Goal: Transaction & Acquisition: Purchase product/service

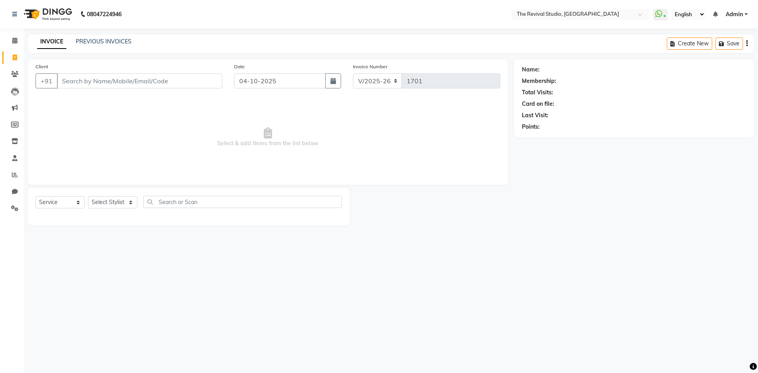
select select "7991"
select select "service"
click at [154, 124] on span "Select & add items from the list below" at bounding box center [268, 137] width 465 height 79
click at [128, 78] on input "Client" at bounding box center [139, 80] width 165 height 15
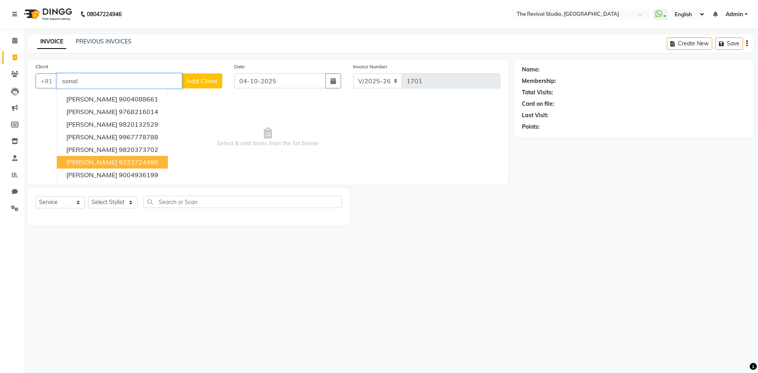
click at [120, 162] on ngb-highlight "9322724496" at bounding box center [138, 162] width 39 height 8
type input "9322724496"
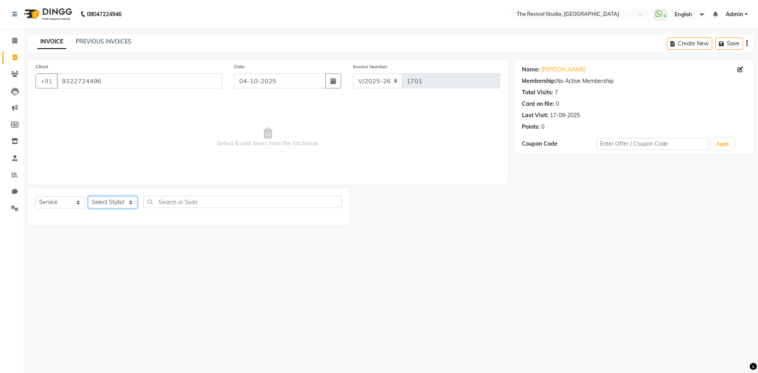
click at [116, 203] on select "Select Stylist BHARTI [PERSON_NAME] Dingg GAYATRI [PERSON_NAME] [PERSON_NAME] R…" at bounding box center [112, 202] width 49 height 12
click at [192, 202] on input "text" at bounding box center [242, 202] width 199 height 12
click at [95, 205] on select "Select Stylist BHARTI [PERSON_NAME] Dingg GAYATRI [PERSON_NAME] [PERSON_NAME] R…" at bounding box center [112, 202] width 49 height 12
select select "76738"
click at [88, 196] on select "Select Stylist BHARTI [PERSON_NAME] Dingg GAYATRI [PERSON_NAME] [PERSON_NAME] R…" at bounding box center [112, 202] width 49 height 12
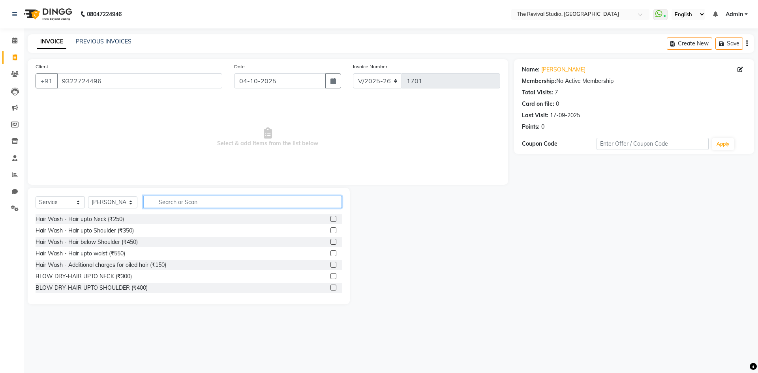
click at [202, 203] on input "text" at bounding box center [242, 202] width 199 height 12
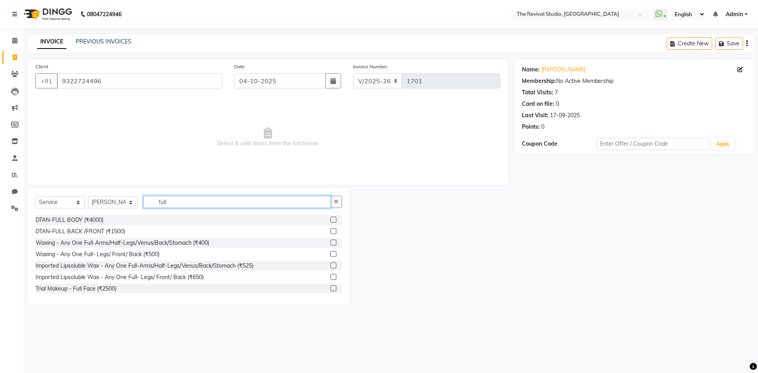
scroll to position [70, 0]
type input "full"
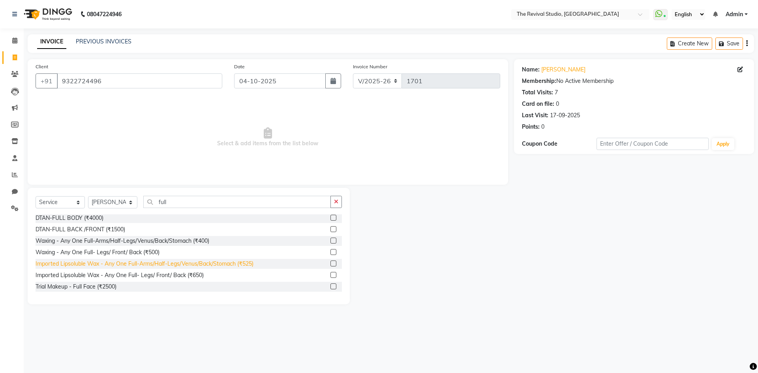
click at [149, 265] on div "Imported Lipsoluble Wax - Any One Full-Arms/Half-Legs/Venus/Back/Stomach (₹525)" at bounding box center [145, 264] width 218 height 8
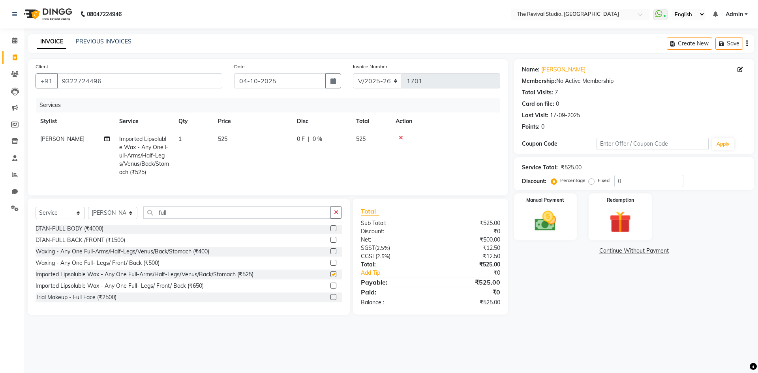
checkbox input "false"
click at [189, 219] on input "full" at bounding box center [237, 213] width 188 height 12
type input "f"
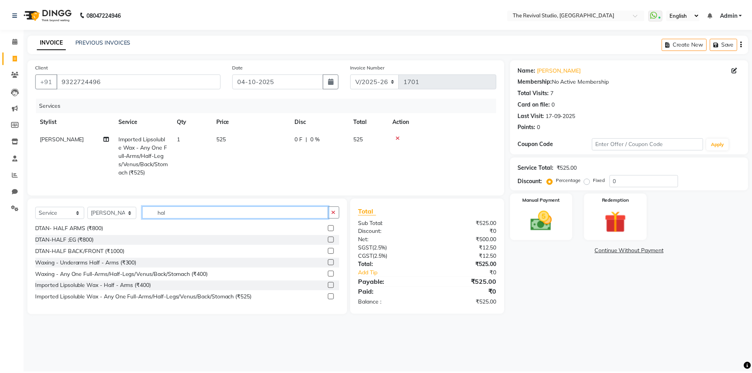
scroll to position [36, 0]
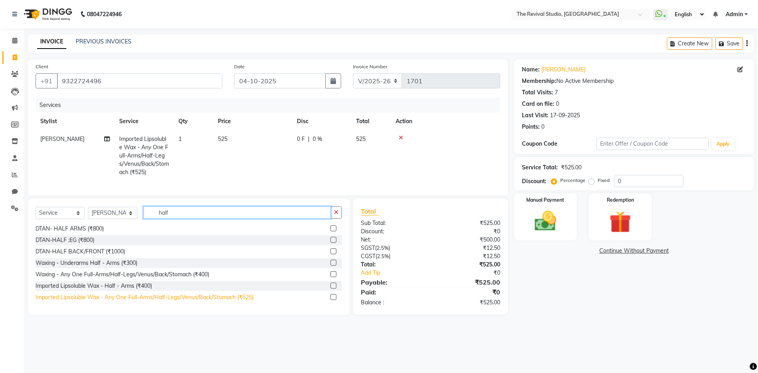
type input "half"
click at [174, 302] on div "Imported Lipsoluble Wax - Any One Full-Arms/Half-Legs/Venus/Back/Stomach (₹525)" at bounding box center [145, 297] width 218 height 8
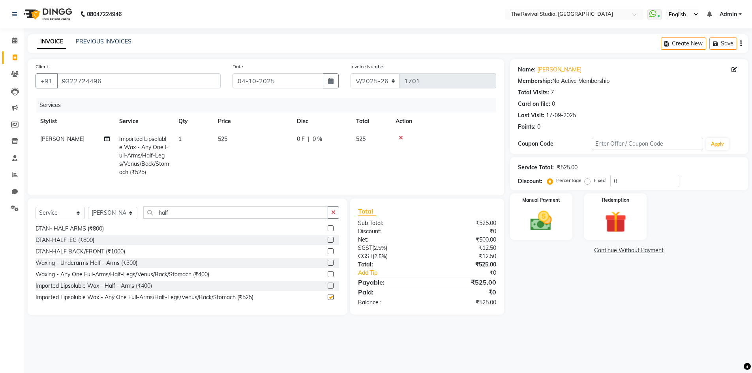
checkbox input "false"
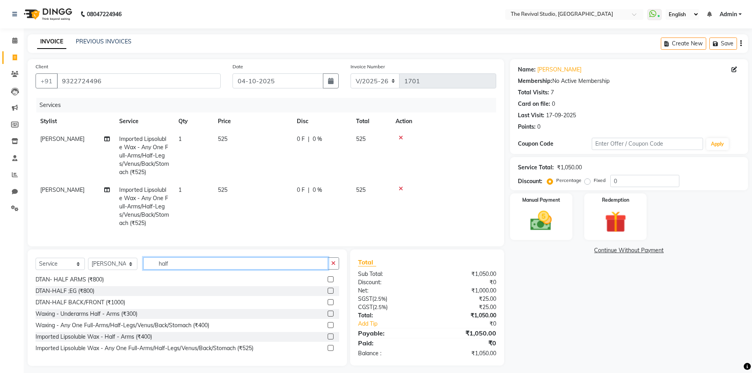
click at [180, 270] on input "half" at bounding box center [235, 263] width 185 height 12
type input "h"
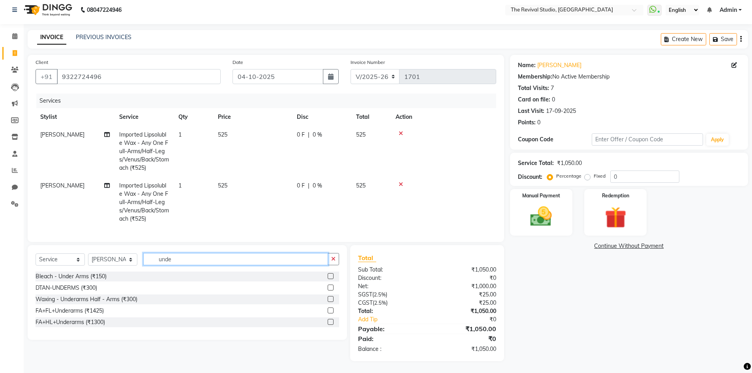
scroll to position [10, 0]
type input "unde"
click at [129, 298] on div "Waxing - Underarms Half - Arms (₹300)" at bounding box center [87, 299] width 102 height 8
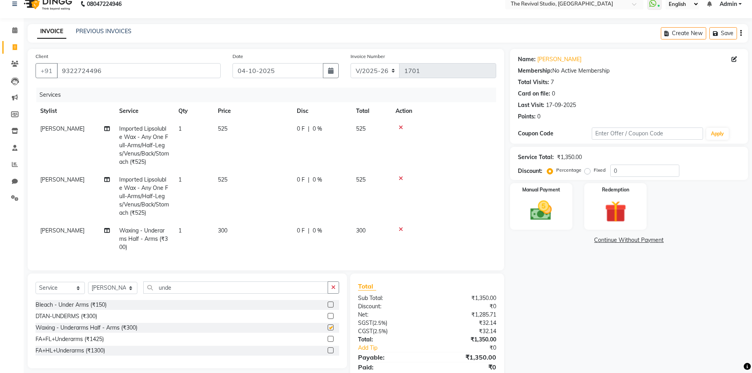
checkbox input "false"
click at [402, 127] on icon at bounding box center [401, 128] width 4 height 6
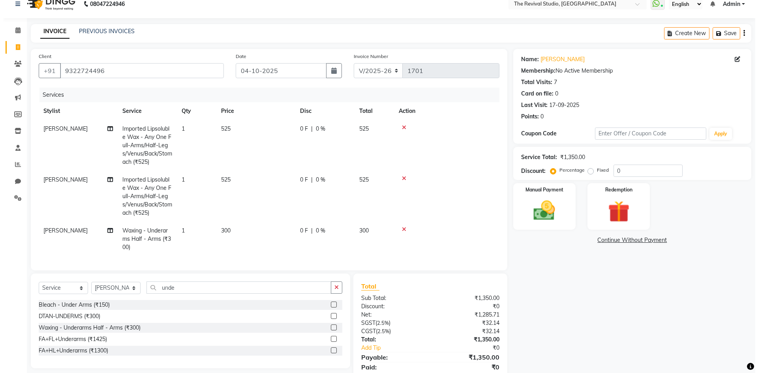
scroll to position [0, 0]
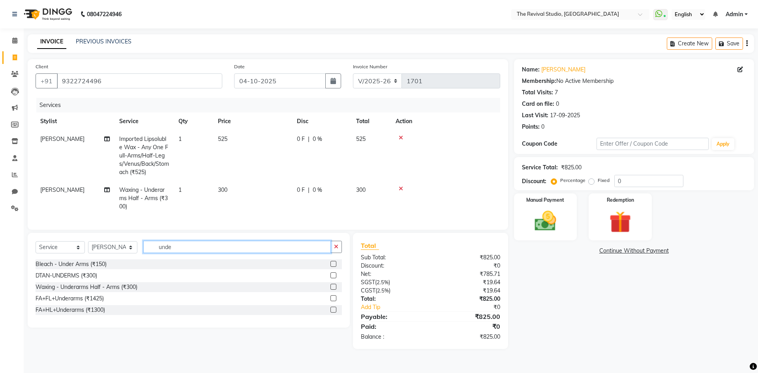
click at [231, 253] on input "unde" at bounding box center [237, 247] width 188 height 12
type input "u"
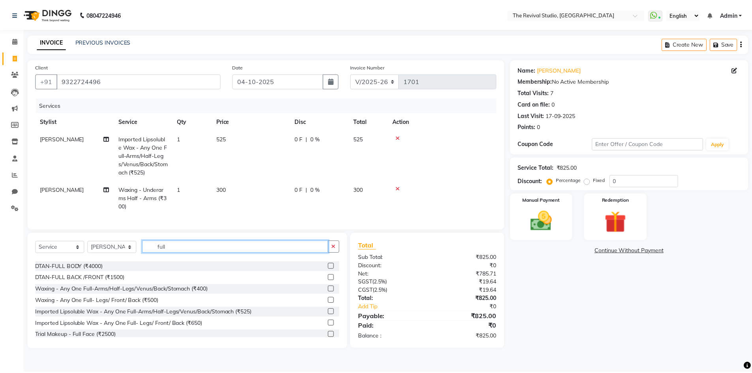
scroll to position [70, 0]
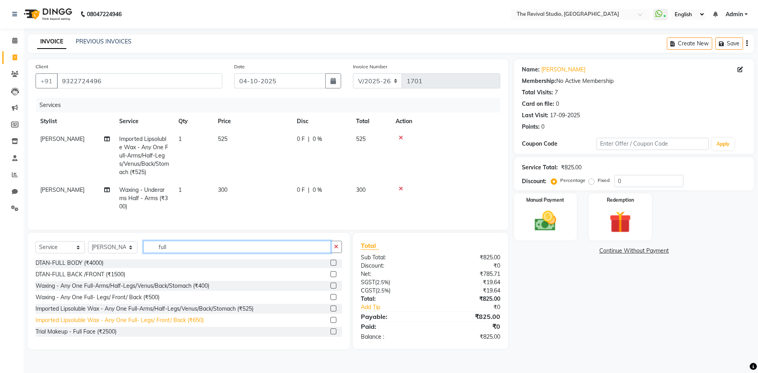
type input "full"
click at [165, 325] on div "Imported Lipsoluble Wax - Any One Full- Legs/ Front/ Back (₹650)" at bounding box center [120, 320] width 168 height 8
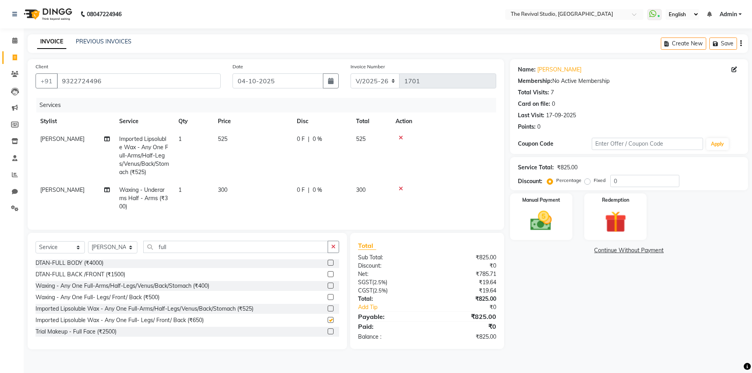
checkbox input "false"
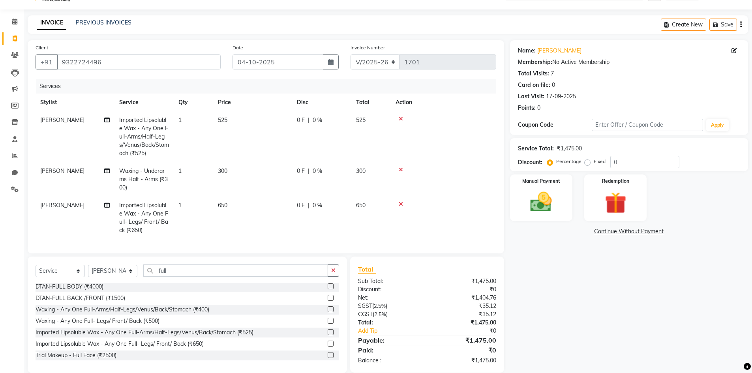
scroll to position [37, 0]
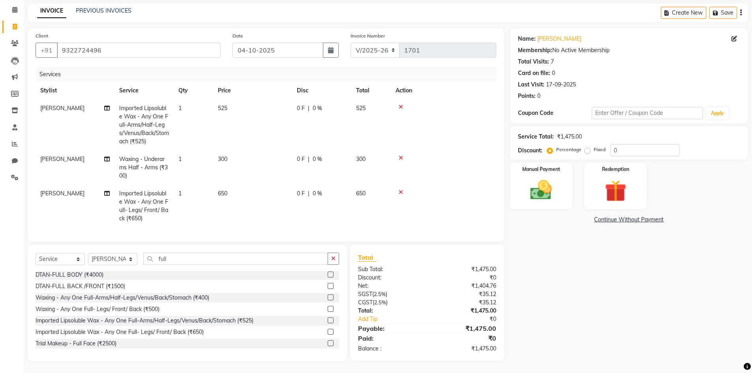
click at [400, 190] on icon at bounding box center [401, 193] width 4 height 6
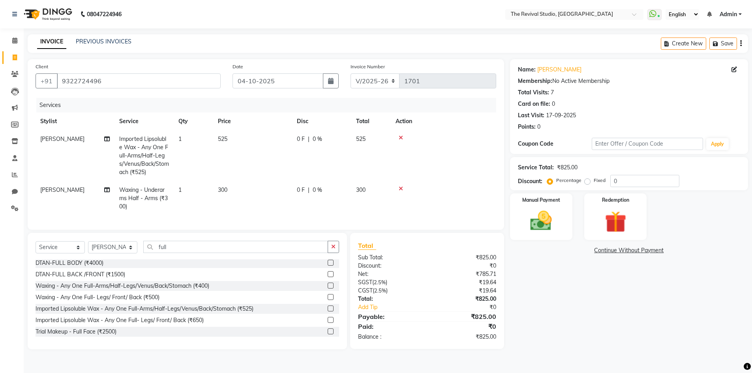
scroll to position [0, 0]
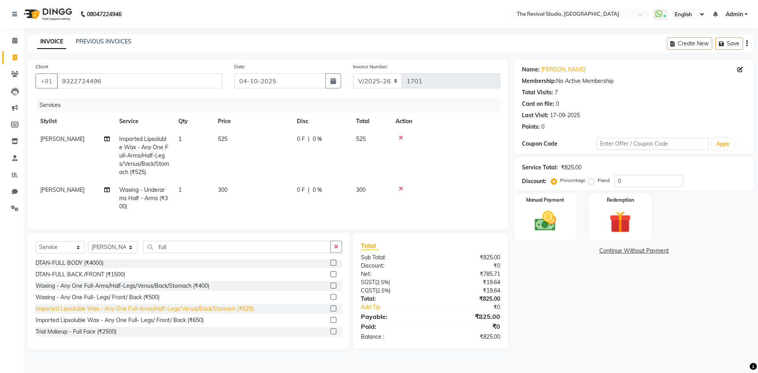
click at [230, 313] on div "Imported Lipsoluble Wax - Any One Full-Arms/Half-Legs/Venus/Back/Stomach (₹525)" at bounding box center [145, 309] width 218 height 8
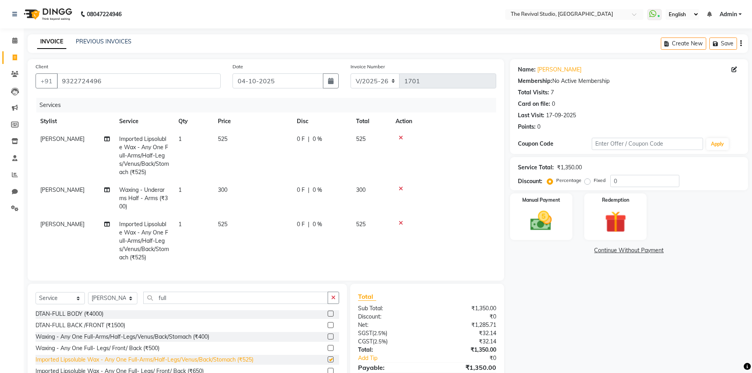
checkbox input "false"
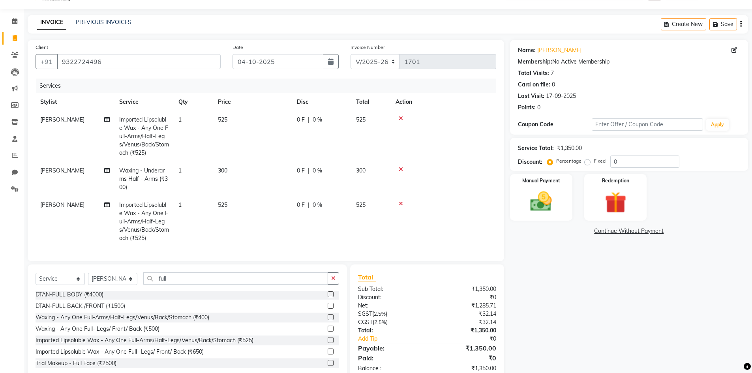
scroll to position [6, 0]
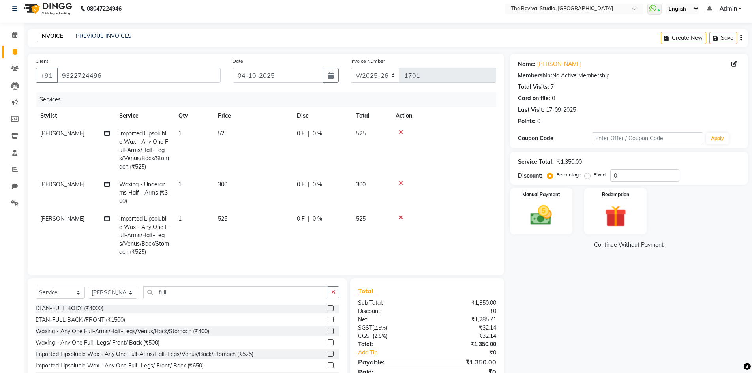
drag, startPoint x: 564, startPoint y: 303, endPoint x: 568, endPoint y: 248, distance: 55.1
click at [564, 302] on div "Name: [PERSON_NAME] Membership: No Active Membership Total Visits: 7 Card on fi…" at bounding box center [632, 224] width 244 height 341
click at [613, 174] on input "0" at bounding box center [645, 175] width 69 height 12
type input "20"
click at [401, 256] on td at bounding box center [443, 235] width 105 height 51
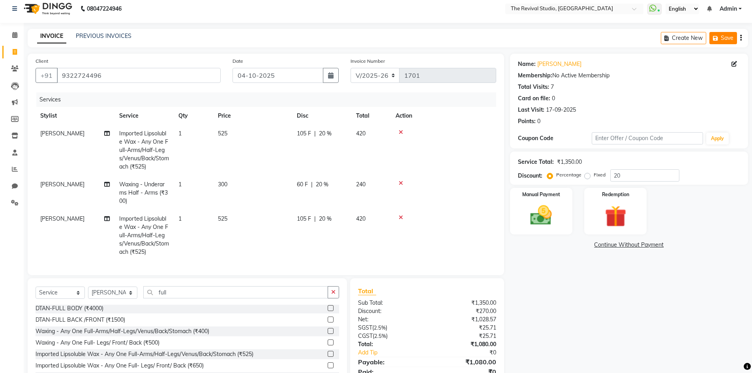
click at [725, 35] on button "Save" at bounding box center [724, 38] width 28 height 12
click at [17, 134] on icon at bounding box center [14, 136] width 7 height 6
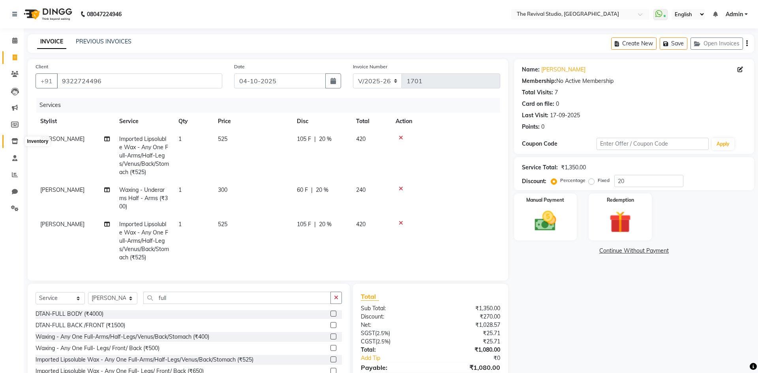
select select
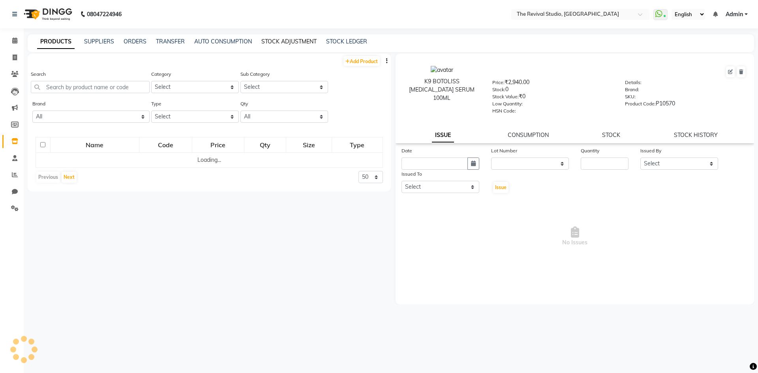
click at [297, 43] on link "STOCK ADJUSTMENT" at bounding box center [288, 41] width 55 height 7
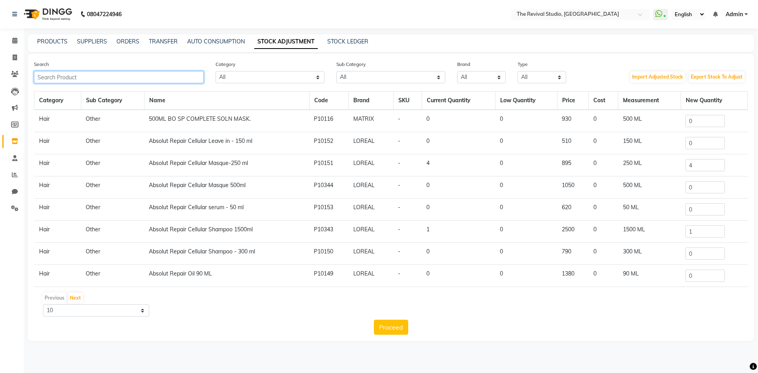
click at [176, 80] on input "text" at bounding box center [119, 77] width 170 height 12
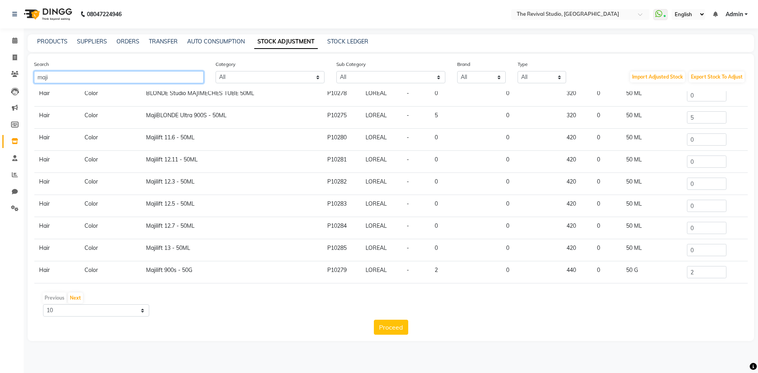
scroll to position [49, 0]
type input "maji"
click at [98, 311] on select "10 50 100" at bounding box center [96, 310] width 106 height 12
select select "50"
click at [43, 304] on select "10 50 100" at bounding box center [96, 310] width 106 height 12
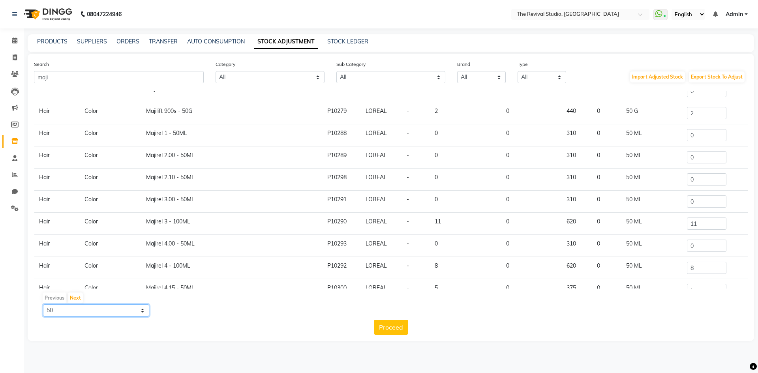
scroll to position [246, 0]
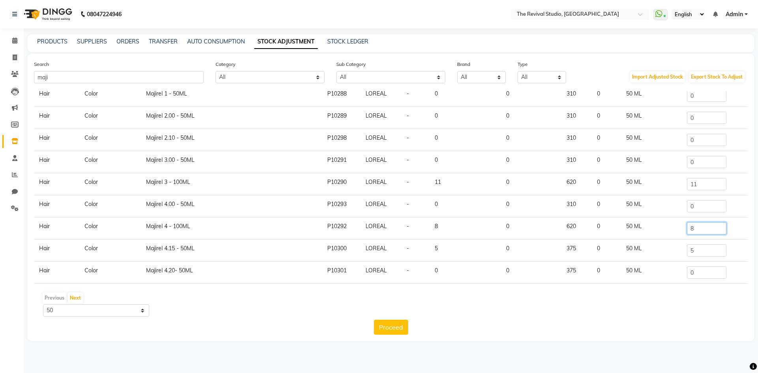
click at [711, 233] on input "8" at bounding box center [706, 228] width 39 height 12
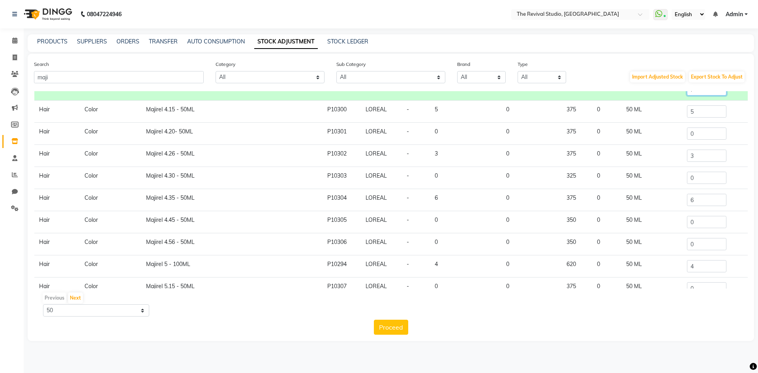
scroll to position [404, 0]
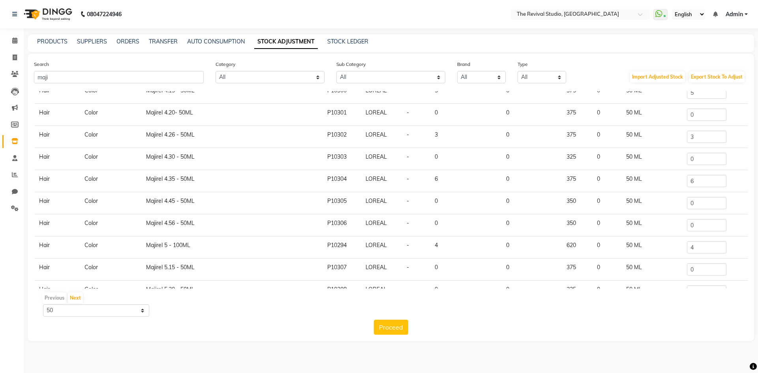
type input "7"
click at [712, 183] on input "6" at bounding box center [706, 181] width 39 height 12
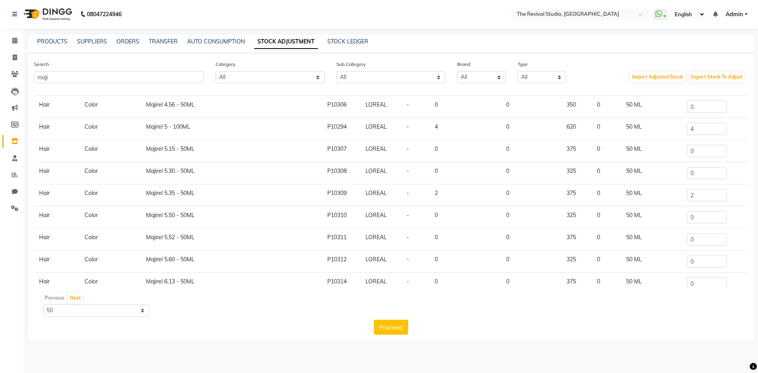
scroll to position [483, 0]
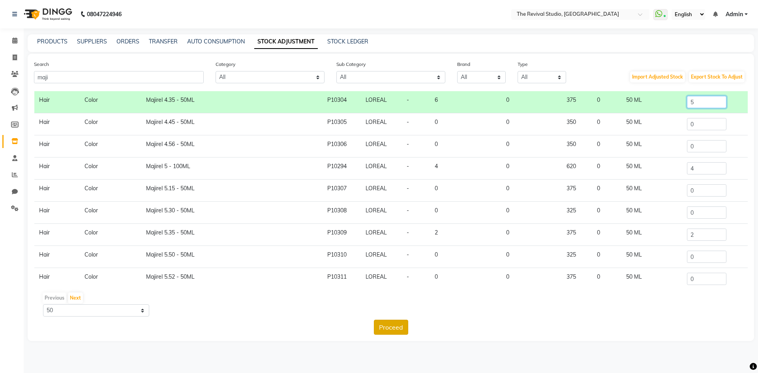
type input "5"
click at [398, 328] on button "Proceed" at bounding box center [391, 327] width 34 height 15
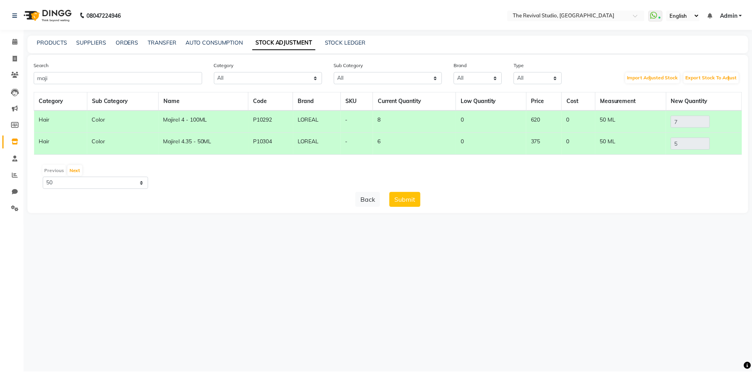
scroll to position [0, 0]
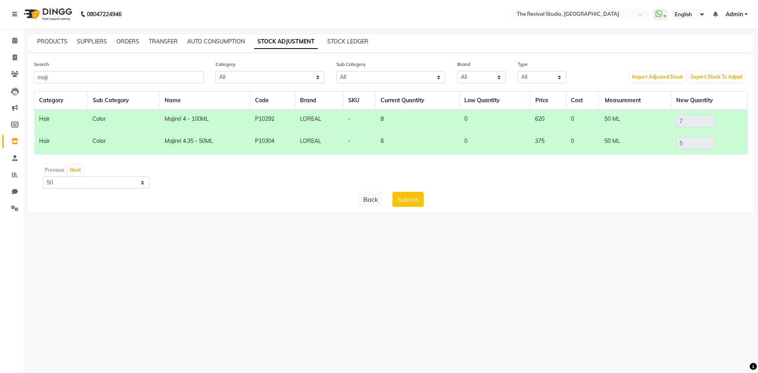
drag, startPoint x: 416, startPoint y: 199, endPoint x: 438, endPoint y: 203, distance: 22.5
click at [415, 199] on button "Submit" at bounding box center [408, 199] width 31 height 15
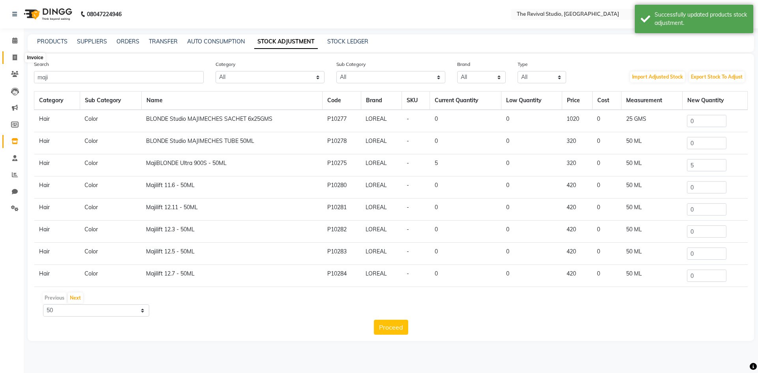
click at [13, 59] on icon at bounding box center [15, 57] width 4 height 6
select select "7991"
select select "service"
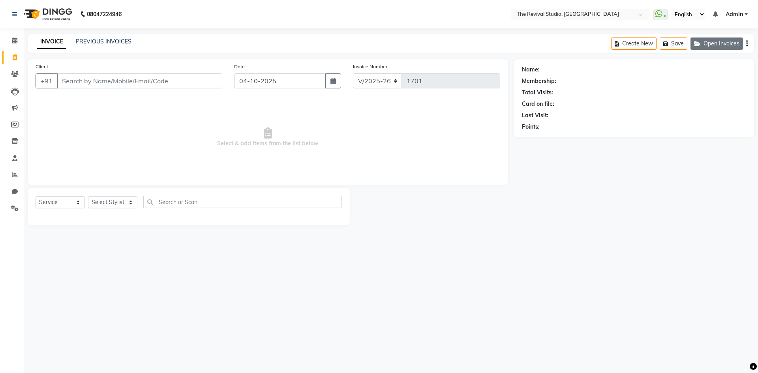
click at [728, 43] on button "Open Invoices" at bounding box center [717, 44] width 53 height 12
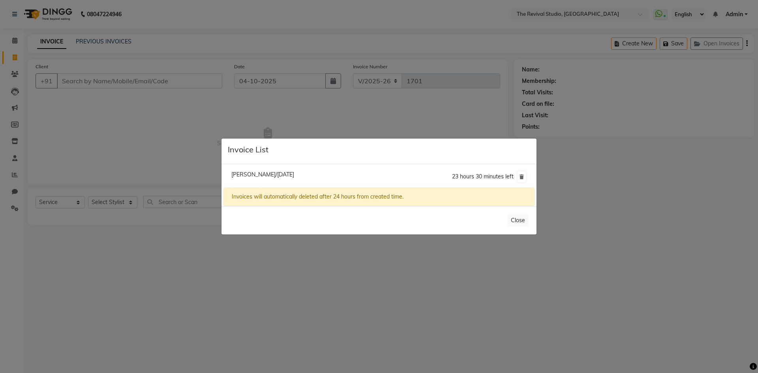
click at [269, 176] on span "[PERSON_NAME]/[DATE]" at bounding box center [262, 174] width 63 height 7
type input "9322724496"
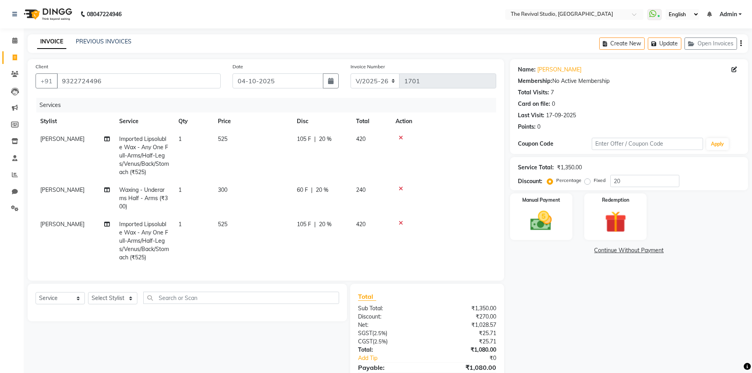
click at [181, 136] on span "1" at bounding box center [179, 138] width 3 height 7
select select "76738"
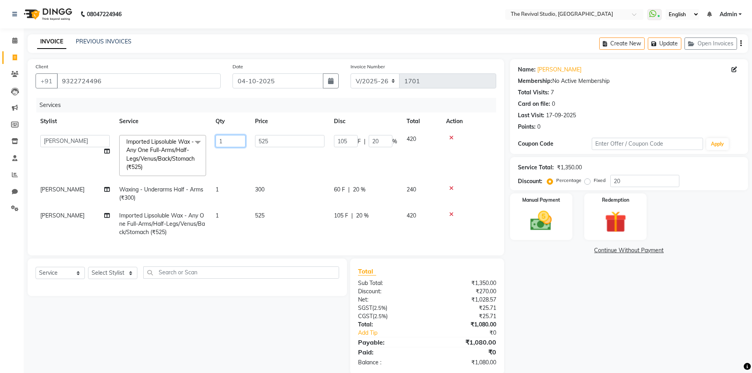
click at [231, 141] on input "1" at bounding box center [231, 141] width 30 height 12
type input "2"
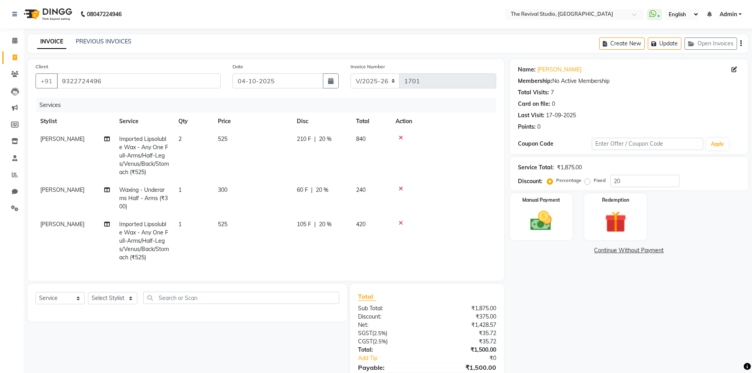
click at [265, 214] on tbody "[PERSON_NAME] Imported Lipsoluble Wax - Any One Full-Arms/Half-Legs/Venus/Back/…" at bounding box center [266, 198] width 461 height 136
click at [189, 222] on td "1" at bounding box center [193, 241] width 39 height 51
select select "76738"
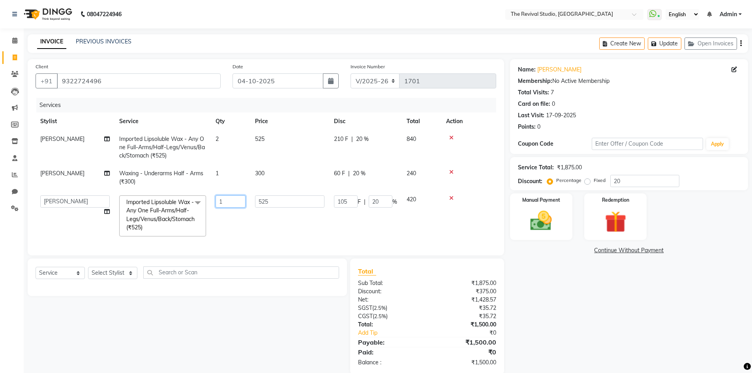
click at [231, 201] on input "1" at bounding box center [231, 201] width 30 height 12
type input "8"
type input "2"
click at [239, 228] on tr "BHARTI [PERSON_NAME] Dingg GAYATRI [PERSON_NAME] [PERSON_NAME] REKHA REVIVAL RI…" at bounding box center [266, 216] width 461 height 51
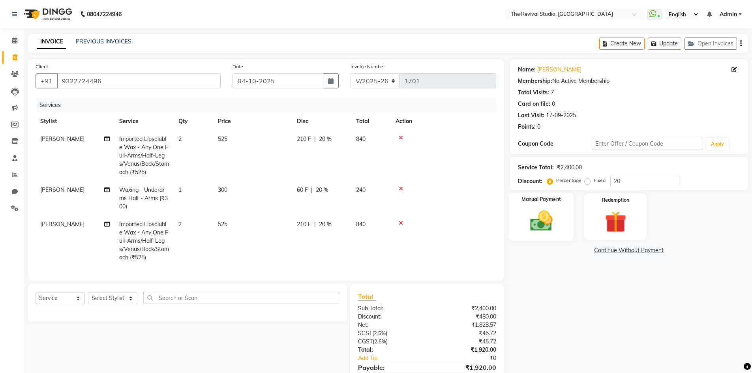
click at [547, 219] on img at bounding box center [541, 221] width 36 height 26
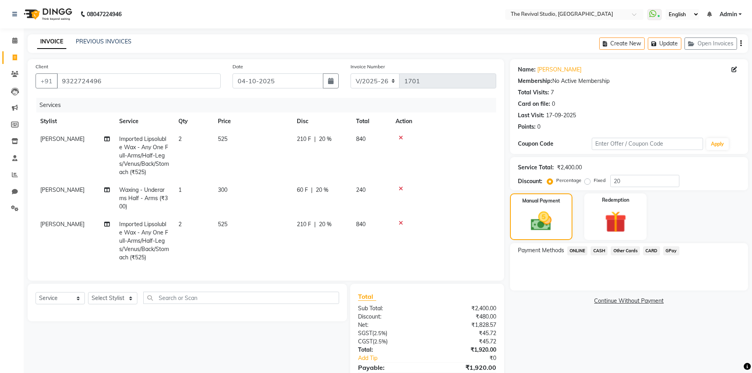
click at [671, 248] on span "GPay" at bounding box center [671, 250] width 16 height 9
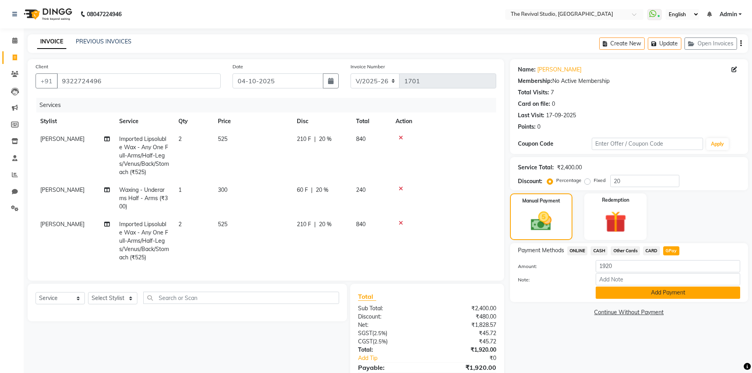
click at [675, 294] on button "Add Payment" at bounding box center [668, 293] width 145 height 12
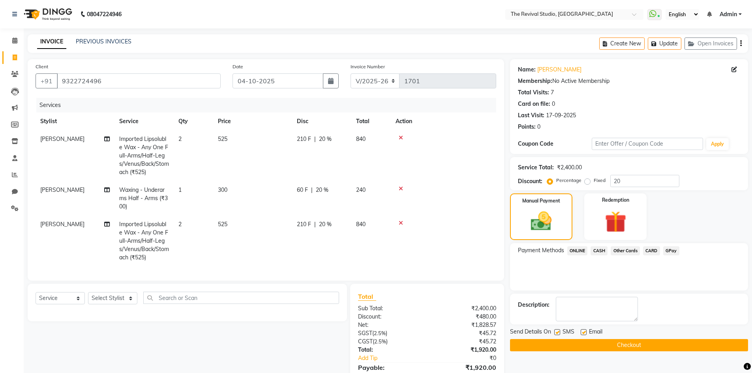
click at [580, 348] on button "Checkout" at bounding box center [629, 345] width 238 height 12
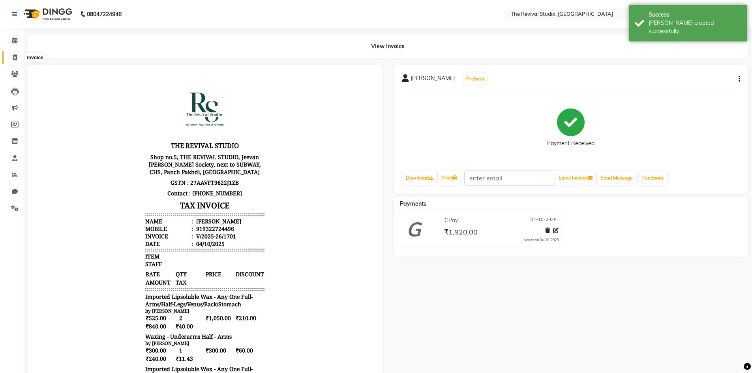
click at [16, 58] on icon at bounding box center [15, 57] width 4 height 6
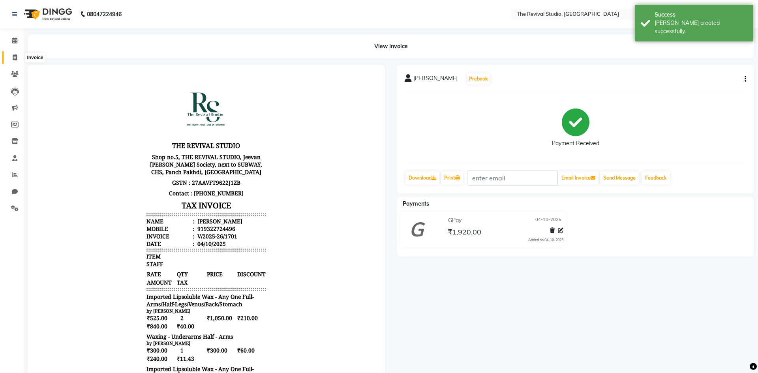
select select "7991"
select select "service"
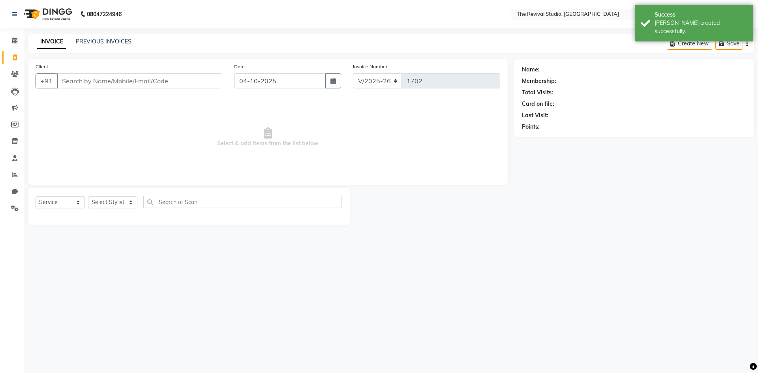
click at [554, 279] on div "08047224946 Select Location × The Revival Studio, Thane West WhatsApp Status ✕ …" at bounding box center [379, 186] width 758 height 373
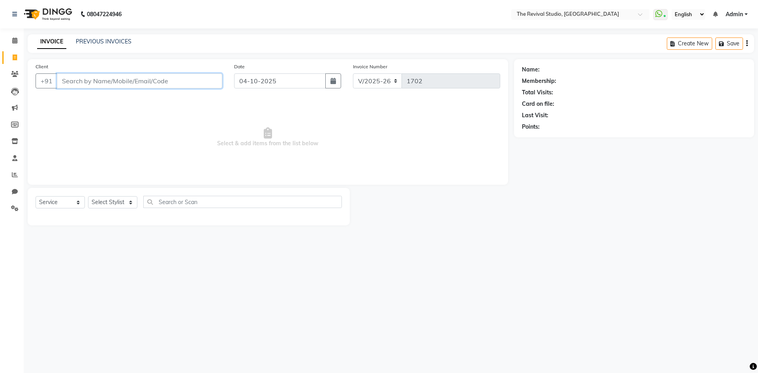
click at [172, 81] on input "Client" at bounding box center [139, 80] width 165 height 15
click at [73, 81] on input "Client" at bounding box center [139, 80] width 165 height 15
click at [69, 85] on input "Client" at bounding box center [139, 80] width 165 height 15
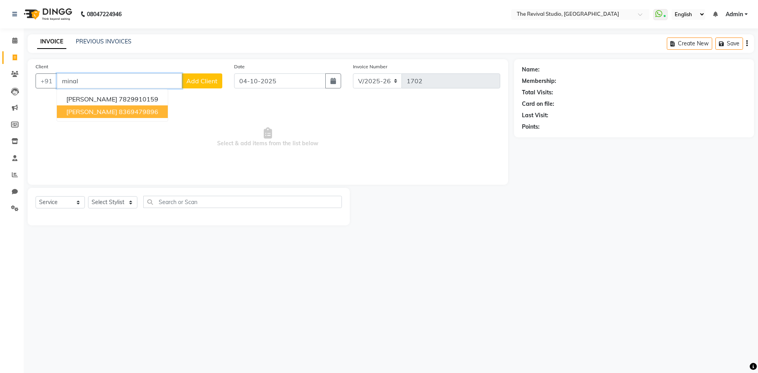
click at [138, 110] on ngb-highlight "8369479896" at bounding box center [138, 112] width 39 height 8
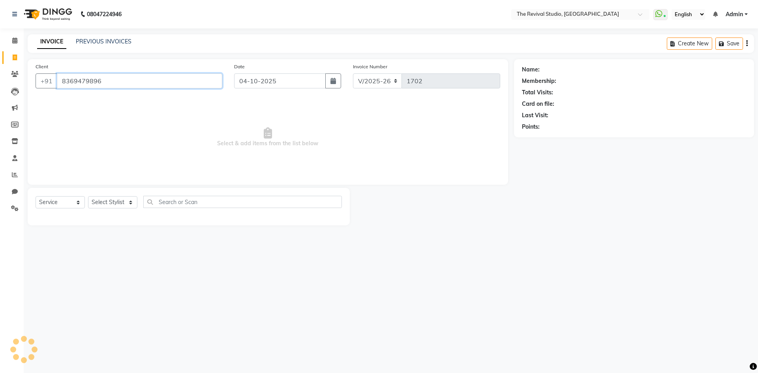
type input "8369479896"
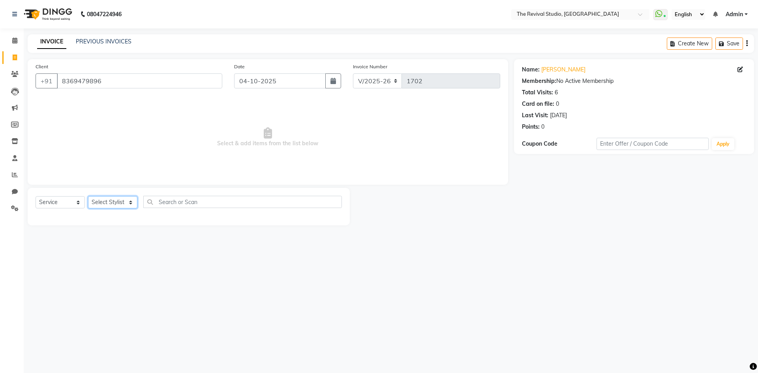
click at [118, 203] on select "Select Stylist BHARTI [PERSON_NAME] Dingg GAYATRI [PERSON_NAME] [PERSON_NAME] R…" at bounding box center [112, 202] width 49 height 12
select select "76730"
click at [88, 196] on select "Select Stylist BHARTI [PERSON_NAME] Dingg GAYATRI [PERSON_NAME] [PERSON_NAME] R…" at bounding box center [112, 202] width 49 height 12
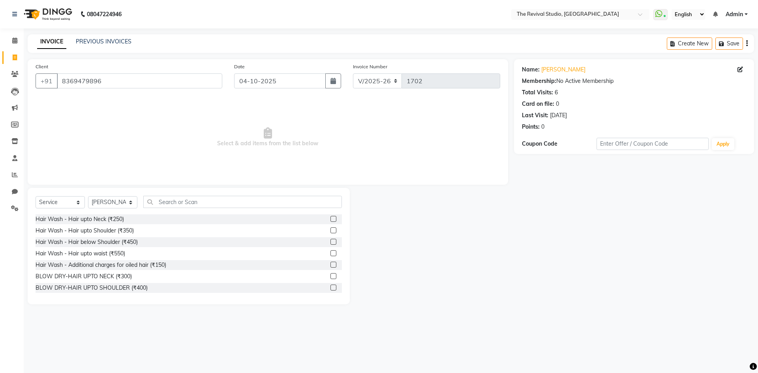
click at [195, 195] on div "Select Service Product Membership Package Voucher Prepaid Gift Card Select Styl…" at bounding box center [189, 246] width 322 height 116
click at [193, 197] on input "text" at bounding box center [242, 202] width 199 height 12
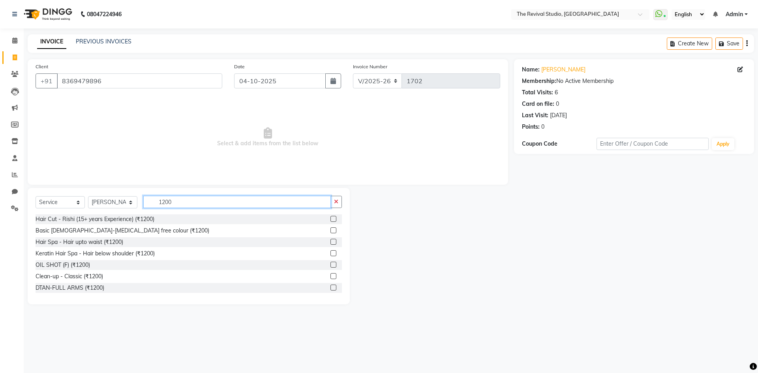
click at [182, 202] on input "1200" at bounding box center [237, 202] width 188 height 12
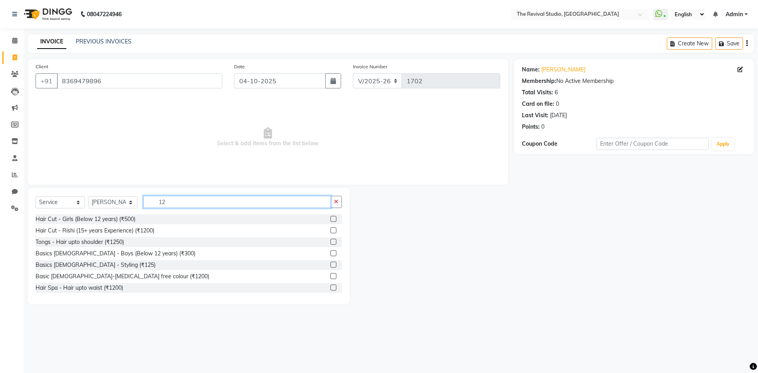
type input "1"
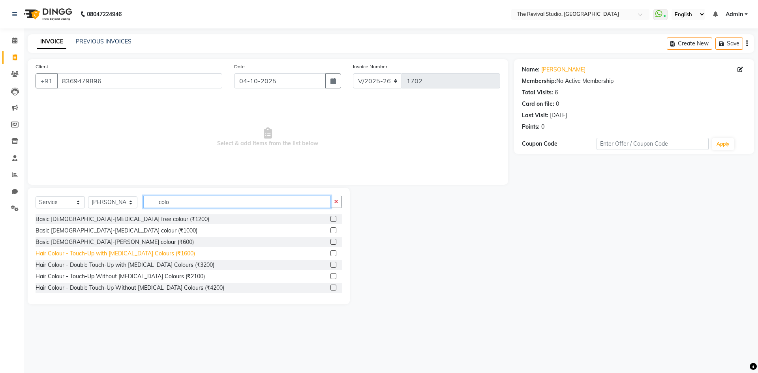
type input "colo"
click at [158, 254] on div "Hair Colour - Touch-Up with [MEDICAL_DATA] Colours (₹1600)" at bounding box center [116, 254] width 160 height 8
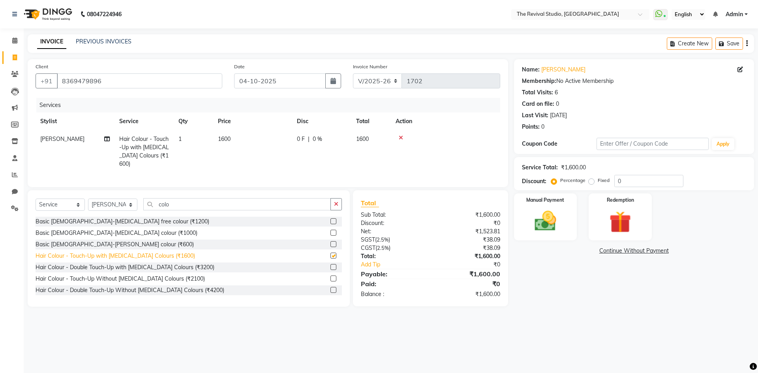
checkbox input "false"
click at [643, 178] on input "0" at bounding box center [648, 181] width 69 height 12
type input "20"
click at [561, 211] on img at bounding box center [545, 221] width 37 height 26
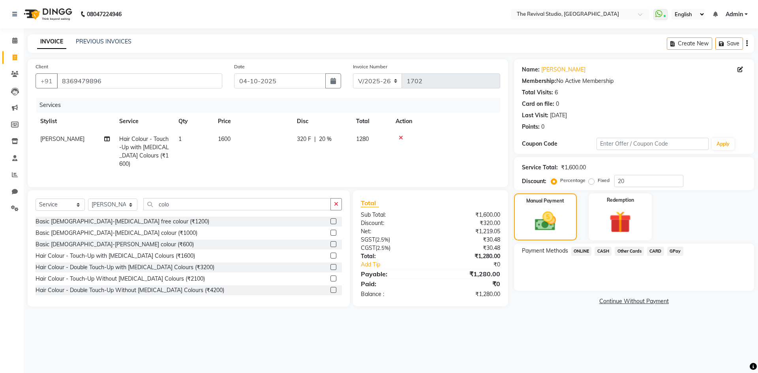
click at [601, 251] on span "CASH" at bounding box center [603, 251] width 17 height 9
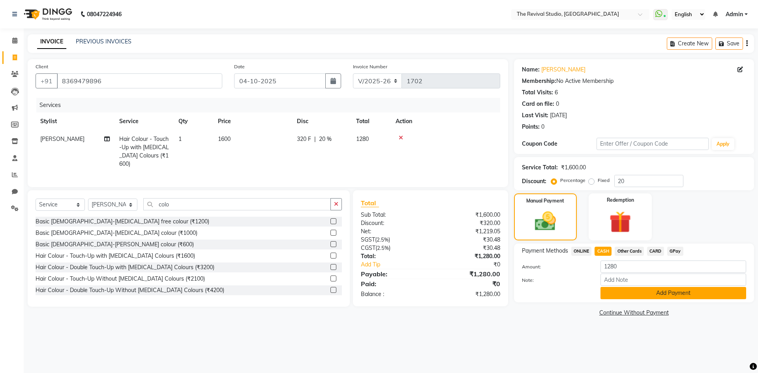
click at [639, 293] on button "Add Payment" at bounding box center [674, 293] width 146 height 12
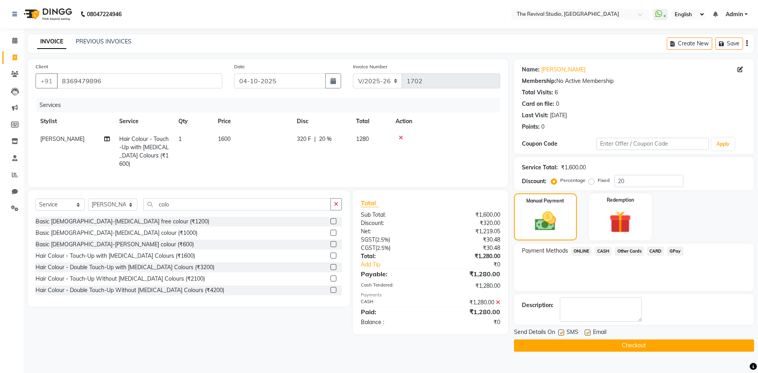
click at [634, 351] on button "Checkout" at bounding box center [634, 346] width 240 height 12
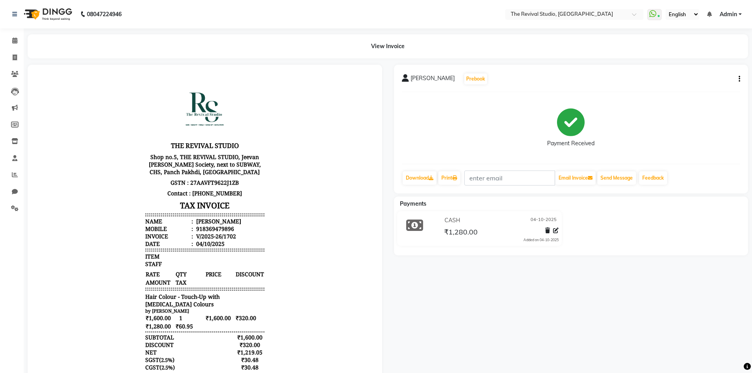
scroll to position [54, 0]
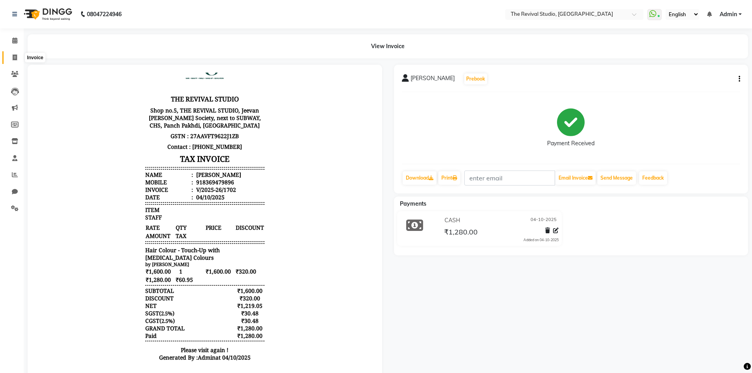
click at [15, 55] on icon at bounding box center [15, 57] width 4 height 6
select select "7991"
select select "service"
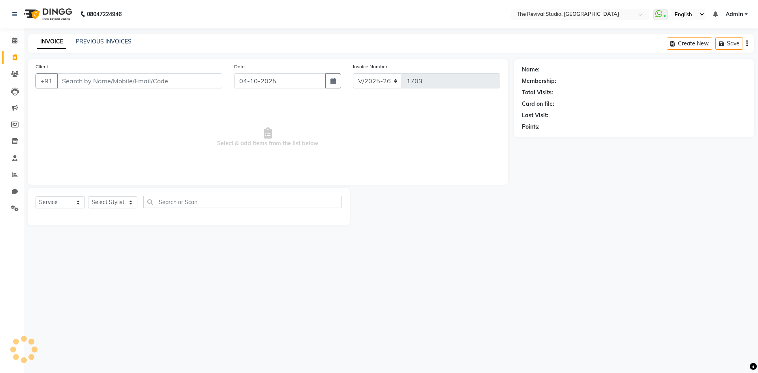
click at [112, 146] on span "Select & add items from the list below" at bounding box center [268, 137] width 465 height 79
click at [364, 104] on span "Select & add items from the list below" at bounding box center [268, 137] width 465 height 79
drag, startPoint x: 281, startPoint y: 288, endPoint x: 387, endPoint y: 317, distance: 110.2
click at [282, 288] on div "08047224946 Select Location × The Revival Studio, Thane West WhatsApp Status ✕ …" at bounding box center [379, 186] width 758 height 373
click at [115, 81] on input "Client" at bounding box center [139, 80] width 165 height 15
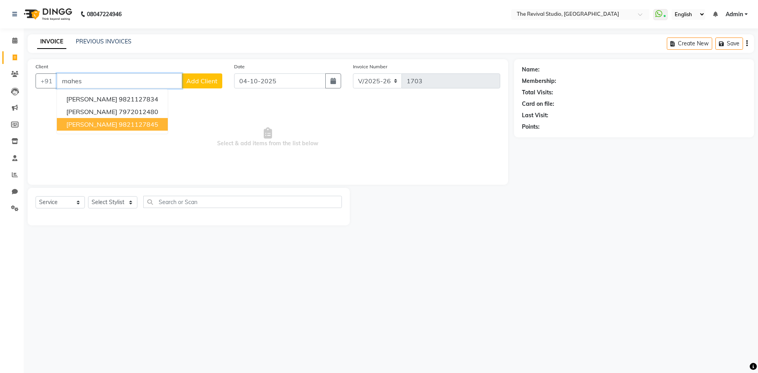
drag, startPoint x: 110, startPoint y: 120, endPoint x: 114, endPoint y: 123, distance: 4.8
click at [110, 122] on span "[PERSON_NAME]" at bounding box center [91, 124] width 51 height 8
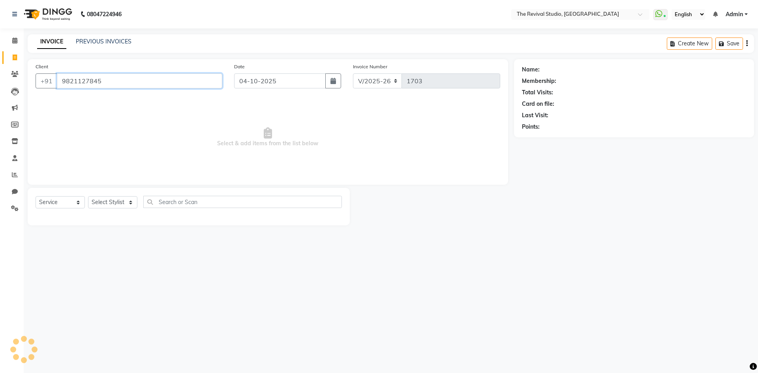
type input "9821127845"
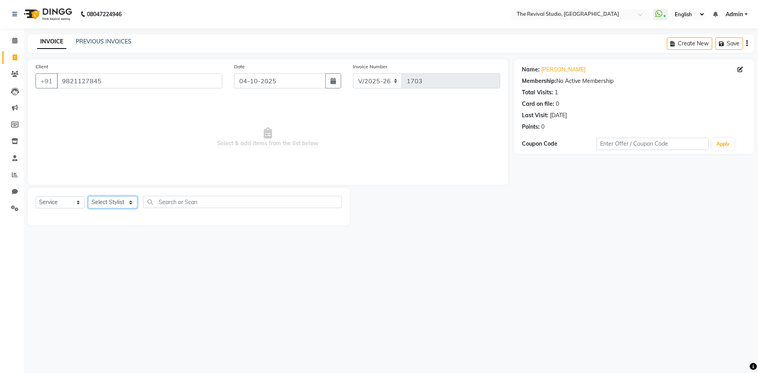
click at [115, 203] on select "Select Stylist BHARTI [PERSON_NAME] Dingg GAYATRI [PERSON_NAME] [PERSON_NAME] R…" at bounding box center [112, 202] width 49 height 12
select select "76728"
click at [88, 196] on select "Select Stylist BHARTI [PERSON_NAME] Dingg GAYATRI [PERSON_NAME] [PERSON_NAME] R…" at bounding box center [112, 202] width 49 height 12
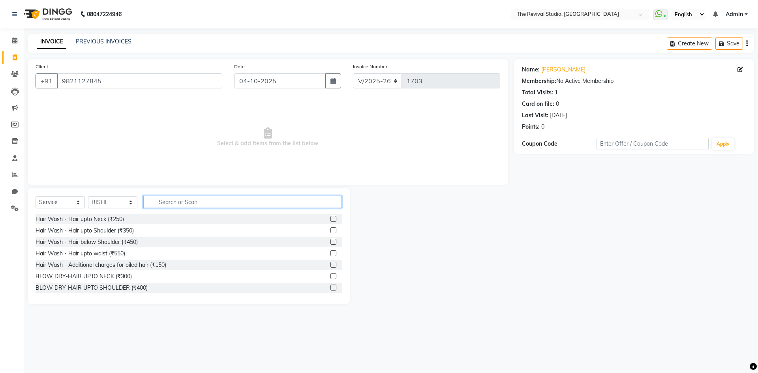
click at [181, 207] on input "text" at bounding box center [242, 202] width 199 height 12
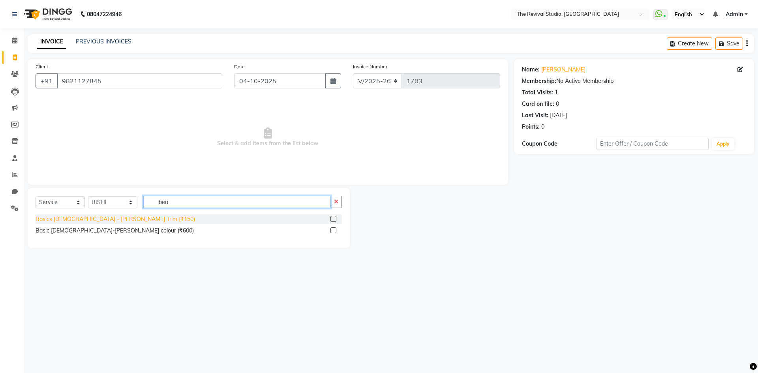
type input "bea"
click at [110, 218] on div "Basics [DEMOGRAPHIC_DATA] - [PERSON_NAME] Trim (₹150)" at bounding box center [116, 219] width 160 height 8
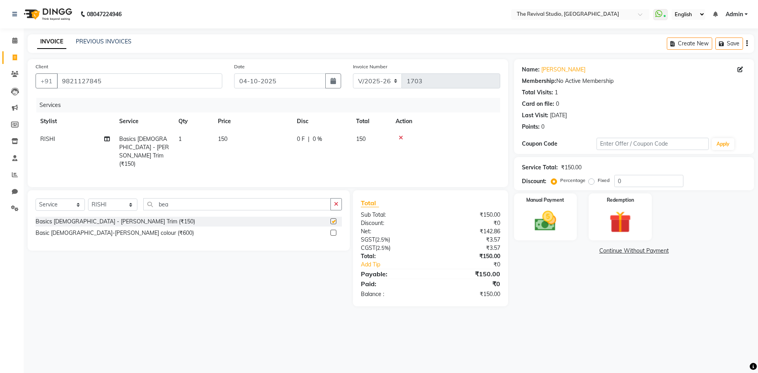
checkbox input "false"
click at [541, 216] on img at bounding box center [545, 221] width 37 height 26
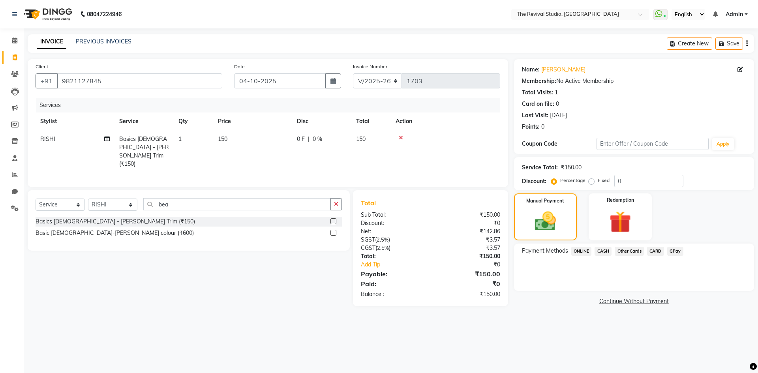
click at [598, 250] on span "CASH" at bounding box center [603, 251] width 17 height 9
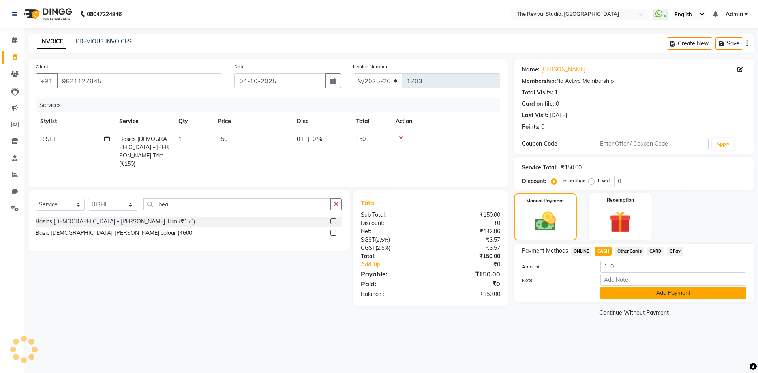
click at [620, 297] on button "Add Payment" at bounding box center [674, 293] width 146 height 12
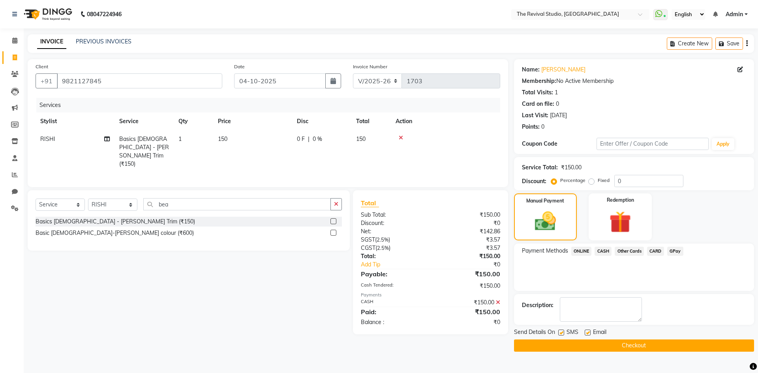
click at [614, 344] on button "Checkout" at bounding box center [634, 346] width 240 height 12
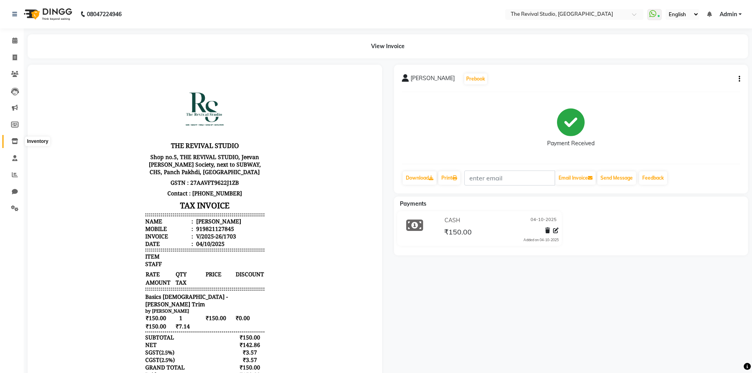
click at [15, 139] on icon at bounding box center [14, 141] width 7 height 6
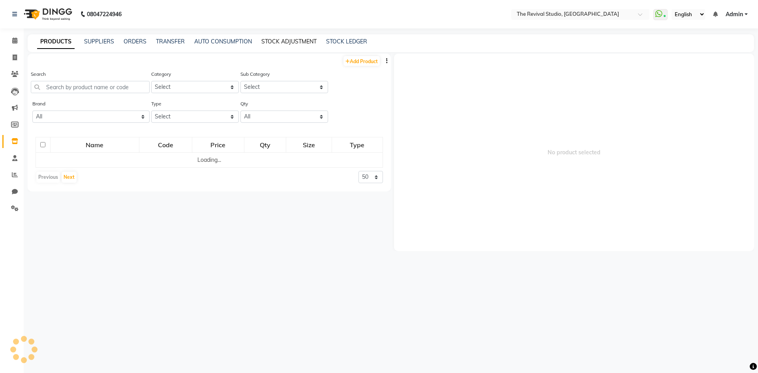
click at [270, 38] on div "PRODUCTS SUPPLIERS ORDERS TRANSFER AUTO CONSUMPTION STOCK ADJUSTMENT STOCK LEDG…" at bounding box center [391, 43] width 727 height 18
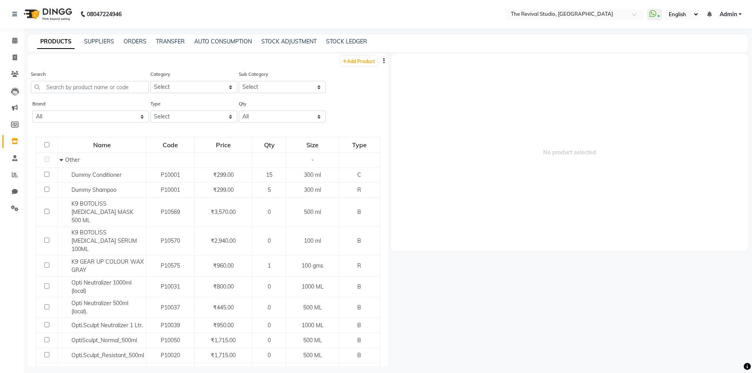
click at [310, 36] on div "PRODUCTS SUPPLIERS ORDERS TRANSFER AUTO CONSUMPTION STOCK ADJUSTMENT STOCK LEDG…" at bounding box center [388, 43] width 721 height 18
click at [299, 41] on link "STOCK ADJUSTMENT" at bounding box center [288, 41] width 55 height 7
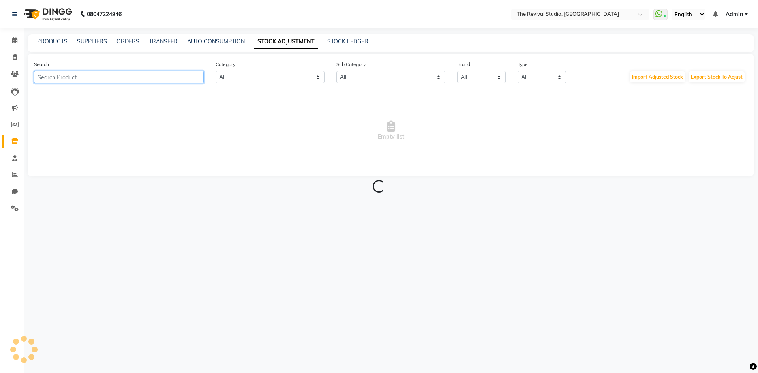
click at [120, 79] on input "text" at bounding box center [119, 77] width 170 height 12
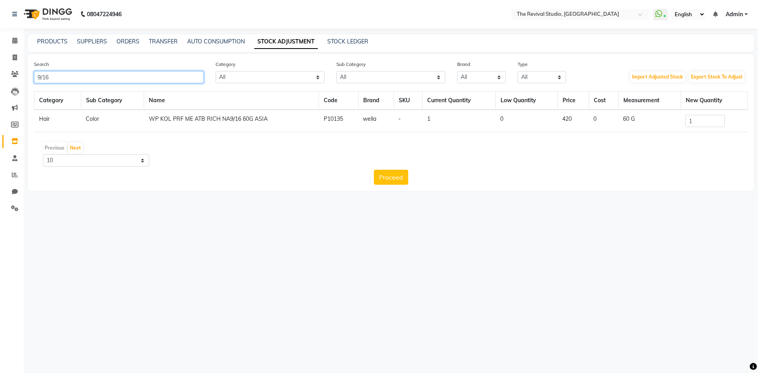
type input "9/16"
click at [709, 122] on input "1" at bounding box center [705, 121] width 39 height 12
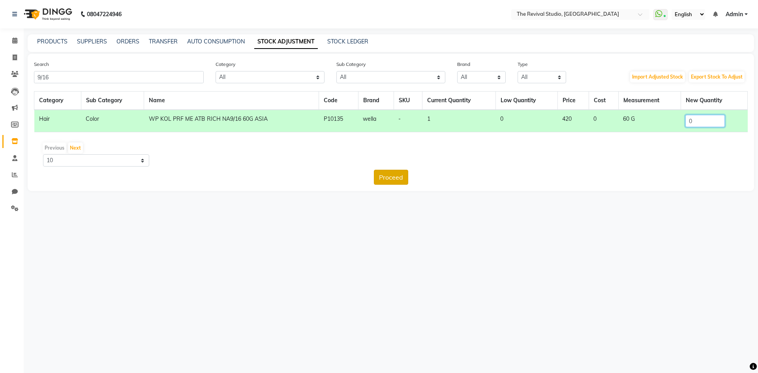
type input "0"
click at [399, 178] on button "Proceed" at bounding box center [391, 177] width 34 height 15
click at [411, 178] on button "Submit" at bounding box center [408, 177] width 31 height 15
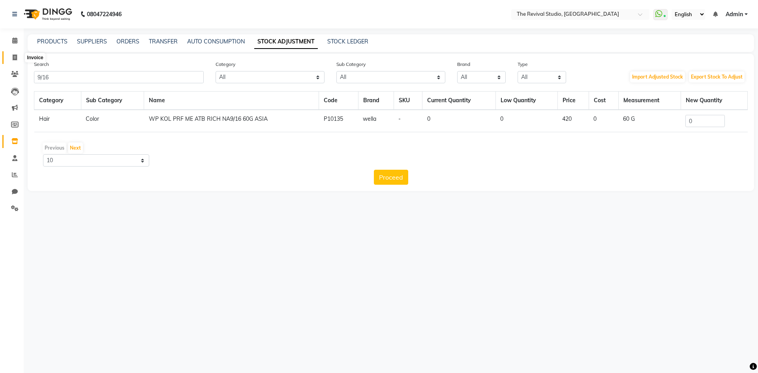
click at [16, 54] on icon at bounding box center [15, 57] width 4 height 6
select select "service"
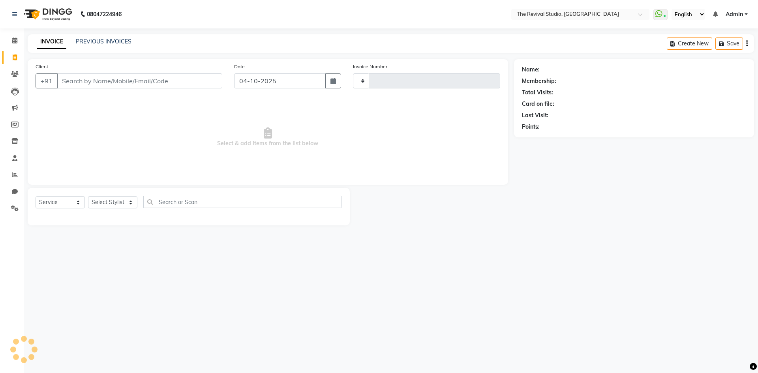
type input "1704"
select select "7991"
click at [117, 80] on input "Client" at bounding box center [139, 80] width 165 height 15
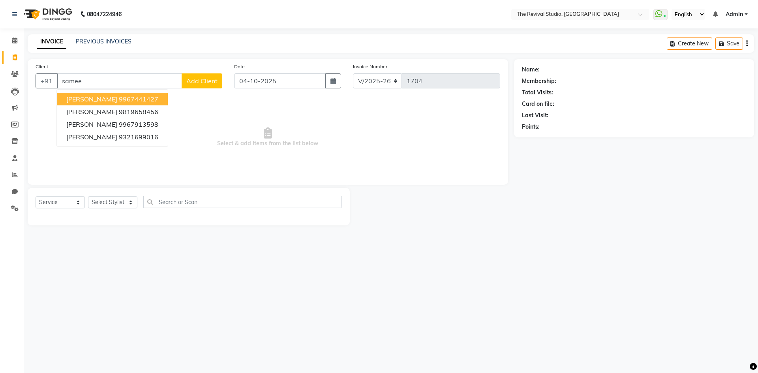
click at [116, 100] on span "[PERSON_NAME]" at bounding box center [91, 99] width 51 height 8
type input "9967441427"
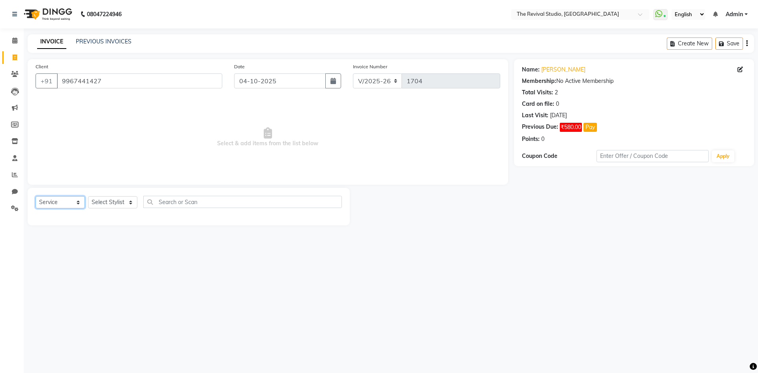
click at [68, 201] on select "Select Service Product Membership Package Voucher Prepaid Gift Card" at bounding box center [60, 202] width 49 height 12
click at [36, 196] on select "Select Service Product Membership Package Voucher Prepaid Gift Card" at bounding box center [60, 202] width 49 height 12
click at [113, 200] on select "Select Stylist BHARTI [PERSON_NAME] Dingg GAYATRI [PERSON_NAME] [PERSON_NAME] R…" at bounding box center [112, 202] width 49 height 12
select select "83449"
click at [88, 196] on select "Select Stylist BHARTI [PERSON_NAME] Dingg GAYATRI [PERSON_NAME] [PERSON_NAME] R…" at bounding box center [112, 202] width 49 height 12
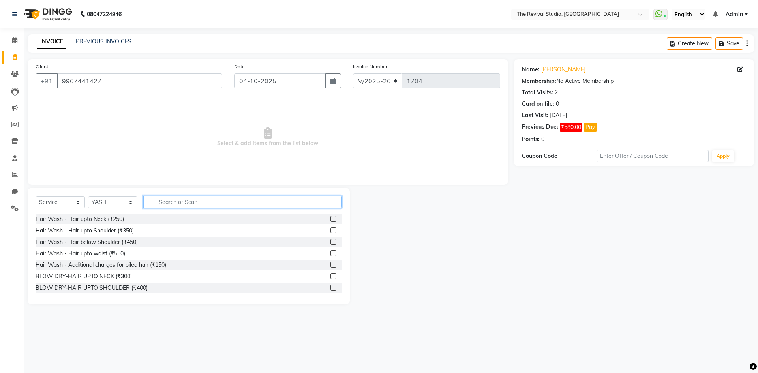
click at [189, 203] on input "text" at bounding box center [242, 202] width 199 height 12
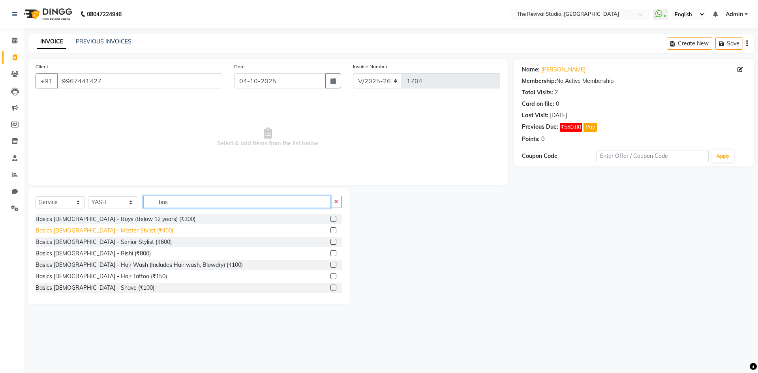
type input "bas"
click at [103, 227] on div "Basics [DEMOGRAPHIC_DATA] - Master Stylist (₹400)" at bounding box center [105, 231] width 138 height 8
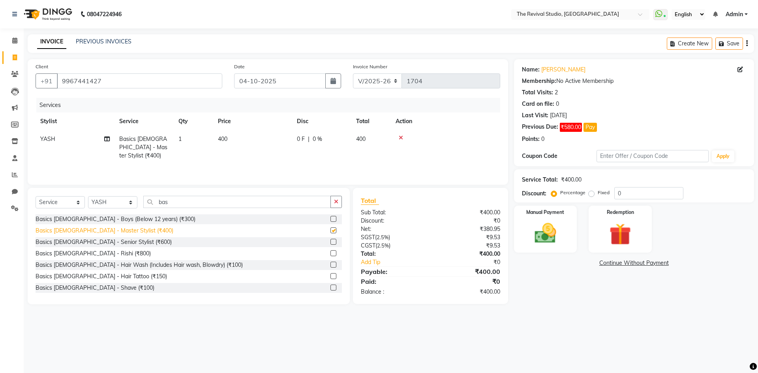
checkbox input "false"
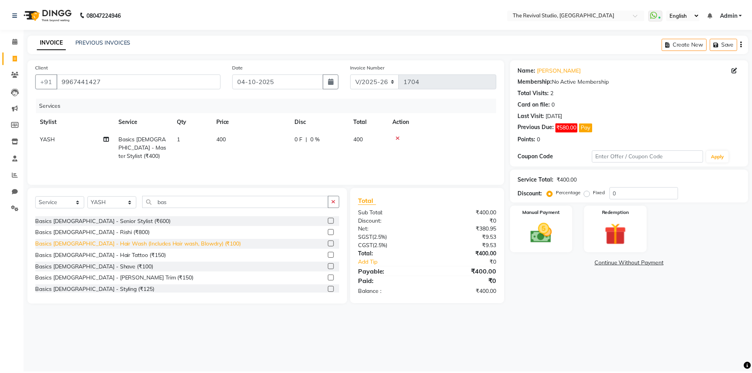
scroll to position [39, 0]
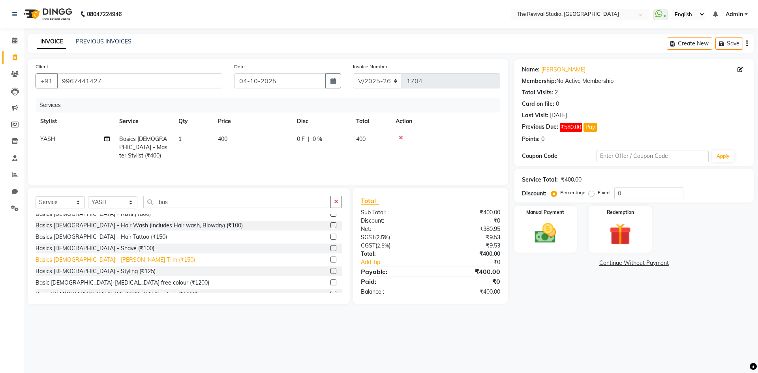
click at [103, 261] on div "Basics [DEMOGRAPHIC_DATA] - [PERSON_NAME] Trim (₹150)" at bounding box center [116, 260] width 160 height 8
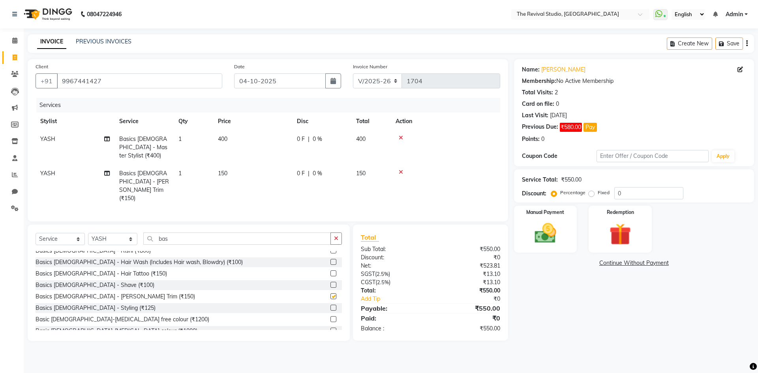
checkbox input "false"
click at [617, 195] on input "0" at bounding box center [648, 193] width 69 height 12
type input "20"
click at [616, 298] on div "Name: [PERSON_NAME] Membership: No Active Membership Total Visits: 2 Card on fi…" at bounding box center [637, 200] width 246 height 282
click at [233, 167] on td "150" at bounding box center [252, 186] width 79 height 43
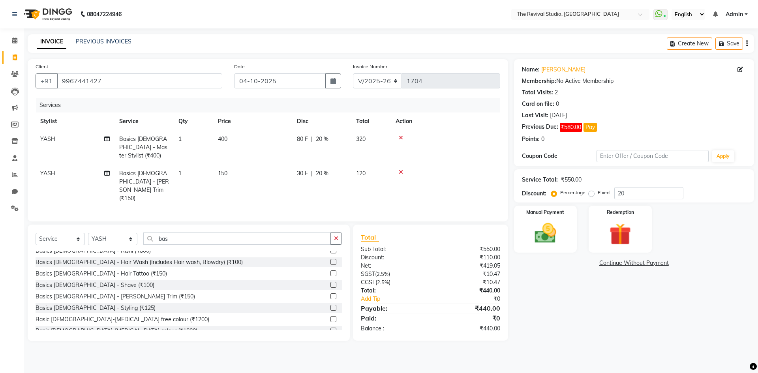
select select "83449"
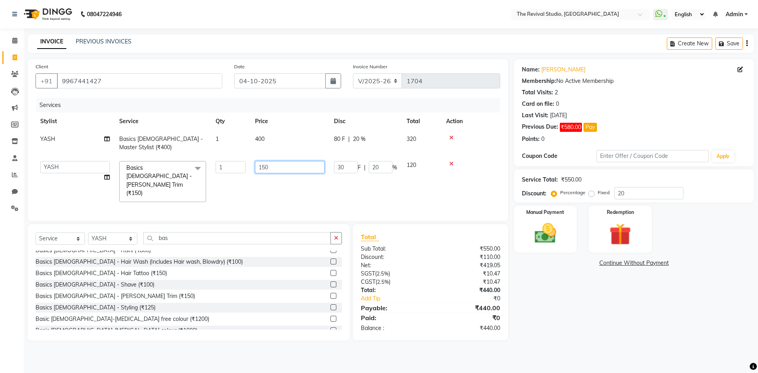
click at [280, 171] on td "150" at bounding box center [289, 181] width 79 height 51
type input "100"
click at [269, 193] on div "Services Stylist Service Qty Price Disc Total Action YASH Basics [DEMOGRAPHIC_D…" at bounding box center [268, 155] width 465 height 115
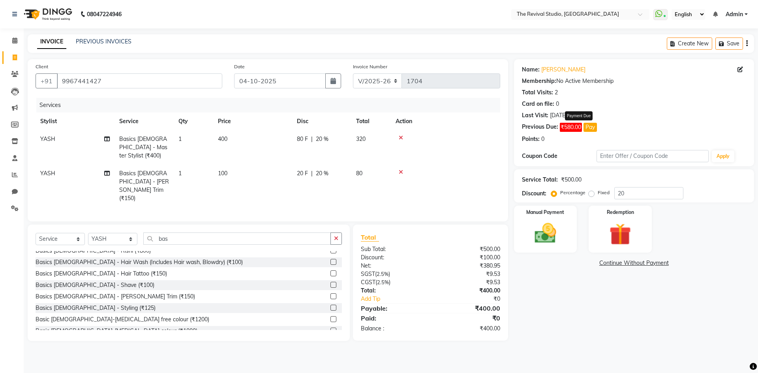
click at [595, 124] on button "Pay" at bounding box center [590, 127] width 13 height 9
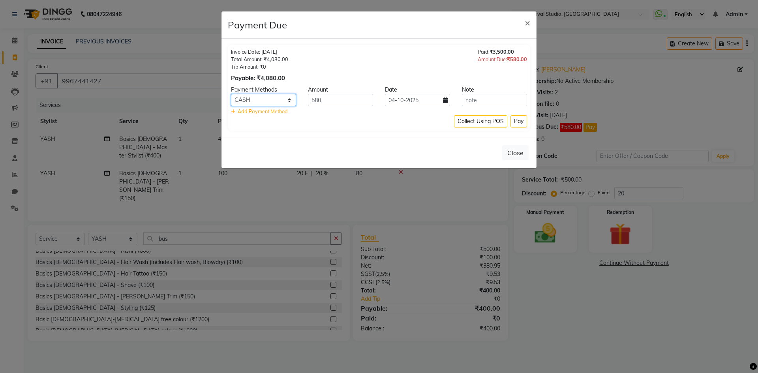
click at [286, 100] on select "ONLINE CASH Other Cards CARD GPay" at bounding box center [263, 100] width 65 height 12
select select "5"
click at [231, 94] on select "ONLINE CASH Other Cards CARD GPay" at bounding box center [263, 100] width 65 height 12
click at [520, 122] on button "Pay" at bounding box center [519, 121] width 17 height 12
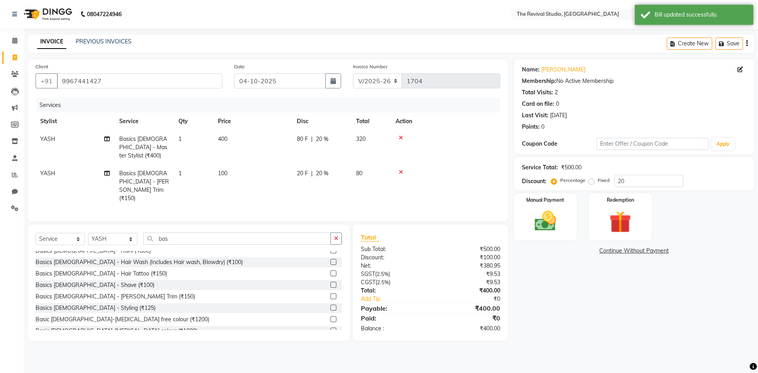
drag, startPoint x: 565, startPoint y: 229, endPoint x: 586, endPoint y: 240, distance: 23.5
click at [568, 229] on div "Manual Payment" at bounding box center [545, 217] width 63 height 47
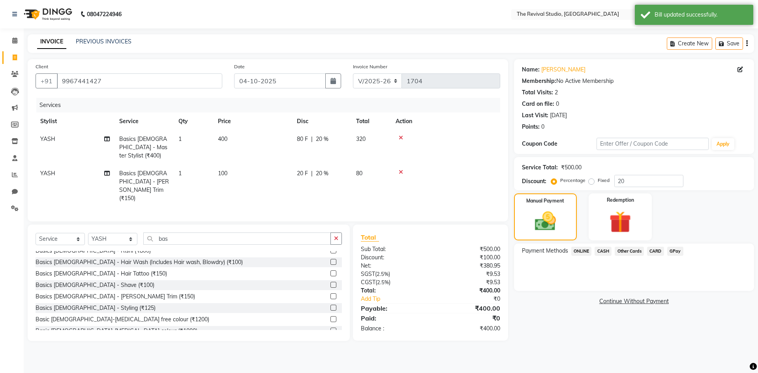
click at [678, 252] on span "GPay" at bounding box center [675, 251] width 16 height 9
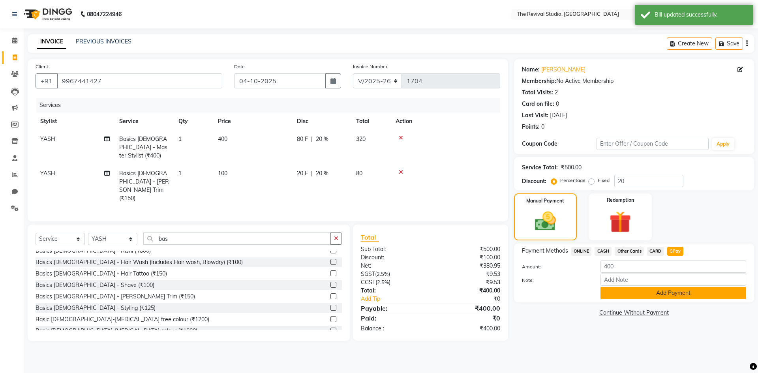
click at [624, 296] on button "Add Payment" at bounding box center [674, 293] width 146 height 12
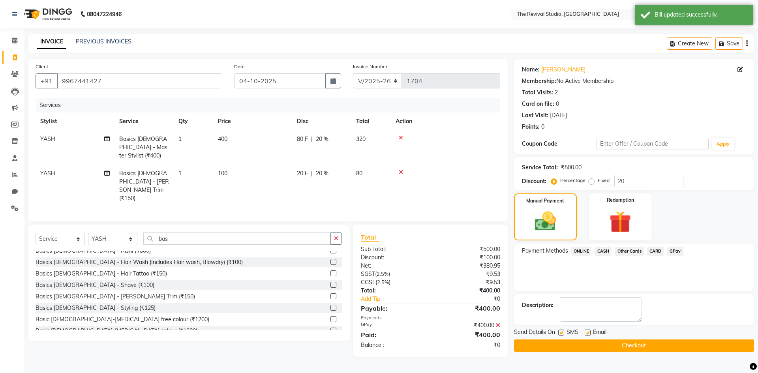
click at [590, 346] on button "Checkout" at bounding box center [634, 346] width 240 height 12
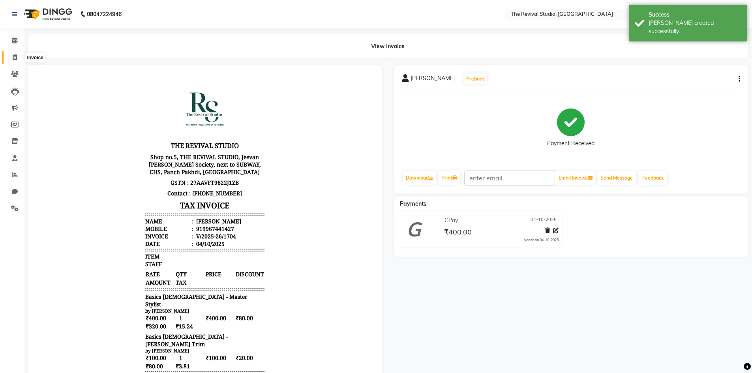
click at [13, 57] on icon at bounding box center [15, 57] width 4 height 6
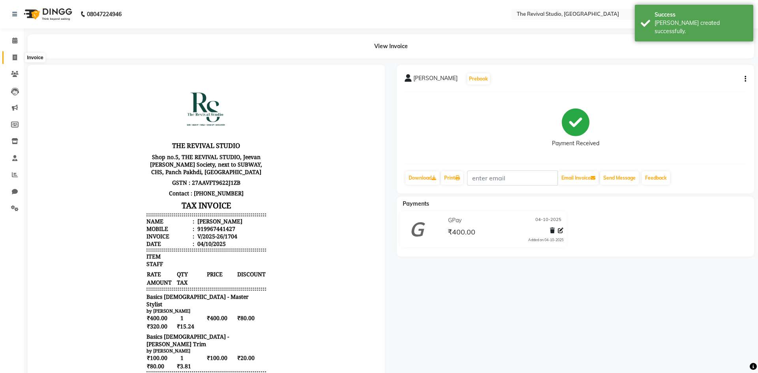
select select "service"
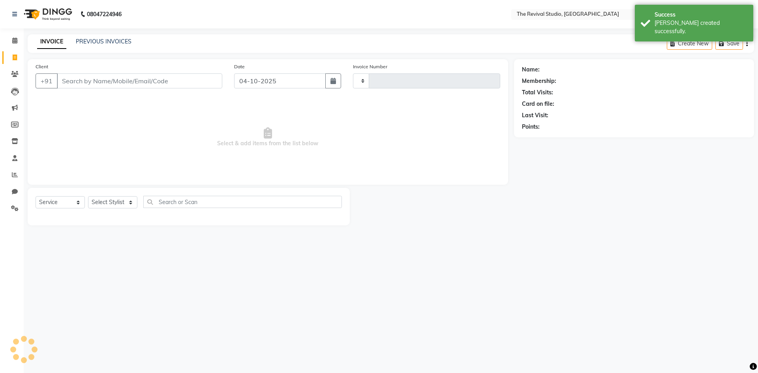
type input "1705"
select select "7991"
click at [147, 116] on span "Select & add items from the list below" at bounding box center [268, 137] width 465 height 79
click at [127, 82] on input "Client" at bounding box center [139, 80] width 165 height 15
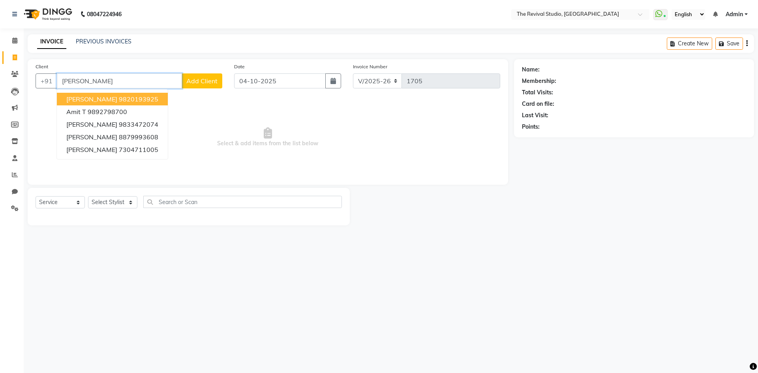
click at [141, 98] on ngb-highlight "9820193925" at bounding box center [138, 99] width 39 height 8
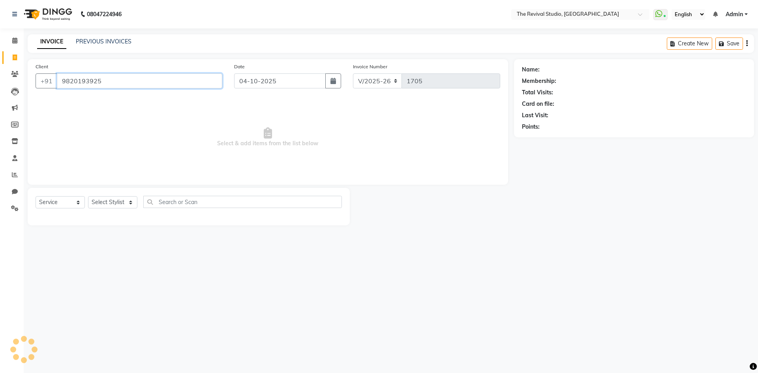
type input "9820193925"
click at [114, 203] on select "Select Stylist BHARTI [PERSON_NAME] Dingg GAYATRI [PERSON_NAME] [PERSON_NAME] R…" at bounding box center [112, 202] width 49 height 12
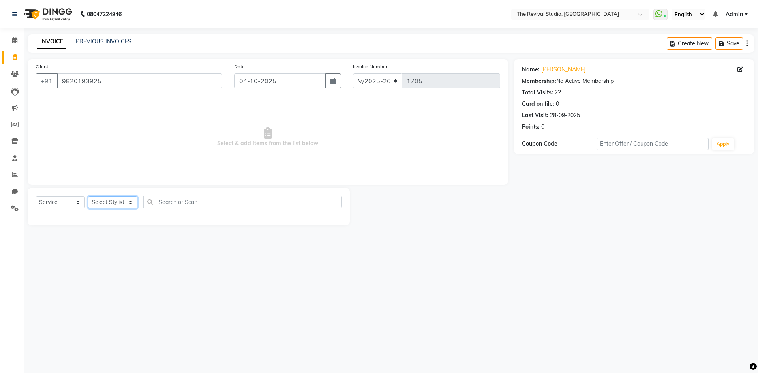
select select "76730"
click at [88, 196] on select "Select Stylist BHARTI [PERSON_NAME] Dingg GAYATRI [PERSON_NAME] [PERSON_NAME] R…" at bounding box center [112, 202] width 49 height 12
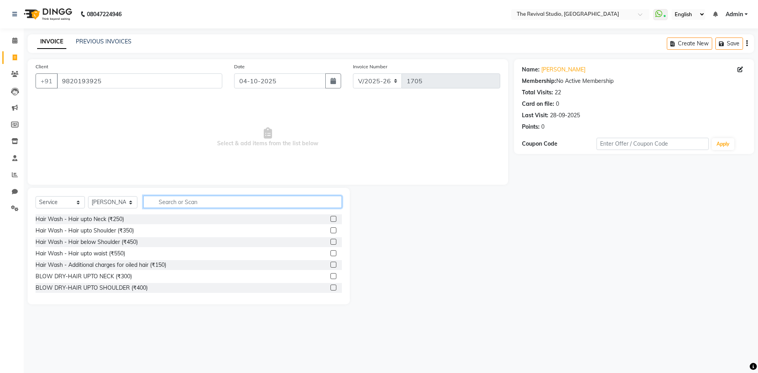
click at [176, 204] on input "text" at bounding box center [242, 202] width 199 height 12
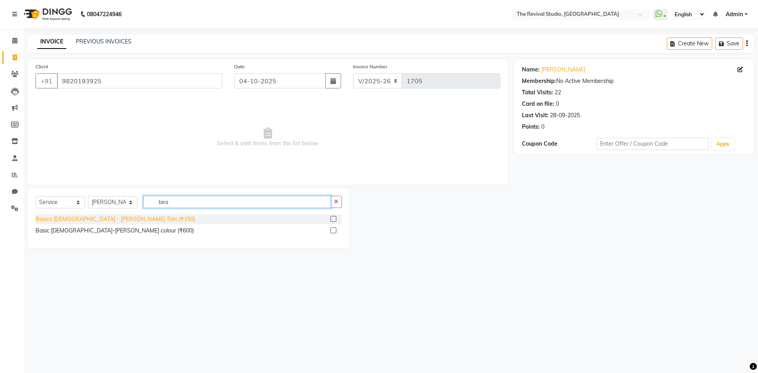
type input "bea"
drag, startPoint x: 103, startPoint y: 219, endPoint x: 124, endPoint y: 224, distance: 21.5
click at [105, 220] on div "Basics [DEMOGRAPHIC_DATA] - [PERSON_NAME] Trim (₹150)" at bounding box center [116, 219] width 160 height 8
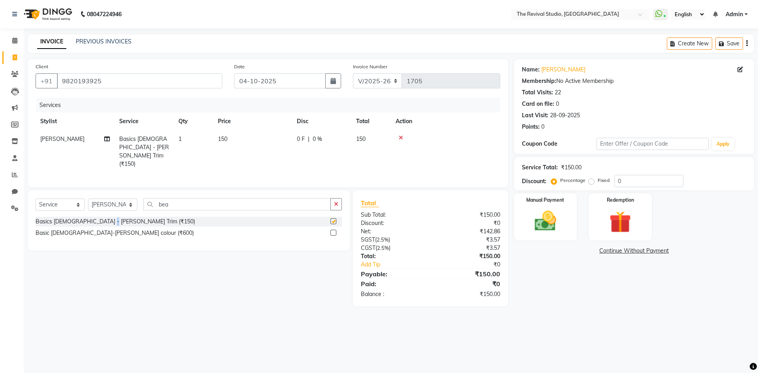
checkbox input "false"
drag, startPoint x: 569, startPoint y: 231, endPoint x: 588, endPoint y: 240, distance: 21.0
click at [569, 231] on div "Manual Payment" at bounding box center [545, 217] width 63 height 47
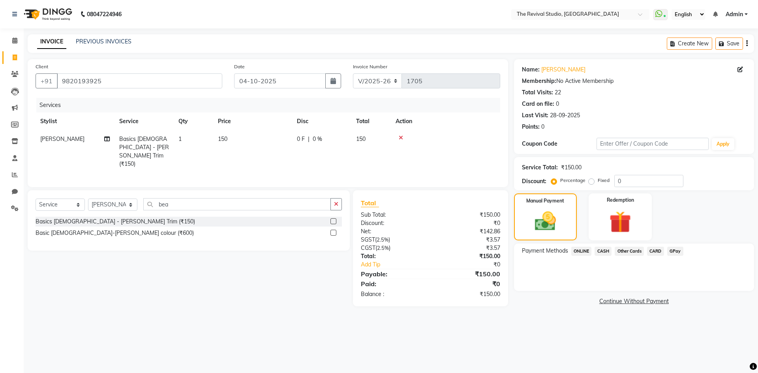
click at [675, 251] on span "GPay" at bounding box center [675, 251] width 16 height 9
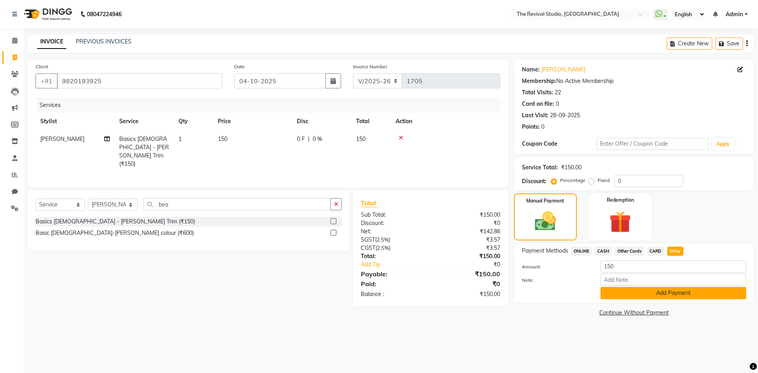
click at [661, 297] on button "Add Payment" at bounding box center [674, 293] width 146 height 12
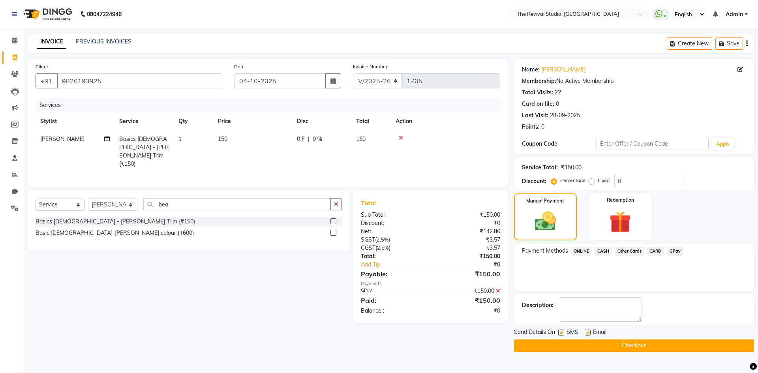
click at [633, 340] on button "Checkout" at bounding box center [634, 346] width 240 height 12
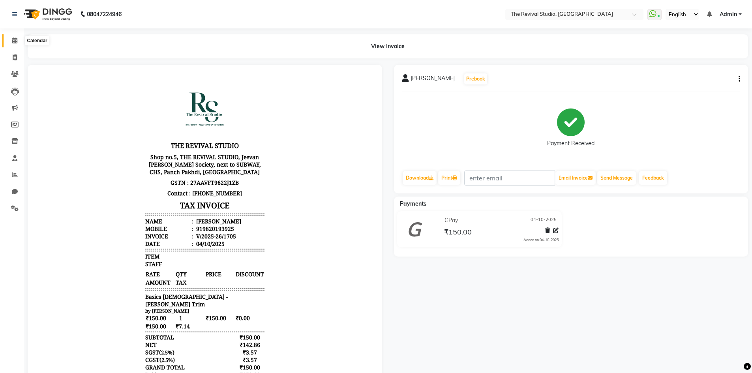
click at [16, 41] on icon at bounding box center [14, 41] width 5 height 6
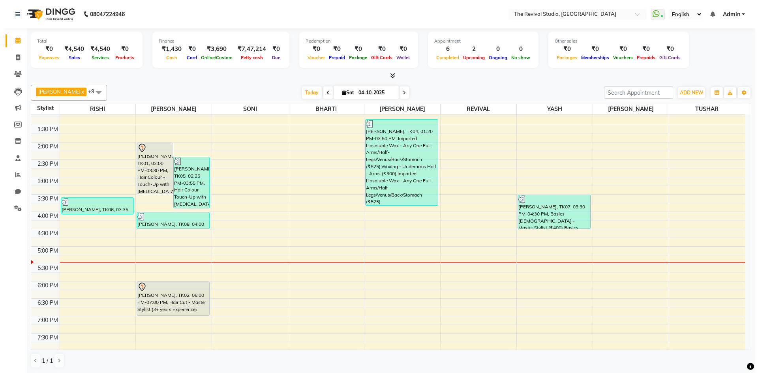
scroll to position [137, 0]
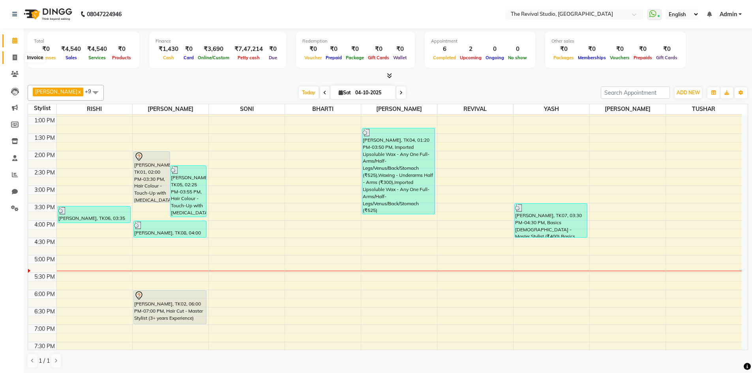
drag, startPoint x: 15, startPoint y: 58, endPoint x: 21, endPoint y: 59, distance: 6.4
click at [15, 58] on icon at bounding box center [15, 57] width 4 height 6
select select "service"
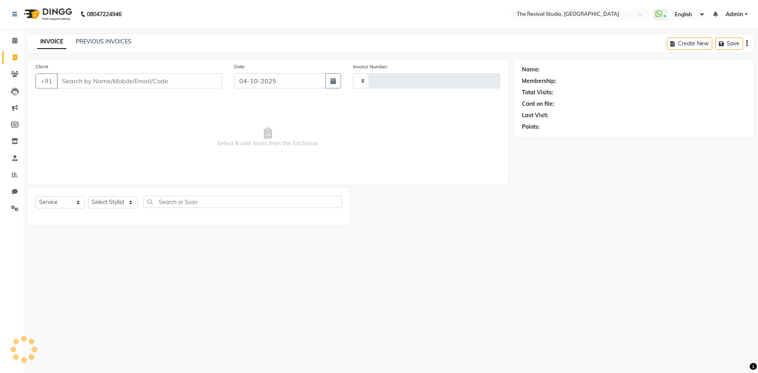
type input "1706"
select select "7991"
click at [95, 73] on div "Client +91" at bounding box center [129, 78] width 199 height 32
click at [92, 77] on input "Client" at bounding box center [139, 80] width 165 height 15
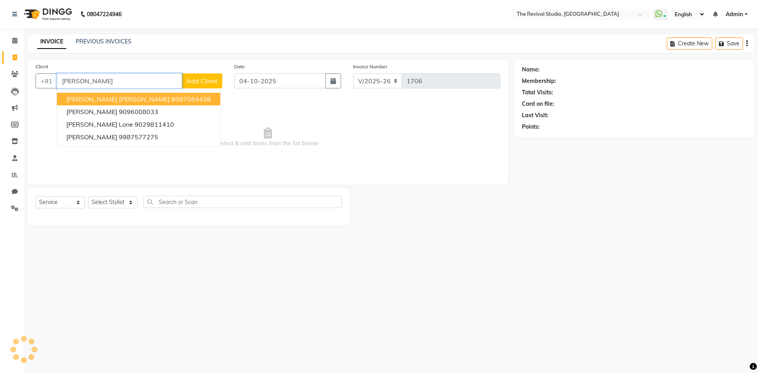
click at [132, 98] on span "[PERSON_NAME] [PERSON_NAME]" at bounding box center [117, 99] width 103 height 8
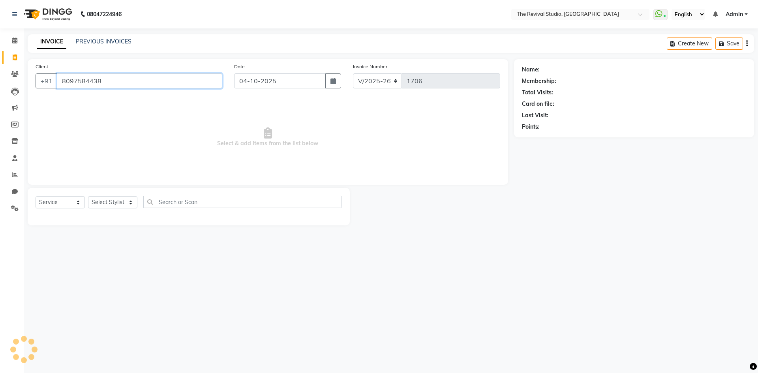
type input "8097584438"
click at [126, 204] on select "Select Stylist" at bounding box center [112, 202] width 49 height 12
click at [121, 202] on select "Select Stylist" at bounding box center [112, 202] width 49 height 12
click at [121, 203] on select "Select Stylist" at bounding box center [112, 202] width 49 height 12
click at [122, 201] on select "Select Stylist" at bounding box center [112, 202] width 49 height 12
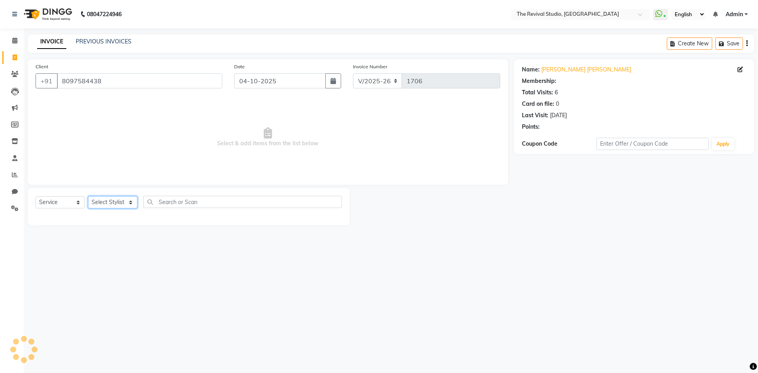
click at [122, 201] on select "Select Stylist" at bounding box center [112, 202] width 49 height 12
select select "76728"
click at [88, 196] on select "Select Stylist BHARTI [PERSON_NAME] Dingg GAYATRI [PERSON_NAME] [PERSON_NAME] R…" at bounding box center [112, 202] width 49 height 12
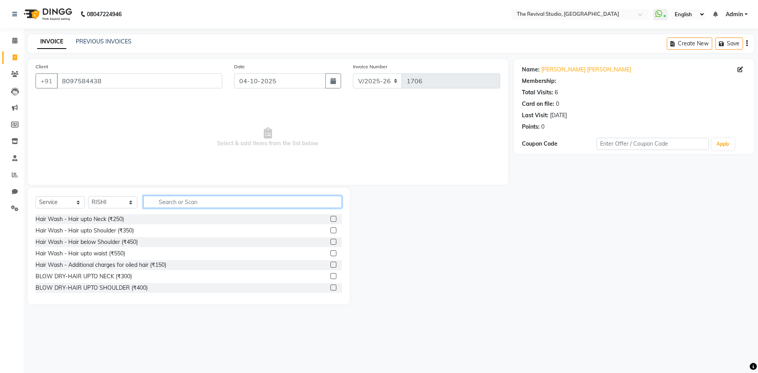
click at [172, 203] on input "text" at bounding box center [242, 202] width 199 height 12
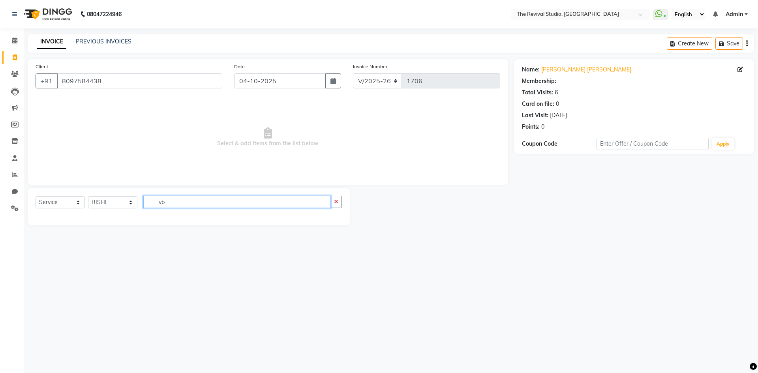
type input "v"
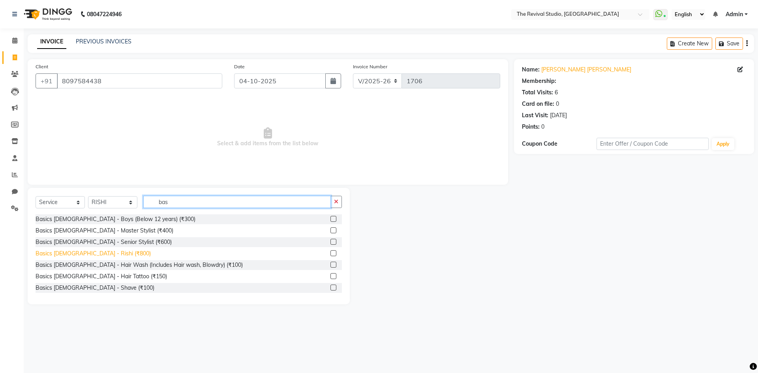
type input "bas"
click at [85, 251] on div "Basics [DEMOGRAPHIC_DATA] - Rishi (₹800)" at bounding box center [93, 254] width 115 height 8
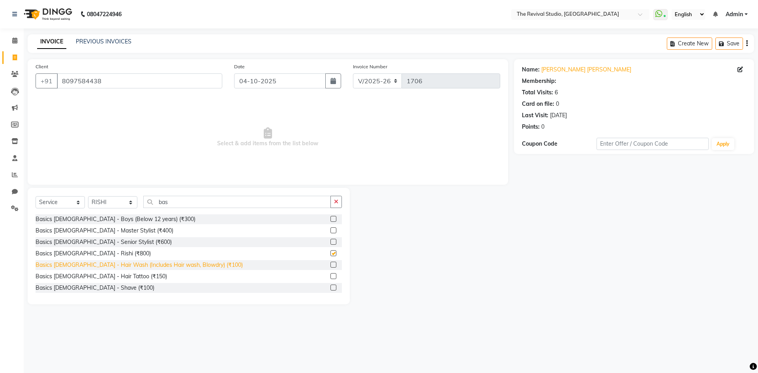
checkbox input "false"
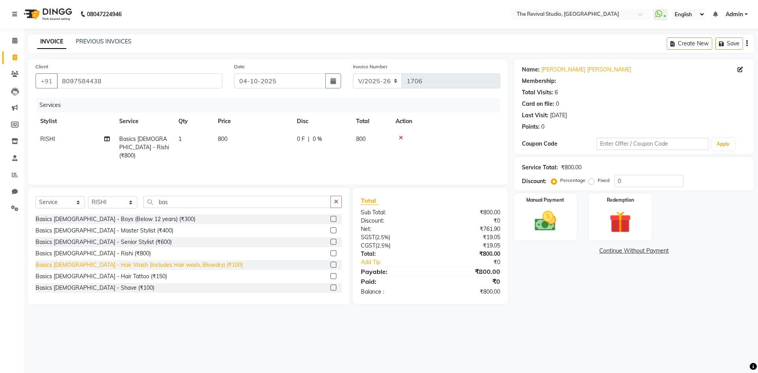
scroll to position [39, 0]
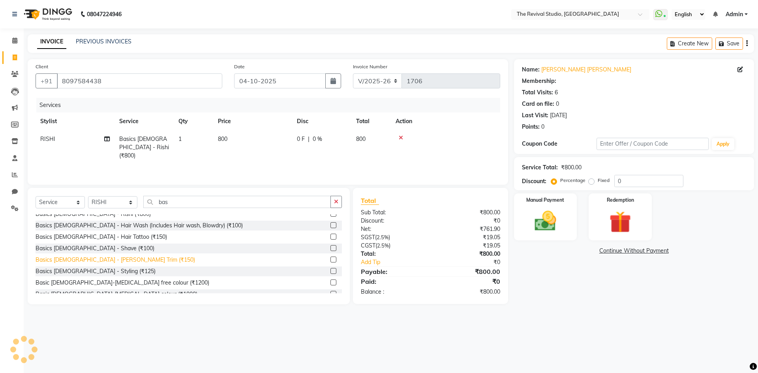
click at [83, 259] on div "Basics [DEMOGRAPHIC_DATA] - [PERSON_NAME] Trim (₹150)" at bounding box center [116, 260] width 160 height 8
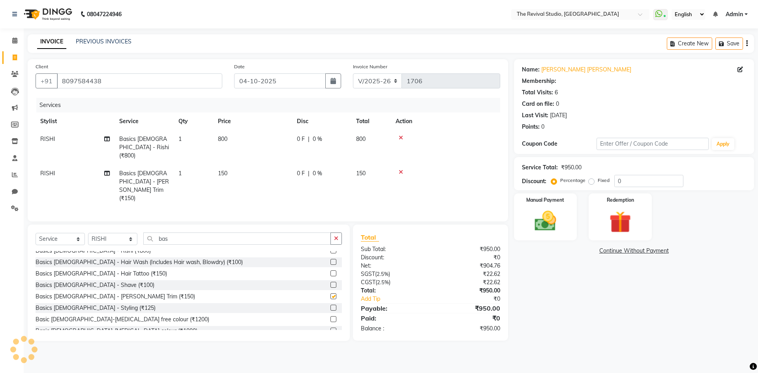
checkbox input "false"
click at [186, 233] on input "bas" at bounding box center [237, 239] width 188 height 12
type input "b"
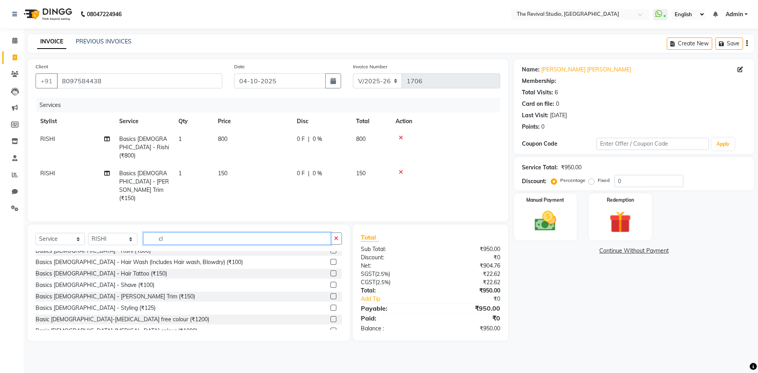
scroll to position [0, 0]
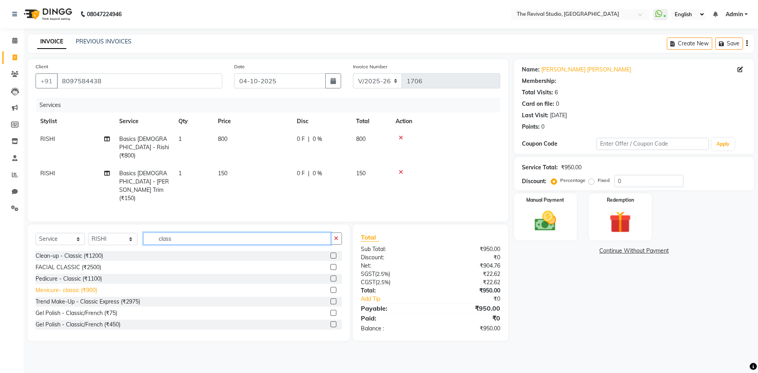
type input "class"
click at [87, 286] on div "Menicure- classic (₹900)" at bounding box center [67, 290] width 62 height 8
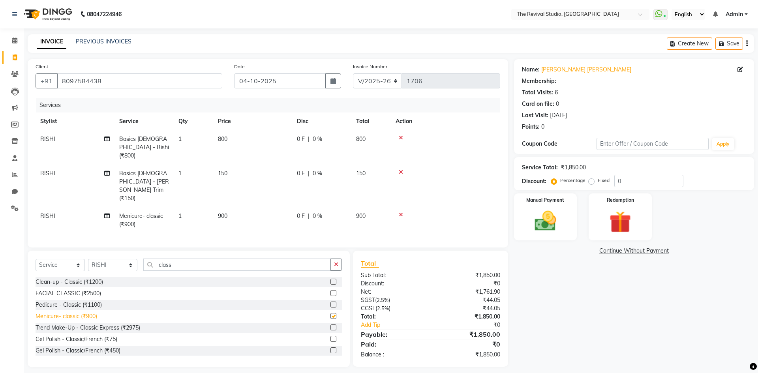
checkbox input "false"
click at [98, 301] on div "Pedicure - Classic (₹1100)" at bounding box center [69, 305] width 66 height 8
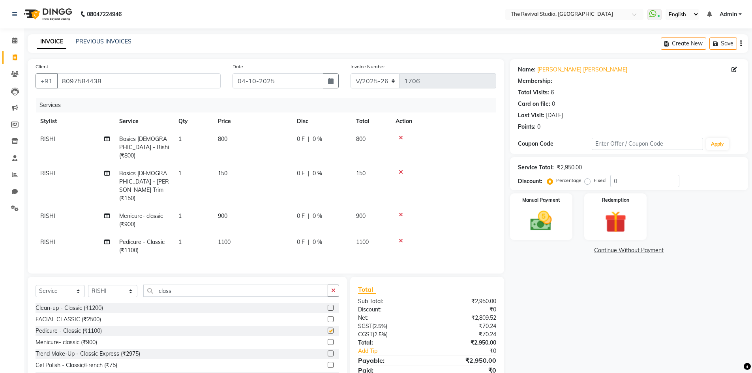
checkbox input "false"
click at [71, 207] on td "RISHI" at bounding box center [75, 220] width 79 height 26
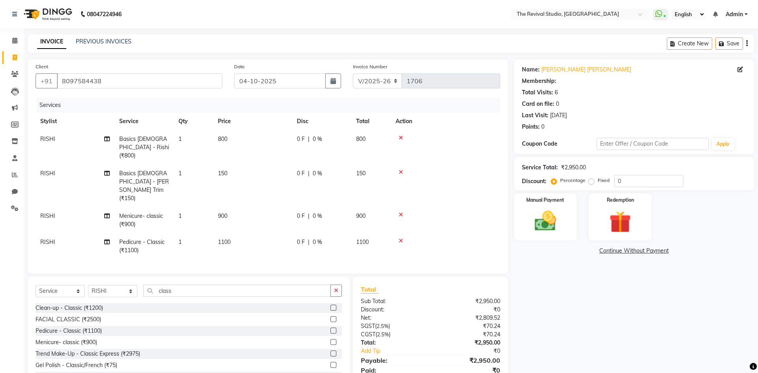
select select "76728"
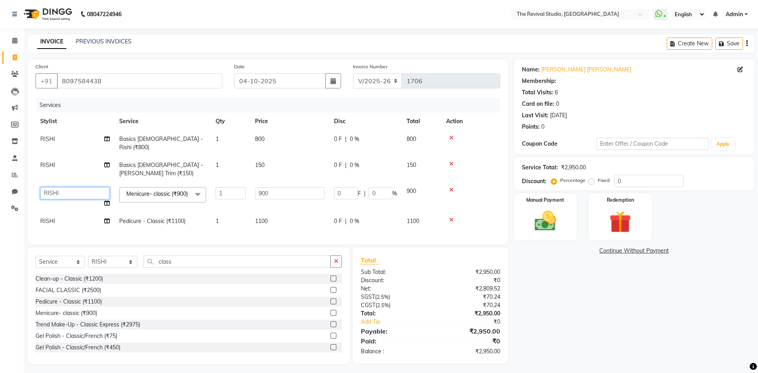
click at [79, 187] on select "BHARTI [PERSON_NAME] Dingg GAYATRI [PERSON_NAME] [PERSON_NAME] REKHA REVIVAL RI…" at bounding box center [75, 193] width 70 height 12
click at [80, 212] on td "RISHI" at bounding box center [75, 221] width 79 height 18
select select "76728"
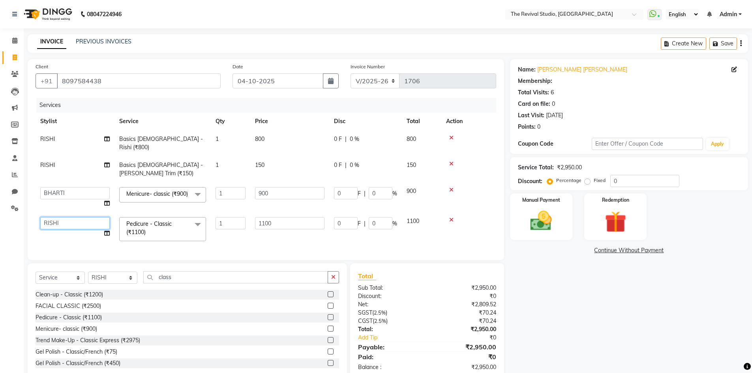
click at [80, 217] on select "BHARTI [PERSON_NAME] Dingg GAYATRI [PERSON_NAME] [PERSON_NAME] REKHA REVIVAL RI…" at bounding box center [75, 223] width 70 height 12
select select "76738"
click at [237, 230] on td "1" at bounding box center [230, 229] width 39 height 34
click at [421, 233] on div "Services Stylist Service Qty Price Disc Total Action RISHI Basics [DEMOGRAPHIC_…" at bounding box center [266, 175] width 461 height 154
drag, startPoint x: 730, startPoint y: 45, endPoint x: 283, endPoint y: 31, distance: 447.3
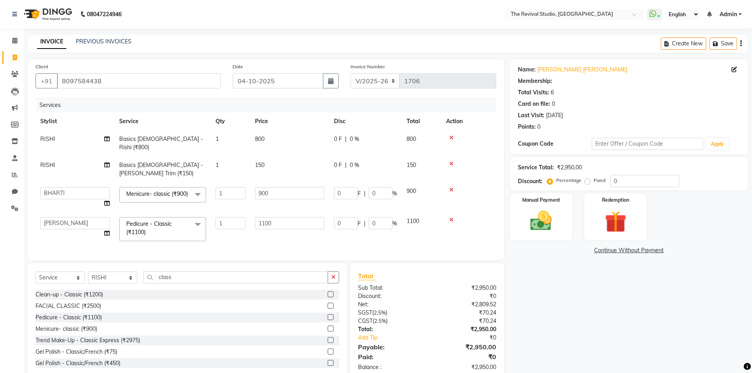
click at [730, 45] on button "Save" at bounding box center [724, 44] width 28 height 12
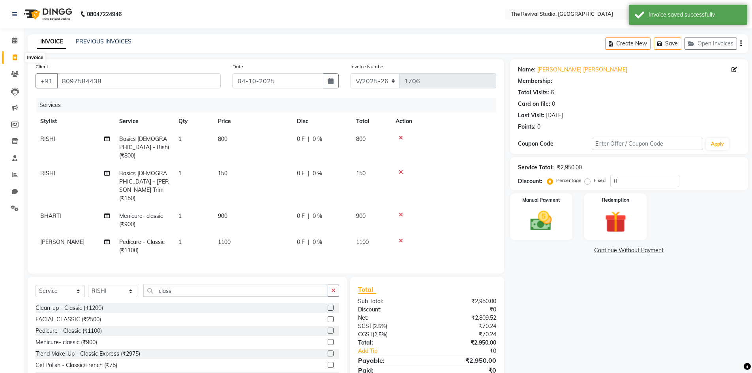
click at [15, 56] on icon at bounding box center [15, 57] width 4 height 6
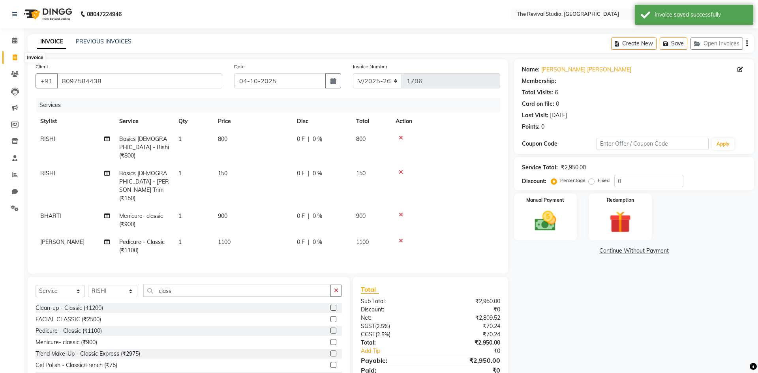
select select "7991"
select select "service"
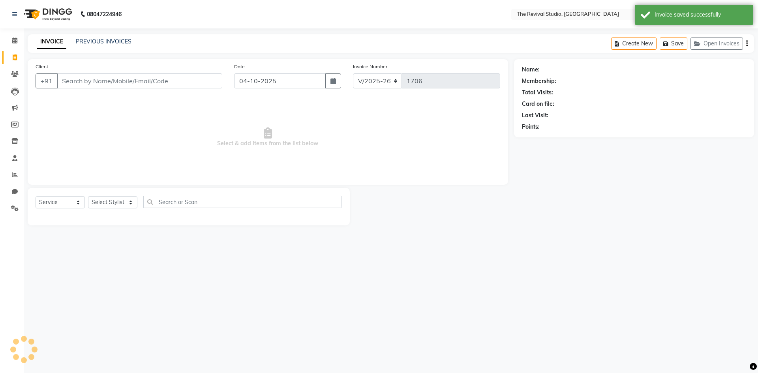
click at [148, 86] on input "Client" at bounding box center [139, 80] width 165 height 15
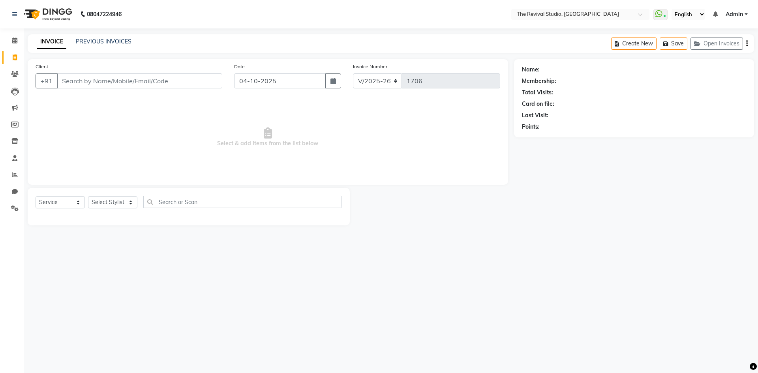
click at [83, 84] on input "Client" at bounding box center [139, 80] width 165 height 15
type input "7045608405"
click at [197, 80] on span "Add Client" at bounding box center [201, 81] width 31 height 8
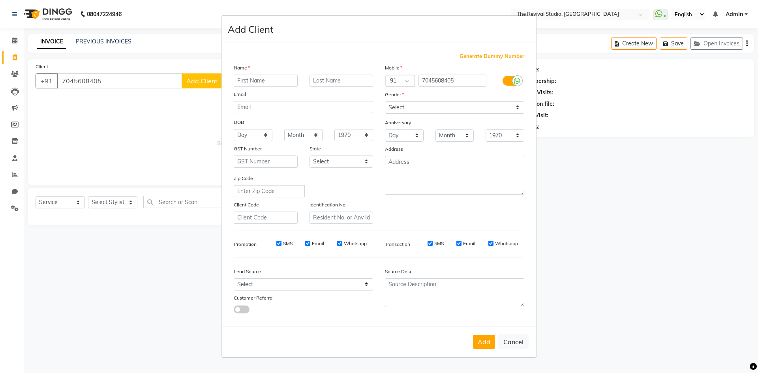
click at [265, 79] on input "text" at bounding box center [266, 81] width 64 height 12
type input "a"
type input "ASHWINI"
click at [346, 80] on input "text" at bounding box center [342, 81] width 64 height 12
type input "[PERSON_NAME]"
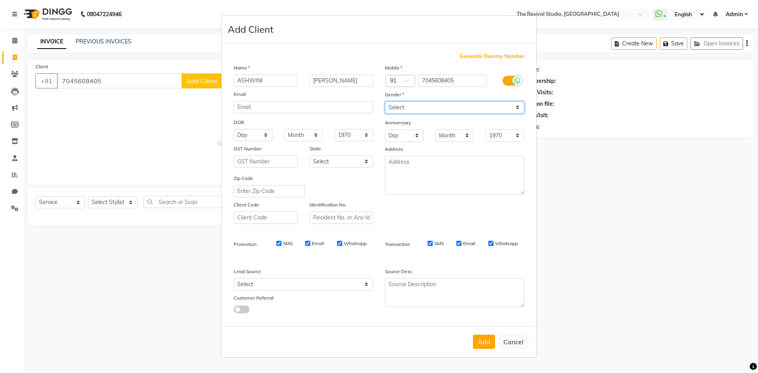
click at [424, 112] on select "Select [DEMOGRAPHIC_DATA] [DEMOGRAPHIC_DATA] Other Prefer Not To Say" at bounding box center [454, 107] width 139 height 12
select select "[DEMOGRAPHIC_DATA]"
click at [385, 101] on select "Select [DEMOGRAPHIC_DATA] [DEMOGRAPHIC_DATA] Other Prefer Not To Say" at bounding box center [454, 107] width 139 height 12
click at [481, 340] on button "Add" at bounding box center [484, 342] width 22 height 14
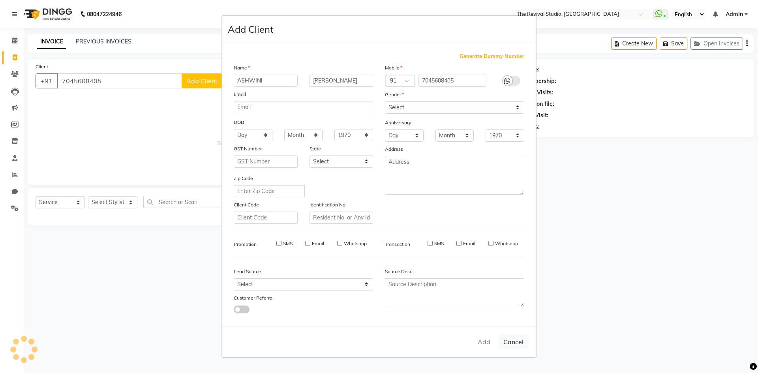
select select
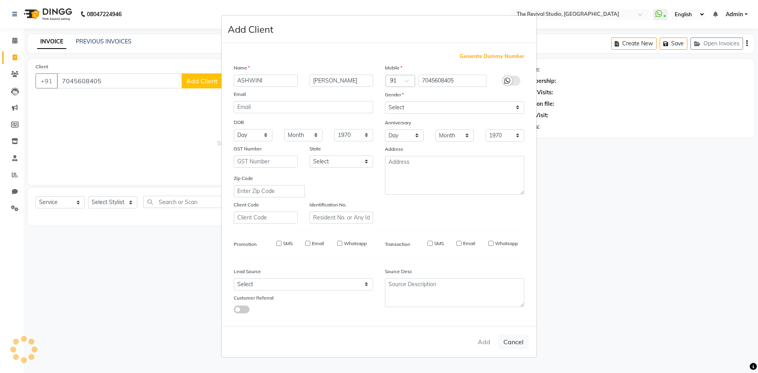
select select
checkbox input "false"
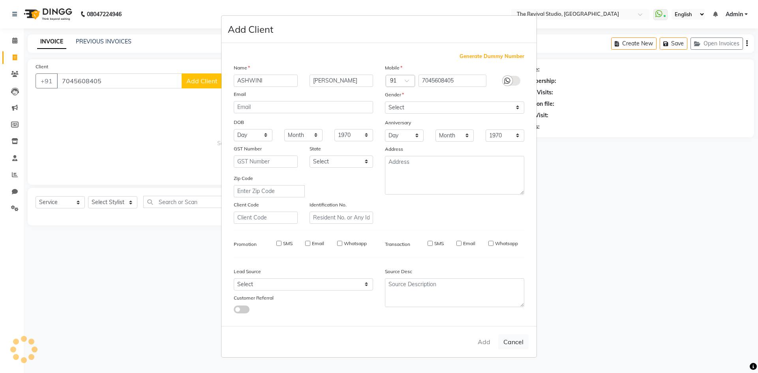
checkbox input "false"
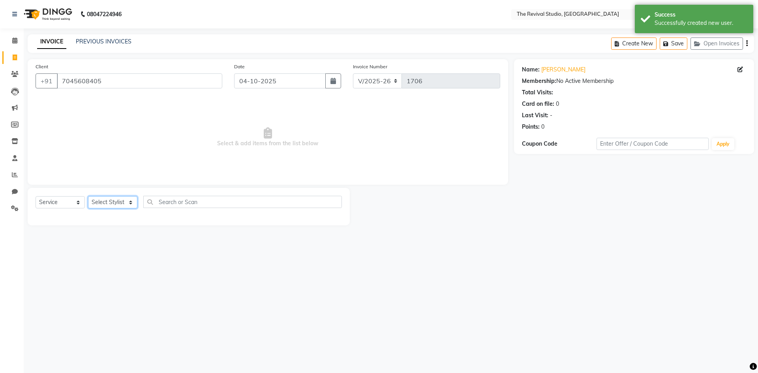
click at [101, 202] on select "Select Stylist BHARTI [PERSON_NAME] Dingg GAYATRI [PERSON_NAME] [PERSON_NAME] R…" at bounding box center [112, 202] width 49 height 12
select select "76731"
click at [88, 196] on select "Select Stylist BHARTI [PERSON_NAME] Dingg GAYATRI [PERSON_NAME] [PERSON_NAME] R…" at bounding box center [112, 202] width 49 height 12
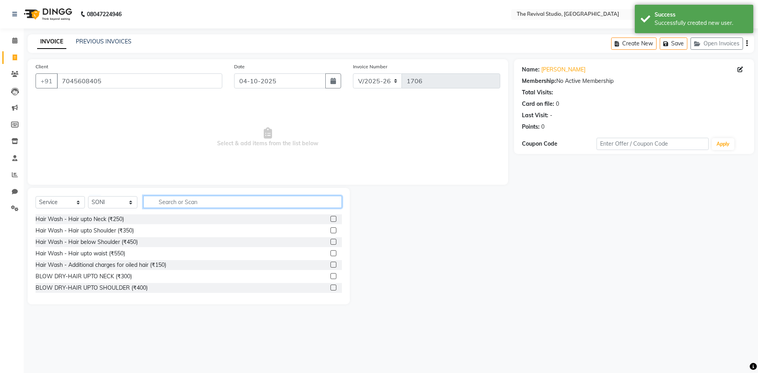
click at [186, 204] on input "text" at bounding box center [242, 202] width 199 height 12
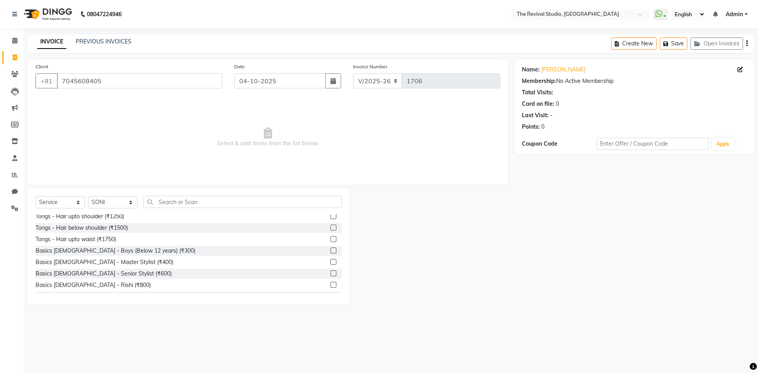
click at [227, 210] on div "Select Service Product Membership Package Voucher Prepaid Gift Card Select Styl…" at bounding box center [189, 205] width 306 height 19
click at [222, 203] on input "text" at bounding box center [242, 202] width 199 height 12
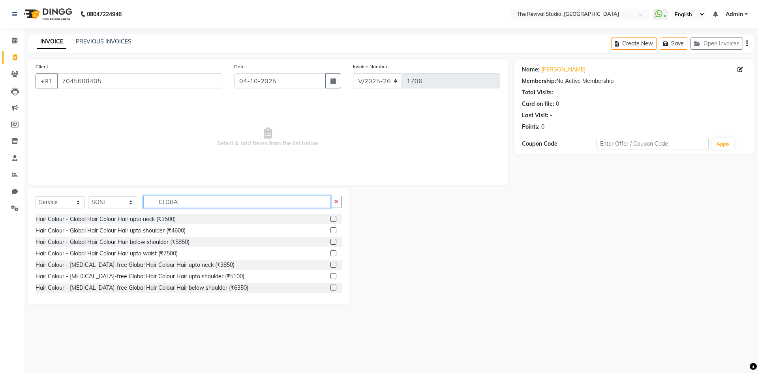
scroll to position [13, 0]
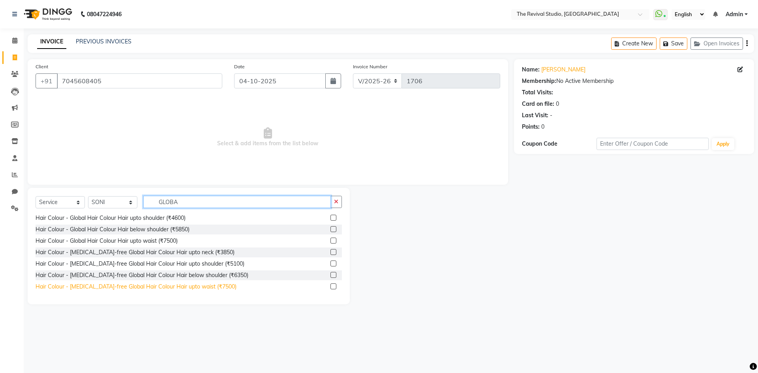
type input "GLOBA"
click at [212, 285] on div "Hair Colour - [MEDICAL_DATA]-free Global Hair Colour Hair upto waist (₹7500)" at bounding box center [136, 287] width 201 height 8
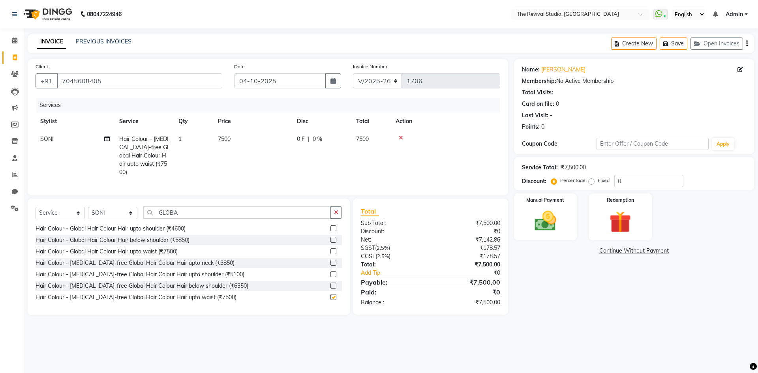
checkbox input "false"
click at [199, 211] on input "GLOBA" at bounding box center [237, 213] width 188 height 12
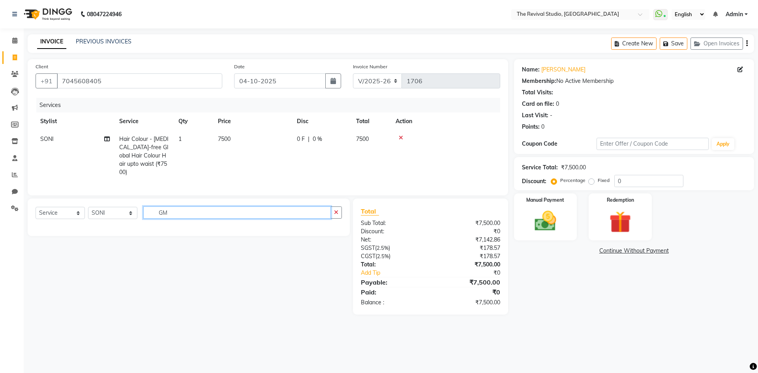
scroll to position [0, 0]
type input "G"
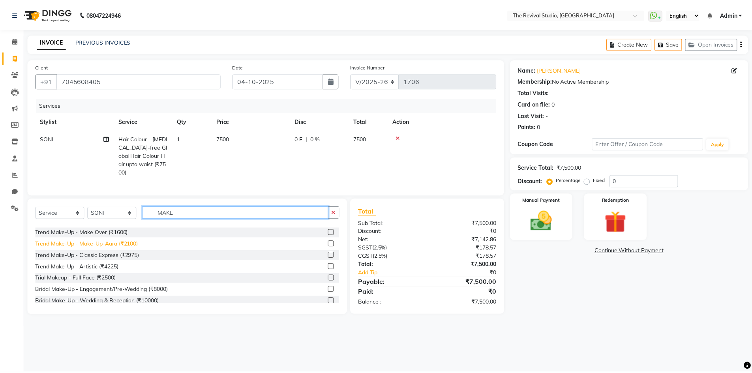
scroll to position [39, 0]
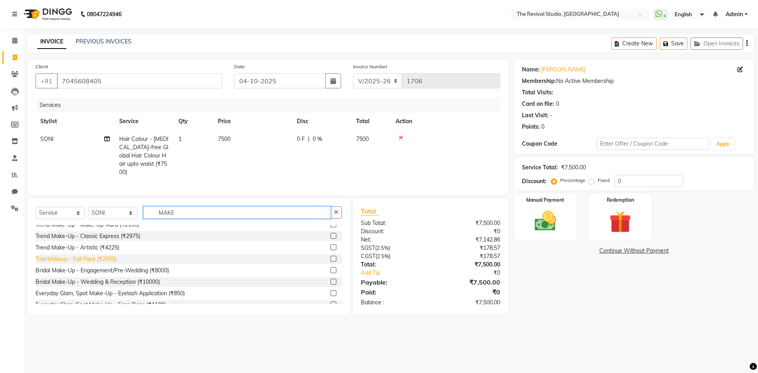
type input "MAKE"
click at [113, 257] on div "Trial Makeup - Full Face (₹2500)" at bounding box center [76, 259] width 81 height 8
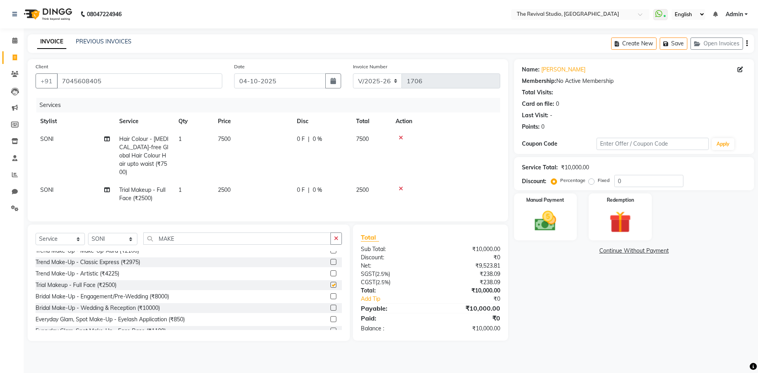
checkbox input "false"
click at [251, 181] on td "2500" at bounding box center [252, 194] width 79 height 26
select select "76731"
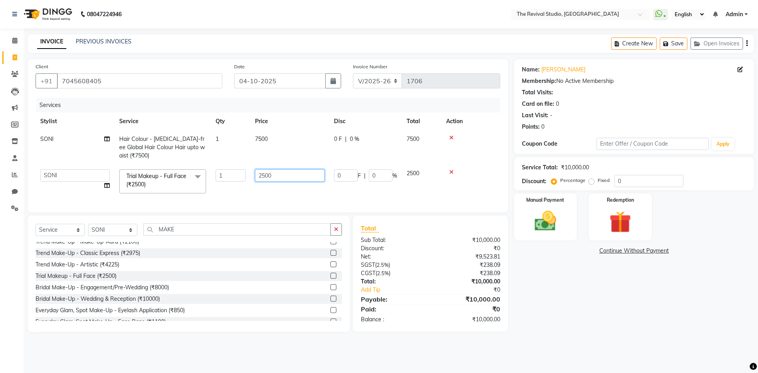
click at [265, 176] on input "2500" at bounding box center [290, 175] width 70 height 12
type input "1000"
click at [277, 202] on div "Services Stylist Service Qty Price Disc Total Action SONI Hair Colour - [MEDICA…" at bounding box center [268, 151] width 465 height 107
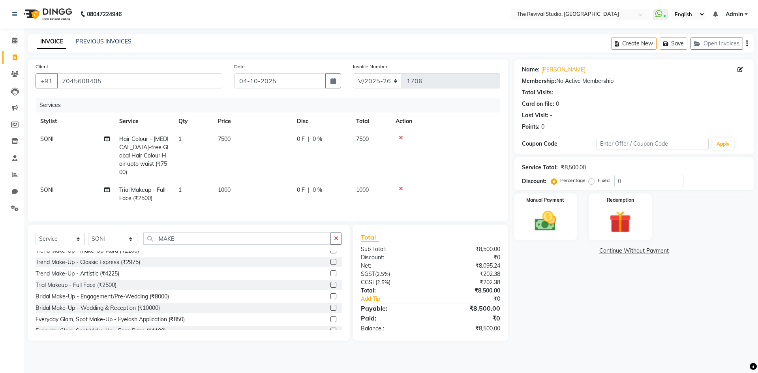
click at [629, 316] on div "Name: [PERSON_NAME] Membership: No Active Membership Total Visits: Card on file…" at bounding box center [637, 200] width 246 height 282
click at [549, 210] on img at bounding box center [545, 221] width 37 height 26
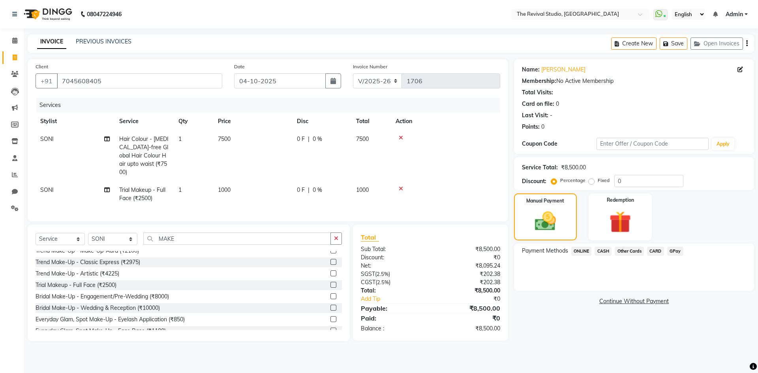
click at [676, 249] on span "GPay" at bounding box center [675, 251] width 16 height 9
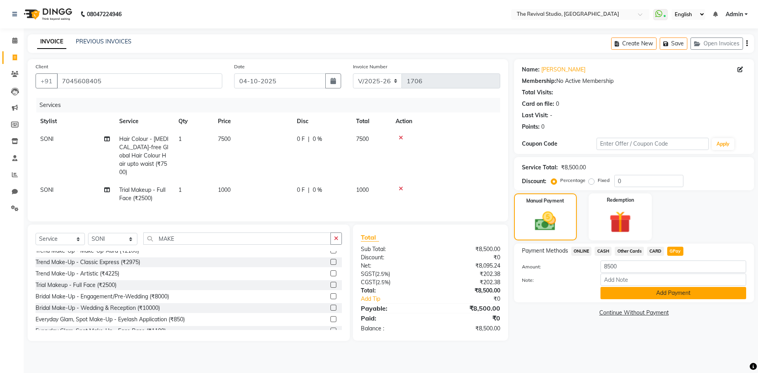
click at [641, 296] on button "Add Payment" at bounding box center [674, 293] width 146 height 12
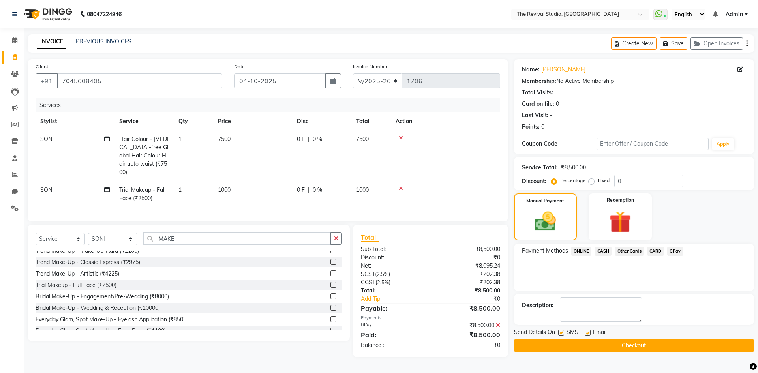
click at [617, 346] on button "Checkout" at bounding box center [634, 346] width 240 height 12
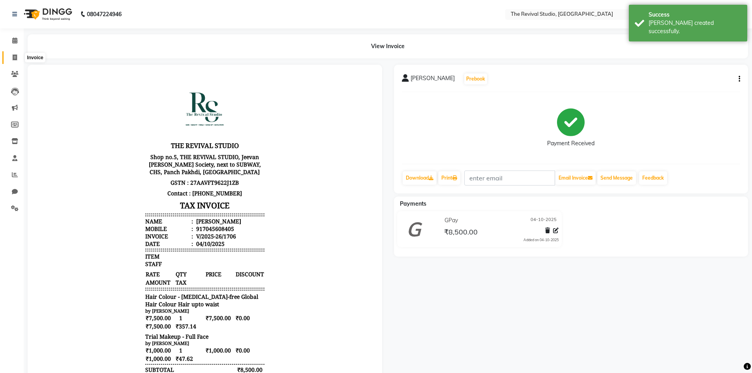
click at [15, 56] on icon at bounding box center [15, 57] width 4 height 6
select select "7991"
select select "service"
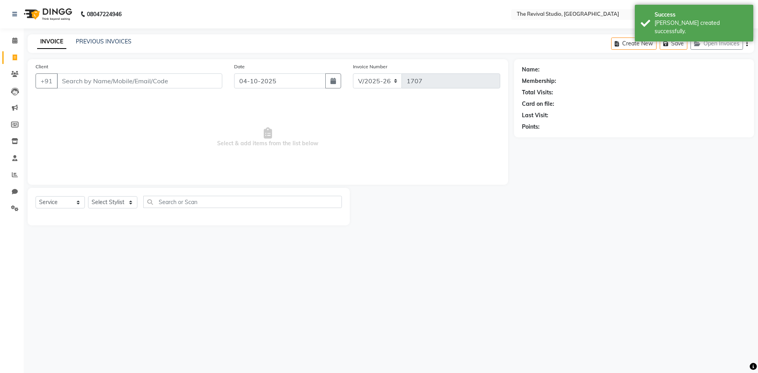
click at [88, 98] on span "Select & add items from the list below" at bounding box center [268, 137] width 465 height 79
click at [15, 41] on icon at bounding box center [14, 41] width 5 height 6
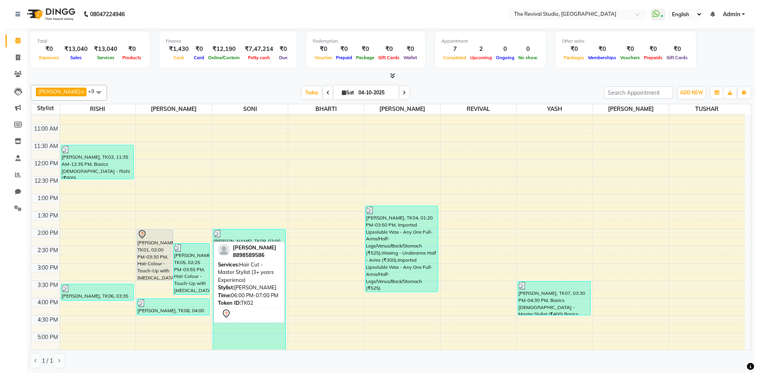
scroll to position [58, 0]
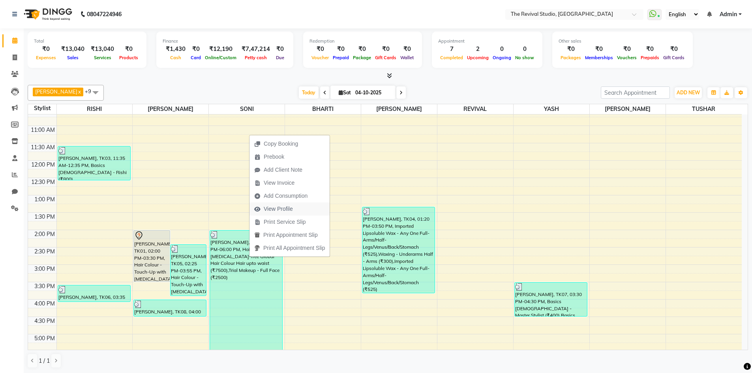
click at [282, 209] on span "View Profile" at bounding box center [278, 209] width 29 height 8
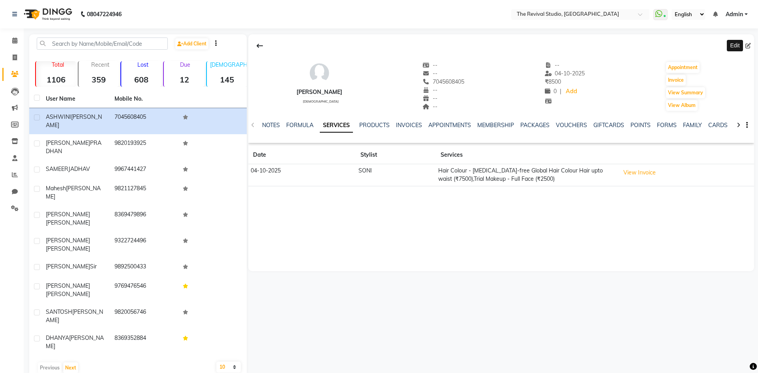
click at [749, 44] on icon at bounding box center [749, 46] width 6 height 6
select select "[DEMOGRAPHIC_DATA]"
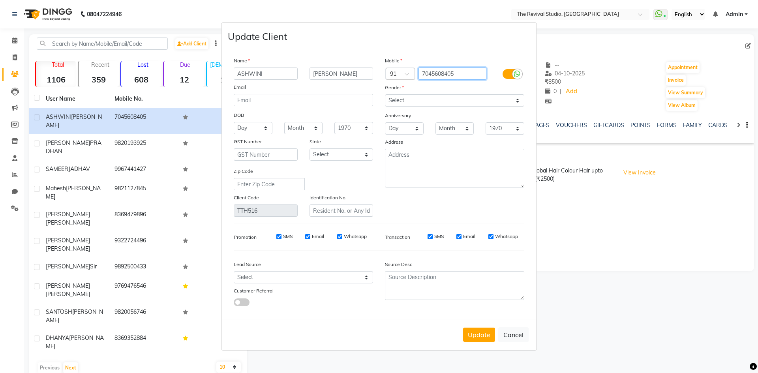
click at [478, 73] on input "7045608405" at bounding box center [453, 74] width 68 height 12
type input "7"
type input "8433804491"
click at [486, 336] on button "Update" at bounding box center [479, 335] width 32 height 14
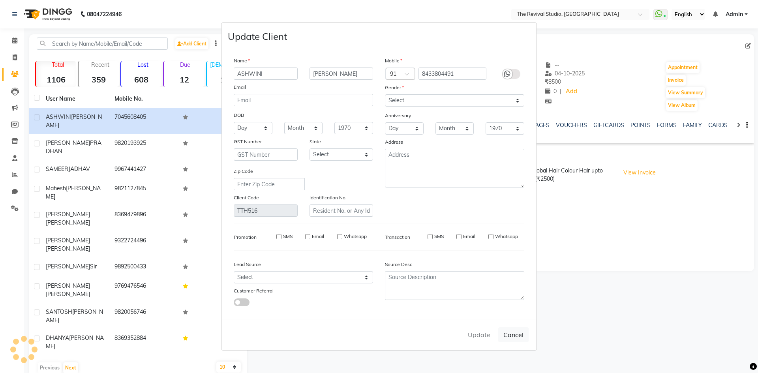
select select
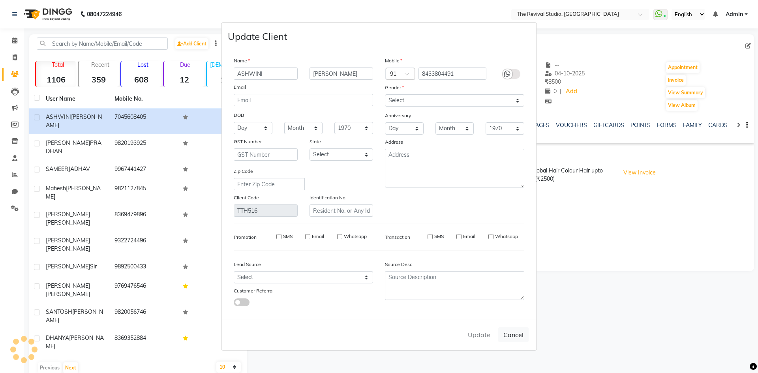
select select
checkbox input "false"
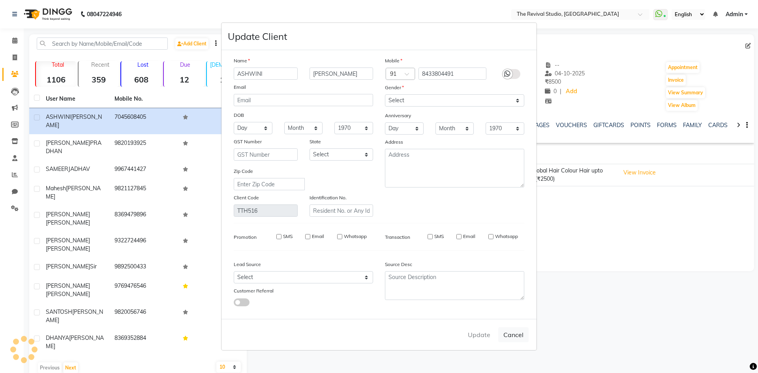
checkbox input "false"
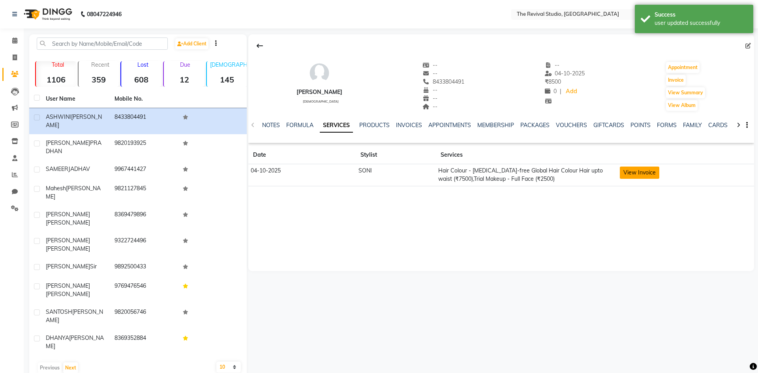
click at [654, 171] on button "View Invoice" at bounding box center [639, 173] width 39 height 12
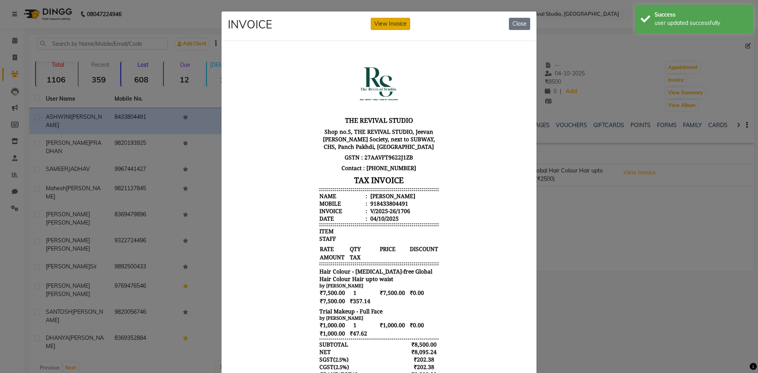
click at [394, 26] on button "View Invoice" at bounding box center [390, 24] width 39 height 12
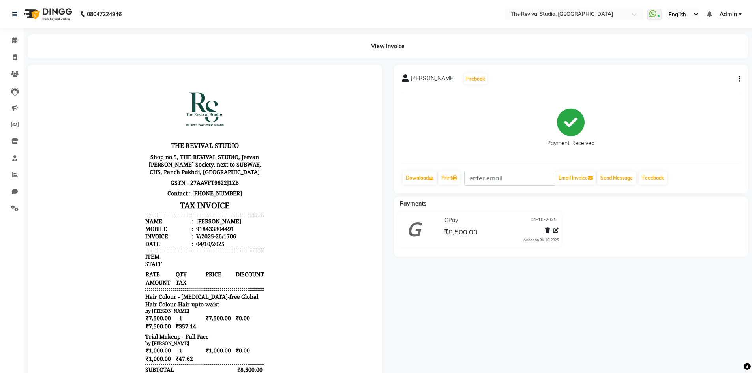
click at [739, 79] on icon "button" at bounding box center [740, 79] width 2 height 0
click at [682, 126] on div "Payment Received" at bounding box center [571, 127] width 339 height 59
drag, startPoint x: 417, startPoint y: 178, endPoint x: 425, endPoint y: 178, distance: 7.9
click at [417, 178] on link "Download" at bounding box center [420, 177] width 34 height 13
click at [504, 342] on div "[PERSON_NAME] Prebook Payment Received Download Print Email Invoice Send Messag…" at bounding box center [571, 260] width 366 height 391
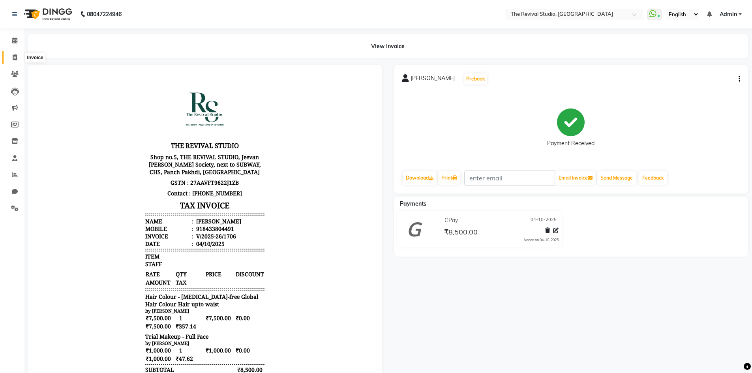
click at [17, 57] on icon at bounding box center [15, 57] width 4 height 6
select select "7991"
select select "service"
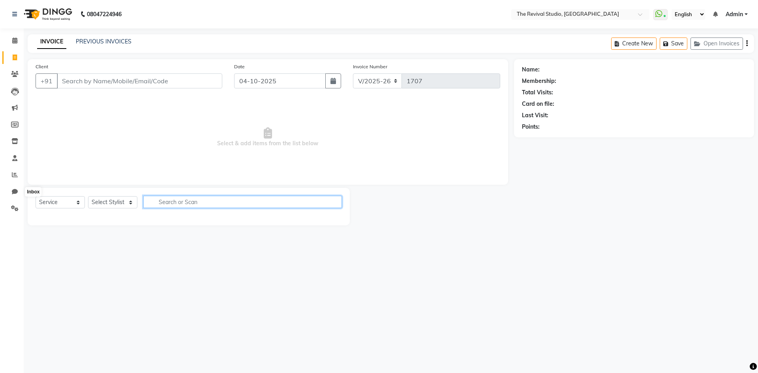
drag, startPoint x: 201, startPoint y: 202, endPoint x: 209, endPoint y: 201, distance: 7.5
click at [209, 205] on input "text" at bounding box center [242, 202] width 199 height 12
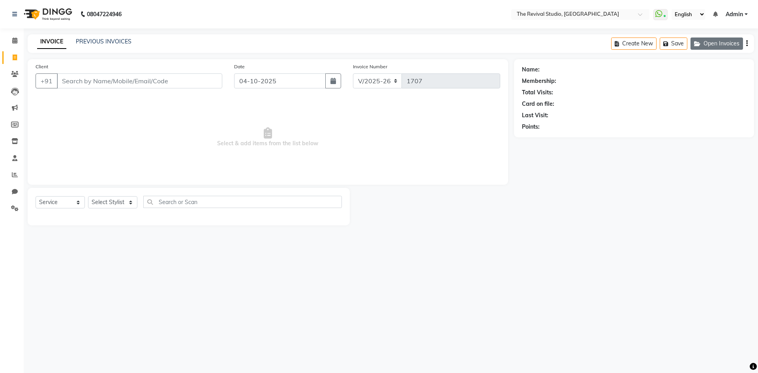
click at [714, 43] on button "Open Invoices" at bounding box center [717, 44] width 53 height 12
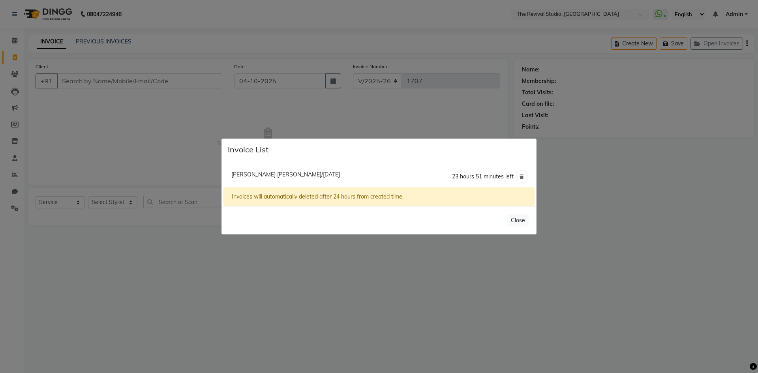
click at [274, 174] on span "[PERSON_NAME] [PERSON_NAME]/[DATE]" at bounding box center [285, 174] width 109 height 7
type input "8097584438"
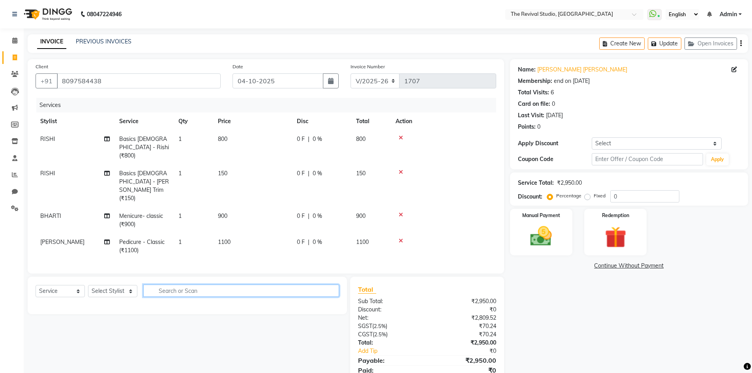
click at [234, 285] on input "text" at bounding box center [241, 291] width 196 height 12
type input "EB"
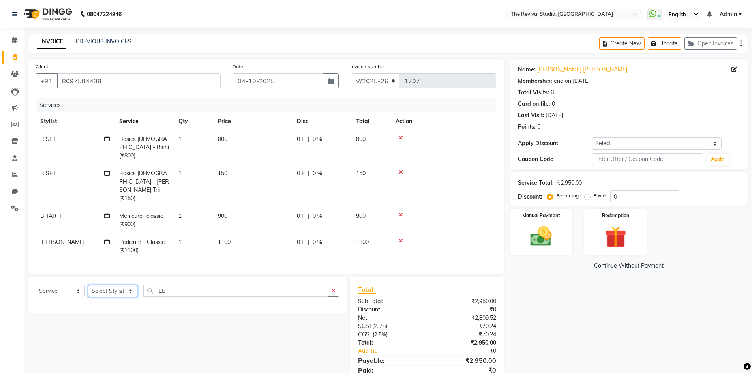
drag, startPoint x: 122, startPoint y: 268, endPoint x: 120, endPoint y: 272, distance: 4.1
click at [122, 285] on select "Select Stylist BHARTI [PERSON_NAME] Dingg GAYATRI [PERSON_NAME] [PERSON_NAME] R…" at bounding box center [112, 291] width 49 height 12
select select "76738"
click at [88, 285] on select "Select Stylist BHARTI [PERSON_NAME] Dingg GAYATRI [PERSON_NAME] [PERSON_NAME] R…" at bounding box center [112, 291] width 49 height 12
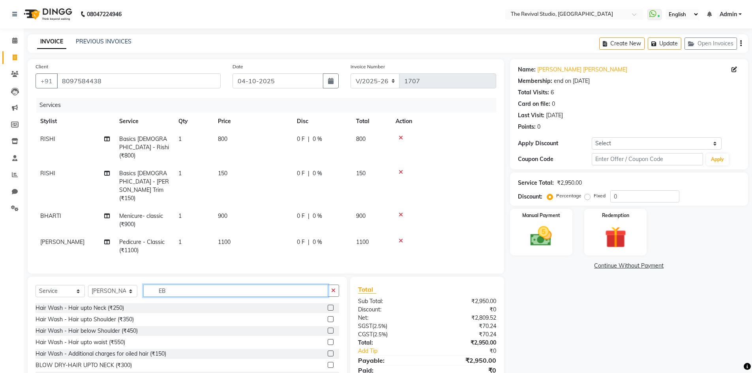
click at [200, 285] on input "EB" at bounding box center [235, 291] width 185 height 12
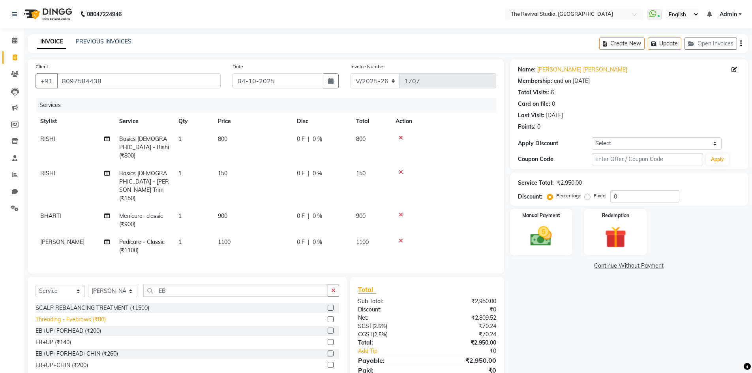
click at [90, 316] on div "Threading - Eyebrows (₹80)" at bounding box center [71, 320] width 70 height 8
checkbox input "false"
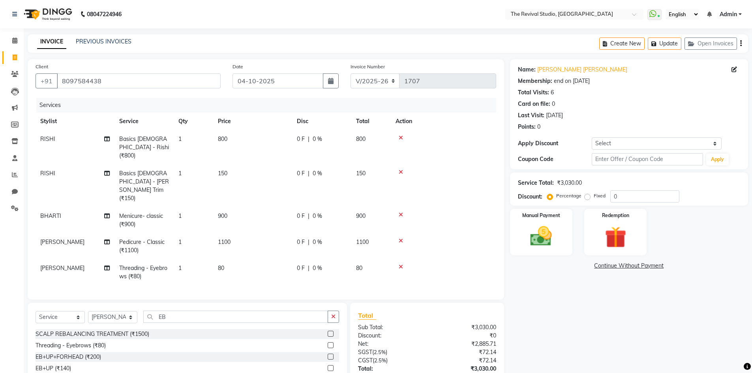
click at [59, 165] on td "RISHI" at bounding box center [75, 186] width 79 height 43
select select "76728"
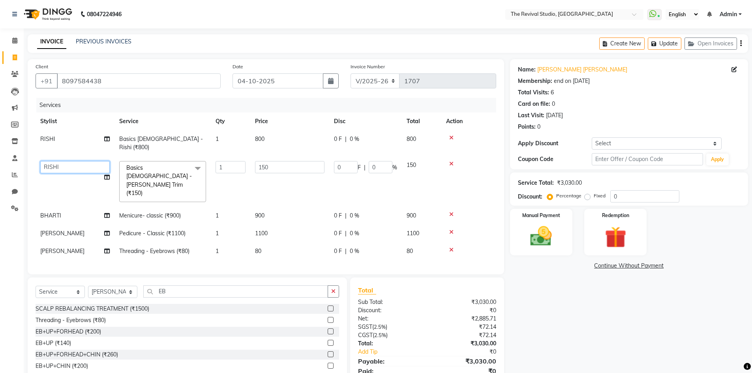
click at [65, 161] on select "BHARTI [PERSON_NAME] Dingg GAYATRI [PERSON_NAME] [PERSON_NAME] REKHA REVIVAL RI…" at bounding box center [75, 167] width 70 height 12
select select "83449"
click at [256, 236] on div "Services Stylist Service Qty Price Disc Total Action RISHI Basics [DEMOGRAPHIC_…" at bounding box center [266, 182] width 461 height 169
click at [54, 286] on select "Select Service Product Membership Package Voucher Prepaid Gift Card" at bounding box center [60, 292] width 49 height 12
select select "membership"
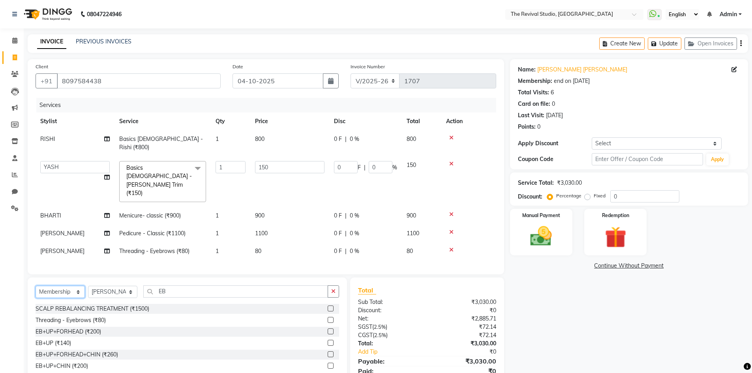
click at [36, 286] on select "Select Service Product Membership Package Voucher Prepaid Gift Card" at bounding box center [60, 292] width 49 height 12
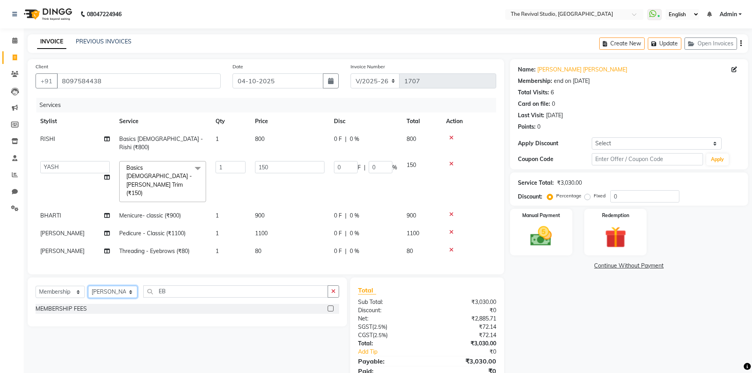
click at [130, 286] on select "Select Stylist BHARTI [PERSON_NAME] Dingg GAYATRI [PERSON_NAME] [PERSON_NAME] R…" at bounding box center [112, 292] width 49 height 12
select select "76728"
click at [88, 286] on select "Select Stylist BHARTI [PERSON_NAME] Dingg GAYATRI [PERSON_NAME] [PERSON_NAME] R…" at bounding box center [112, 292] width 49 height 12
click at [332, 306] on label at bounding box center [331, 309] width 6 height 6
click at [332, 306] on input "checkbox" at bounding box center [330, 308] width 5 height 5
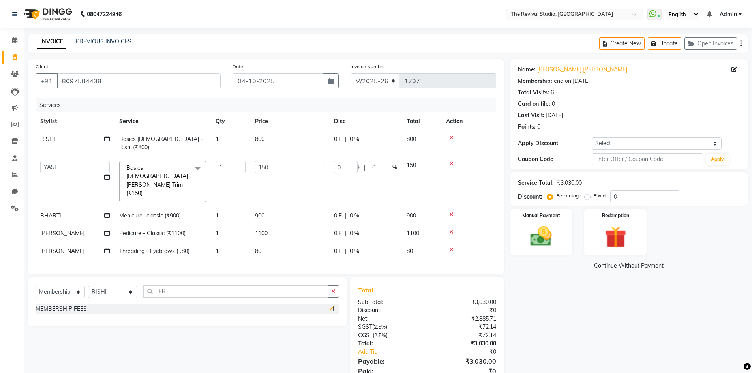
select select "select"
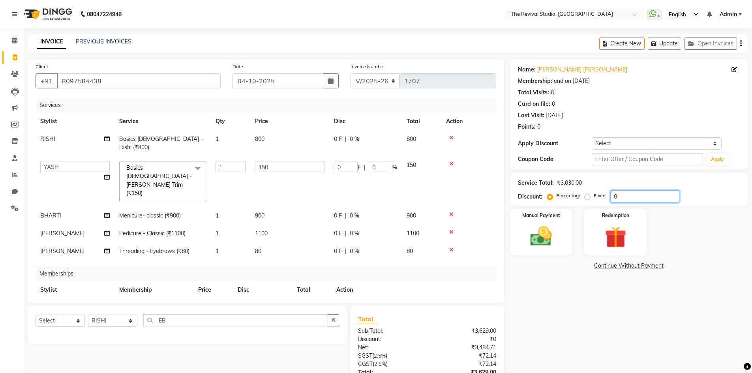
click at [614, 199] on input "0" at bounding box center [645, 196] width 69 height 12
type input "20"
type input "30"
type input "20"
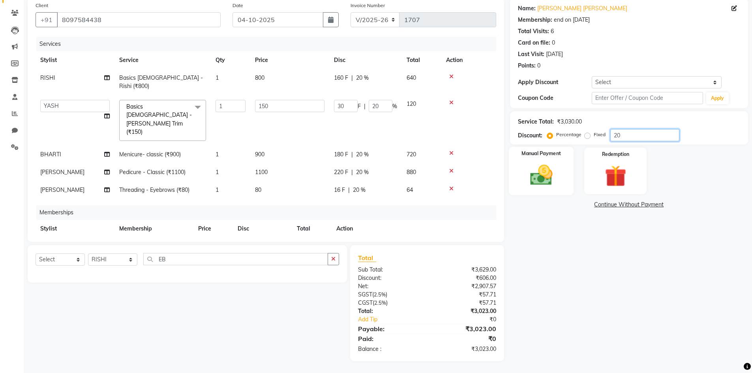
type input "20"
click at [545, 171] on img at bounding box center [541, 175] width 36 height 26
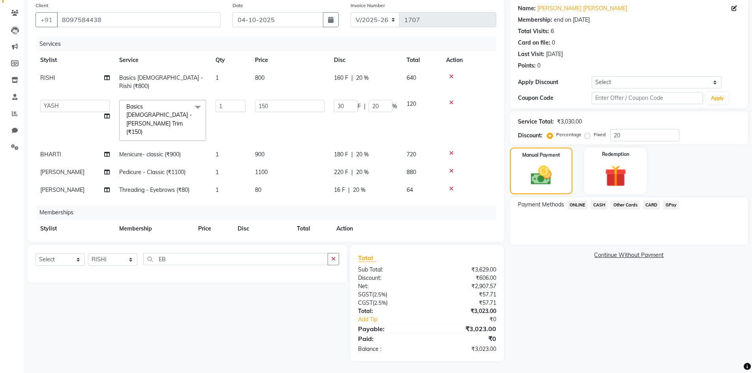
click at [668, 204] on span "GPay" at bounding box center [671, 205] width 16 height 9
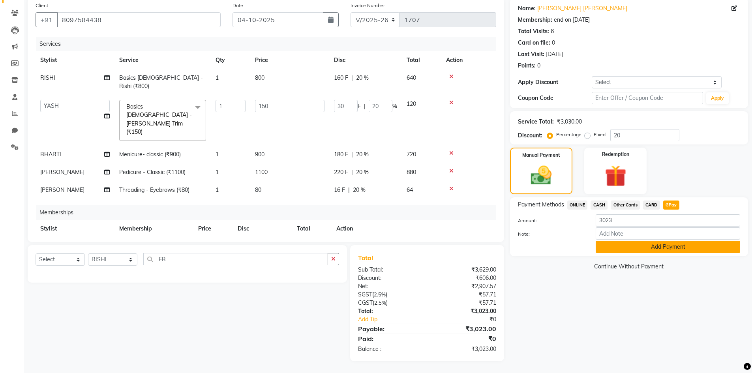
click at [637, 250] on button "Add Payment" at bounding box center [668, 247] width 145 height 12
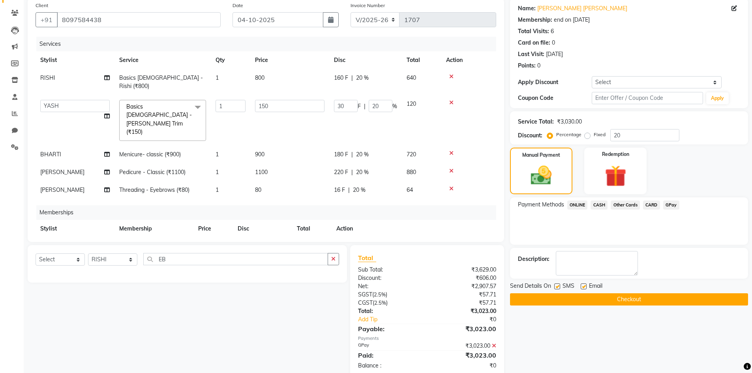
click at [612, 300] on button "Checkout" at bounding box center [629, 299] width 238 height 12
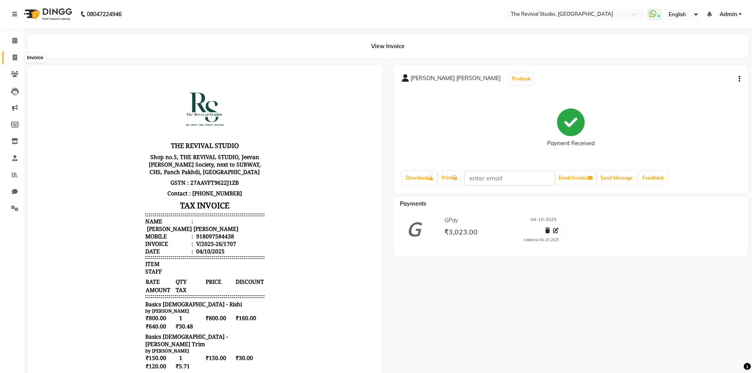
click at [19, 54] on span at bounding box center [15, 57] width 14 height 9
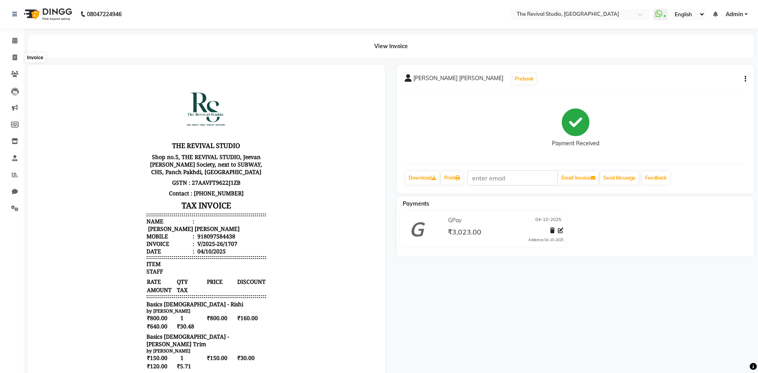
select select "7991"
select select "service"
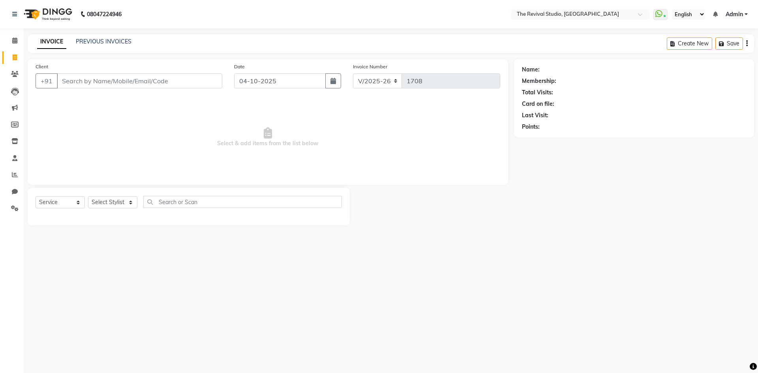
click at [79, 77] on input "Client" at bounding box center [139, 80] width 165 height 15
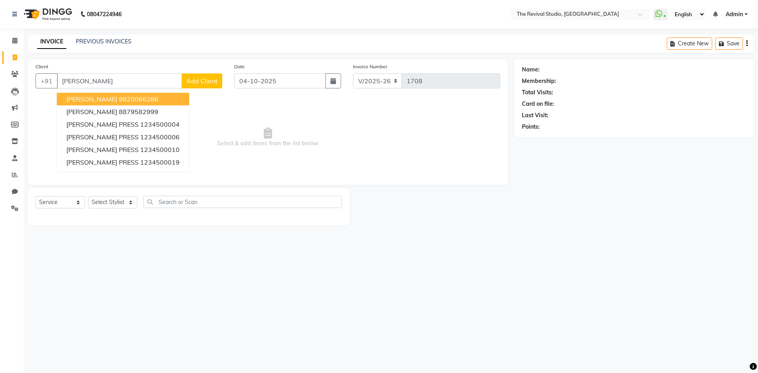
click at [96, 99] on span "[PERSON_NAME]" at bounding box center [91, 99] width 51 height 8
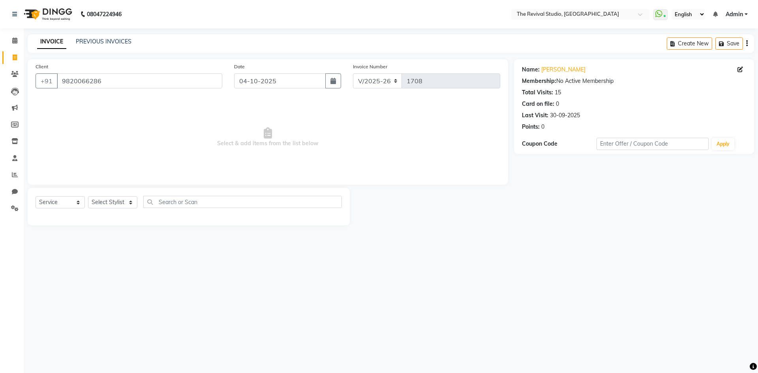
click at [426, 234] on main "INVOICE PREVIOUS INVOICES Create New Save Client [PHONE_NUMBER] Date [DATE] Inv…" at bounding box center [391, 135] width 735 height 203
click at [131, 80] on input "9820066286" at bounding box center [139, 80] width 165 height 15
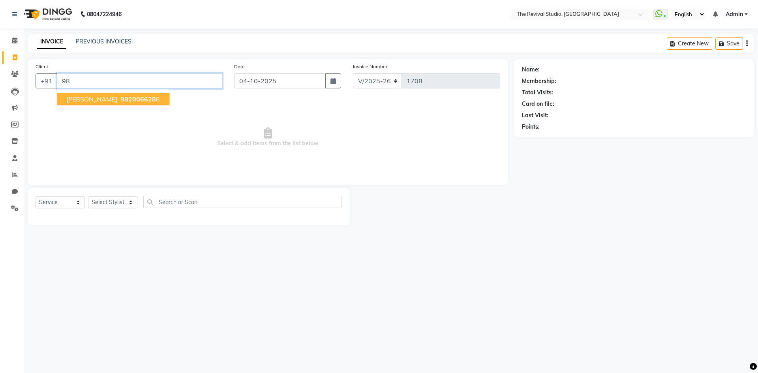
type input "9"
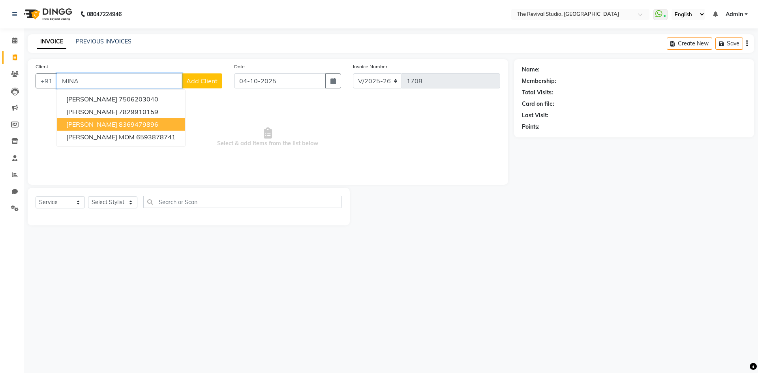
click at [119, 122] on ngb-highlight "8369479896" at bounding box center [138, 124] width 39 height 8
type input "8369479896"
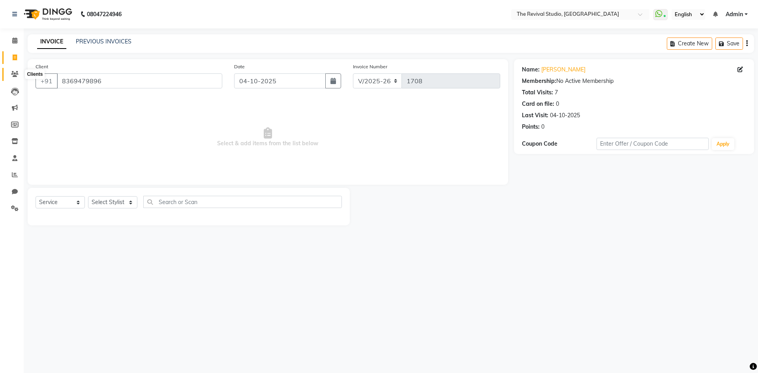
click at [16, 77] on span at bounding box center [15, 74] width 14 height 9
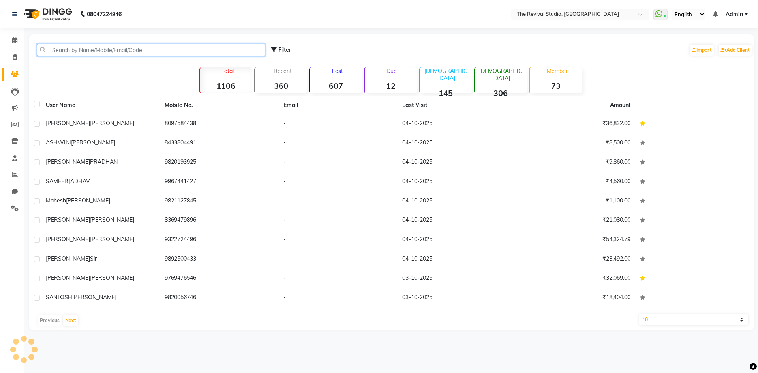
click at [157, 49] on input "text" at bounding box center [151, 50] width 229 height 12
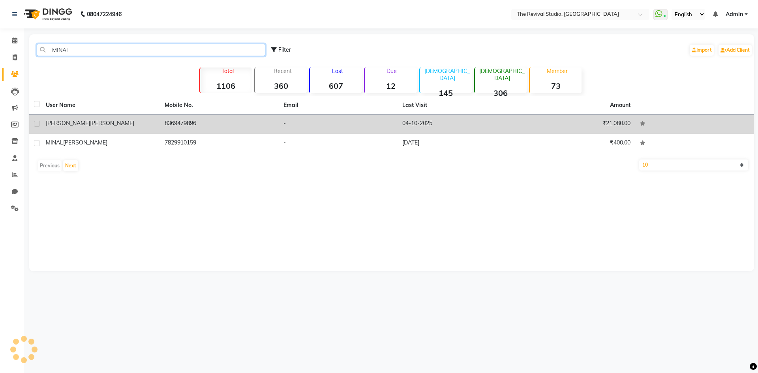
type input "MINAL"
click at [94, 126] on div "[PERSON_NAME]" at bounding box center [100, 123] width 109 height 8
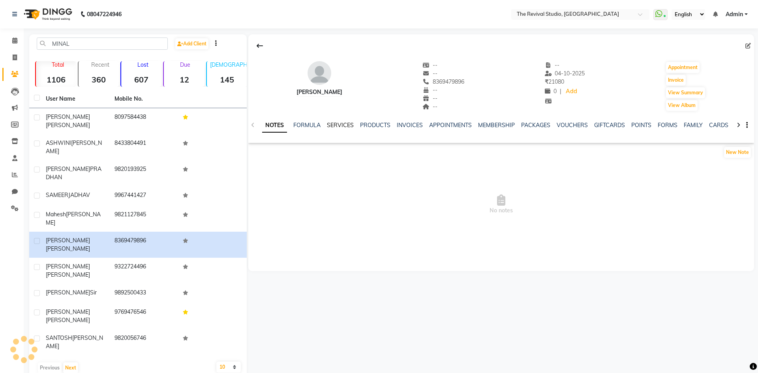
click at [345, 124] on link "SERVICES" at bounding box center [340, 125] width 27 height 7
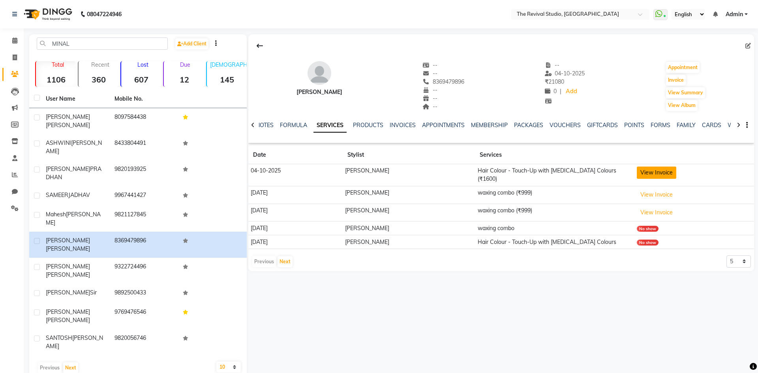
click at [652, 174] on button "View Invoice" at bounding box center [656, 173] width 39 height 12
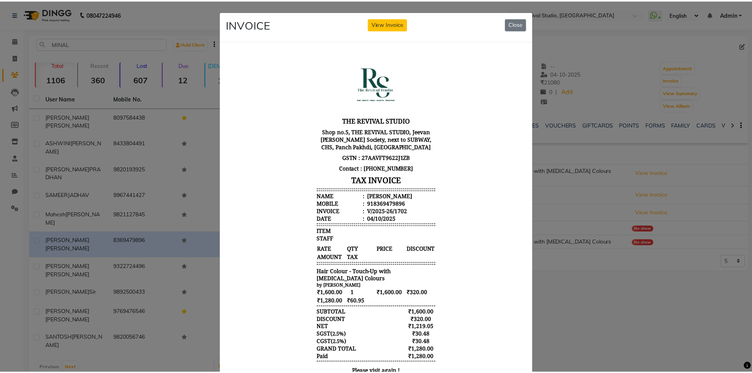
scroll to position [6, 0]
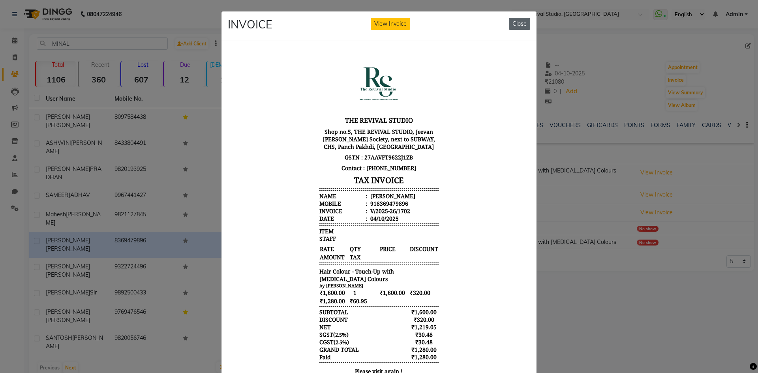
click at [518, 26] on button "Close" at bounding box center [519, 24] width 21 height 12
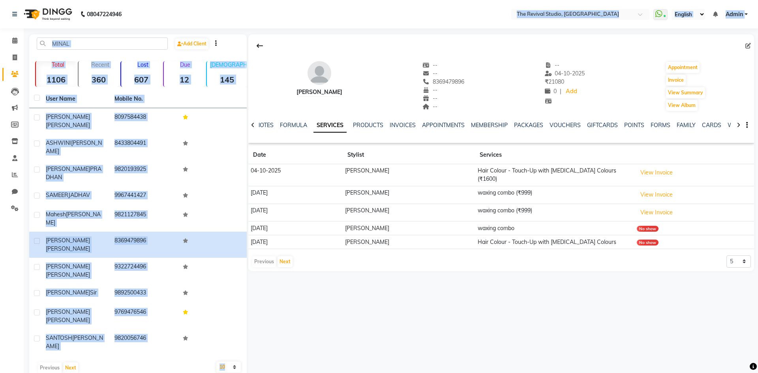
click at [411, 60] on app-home "08047224946 Select Location × The Revival Studio, Thane West WhatsApp Status ✕ …" at bounding box center [379, 194] width 758 height 389
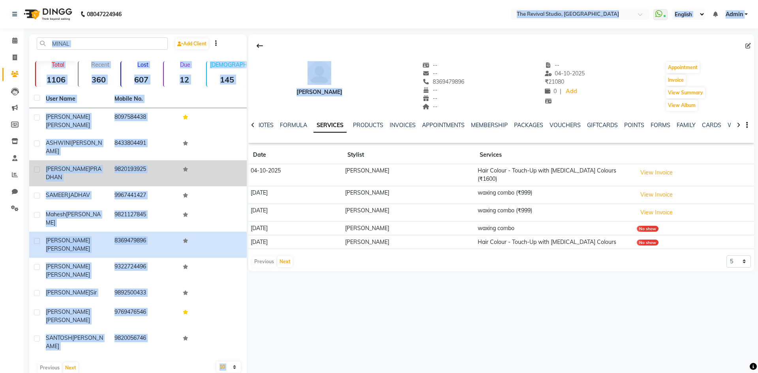
click at [207, 160] on td at bounding box center [212, 173] width 69 height 26
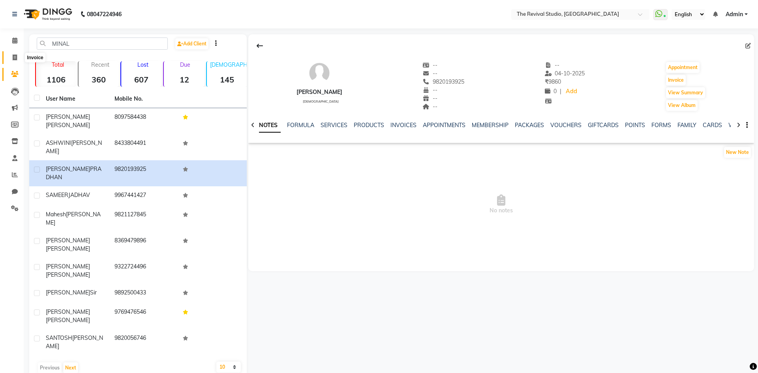
click at [13, 58] on icon at bounding box center [15, 57] width 4 height 6
select select "7991"
select select "service"
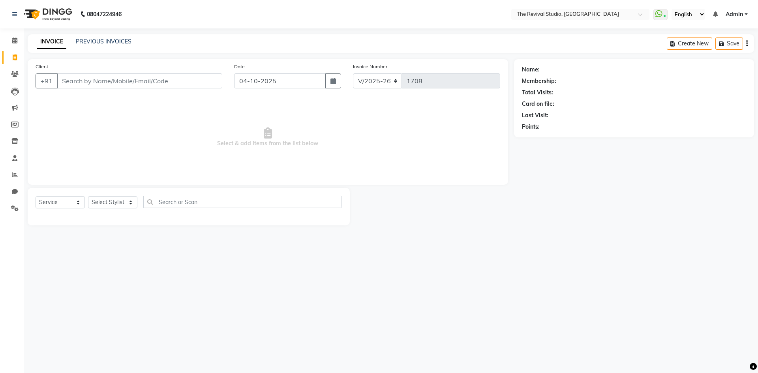
click at [107, 79] on input "Client" at bounding box center [139, 80] width 165 height 15
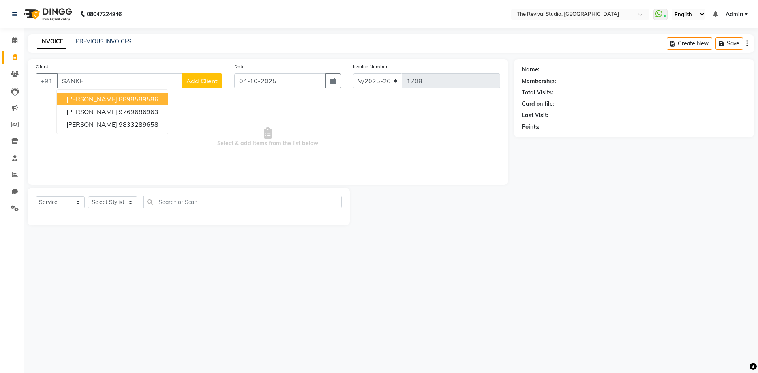
click at [114, 96] on span "[PERSON_NAME]" at bounding box center [91, 99] width 51 height 8
type input "8898589586"
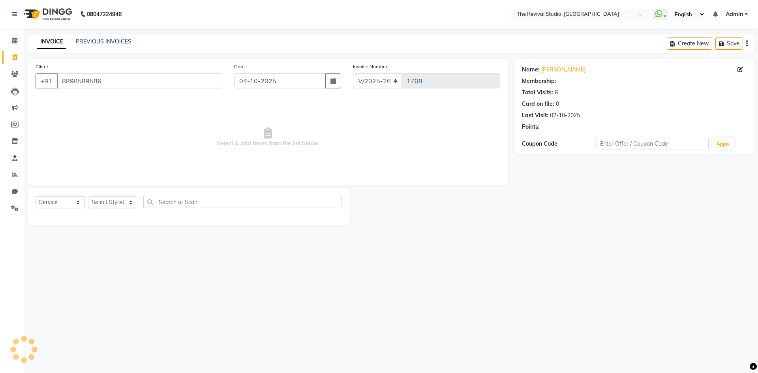
select select "1: Object"
click at [77, 203] on select "Select Service Product Membership Package Voucher Prepaid Gift Card" at bounding box center [60, 202] width 49 height 12
click at [36, 196] on select "Select Service Product Membership Package Voucher Prepaid Gift Card" at bounding box center [60, 202] width 49 height 12
click at [111, 200] on select "Select Stylist BHARTI [PERSON_NAME] Dingg GAYATRI [PERSON_NAME] [PERSON_NAME] R…" at bounding box center [112, 202] width 49 height 12
select select "83449"
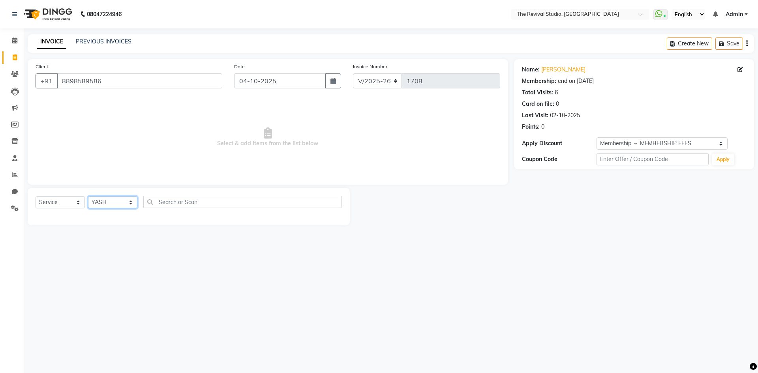
click at [88, 196] on select "Select Stylist BHARTI [PERSON_NAME] Dingg GAYATRI [PERSON_NAME] [PERSON_NAME] R…" at bounding box center [112, 202] width 49 height 12
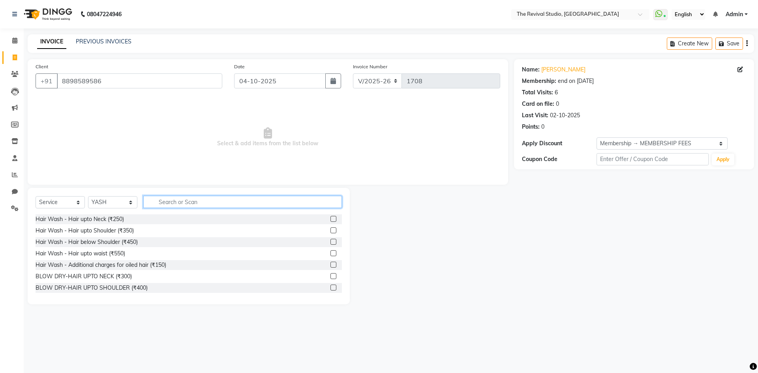
click at [191, 203] on input "text" at bounding box center [242, 202] width 199 height 12
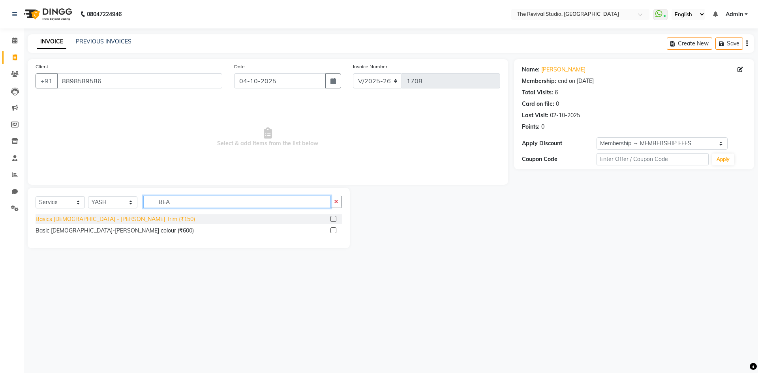
type input "BEA"
click at [112, 222] on div "Basics [DEMOGRAPHIC_DATA] - [PERSON_NAME] Trim (₹150)" at bounding box center [116, 219] width 160 height 8
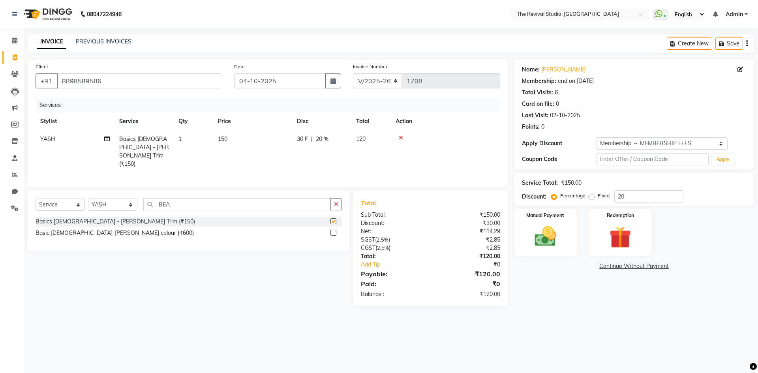
checkbox input "false"
click at [207, 200] on input "BEA" at bounding box center [237, 204] width 188 height 12
type input "B"
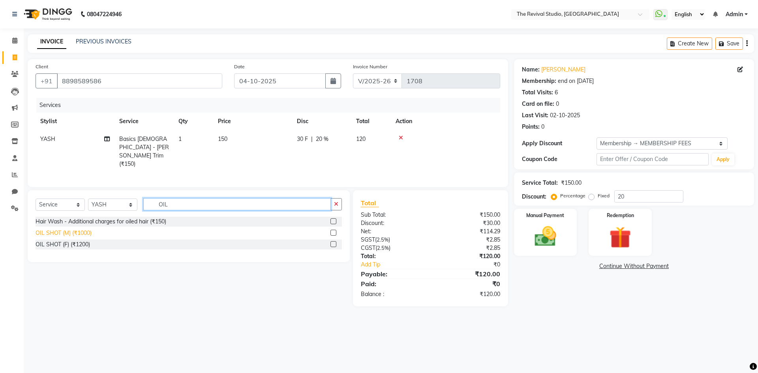
type input "OIL"
click at [76, 230] on div "OIL SHOT (M) (₹1000)" at bounding box center [64, 233] width 56 height 8
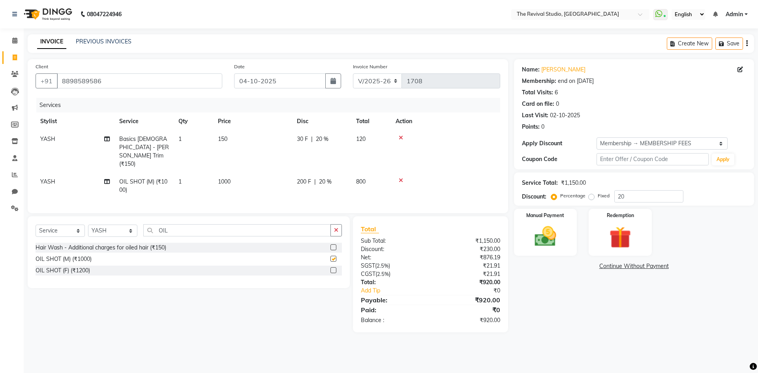
checkbox input "false"
click at [541, 327] on main "INVOICE PREVIOUS INVOICES Create New Save Client [PHONE_NUMBER] Date [DATE] Inv…" at bounding box center [391, 189] width 735 height 310
click at [583, 298] on div "Name: [PERSON_NAME] Membership: end on [DATE] Total Visits: 6 Card on file: 0 L…" at bounding box center [637, 195] width 246 height 273
click at [536, 230] on img at bounding box center [545, 237] width 37 height 26
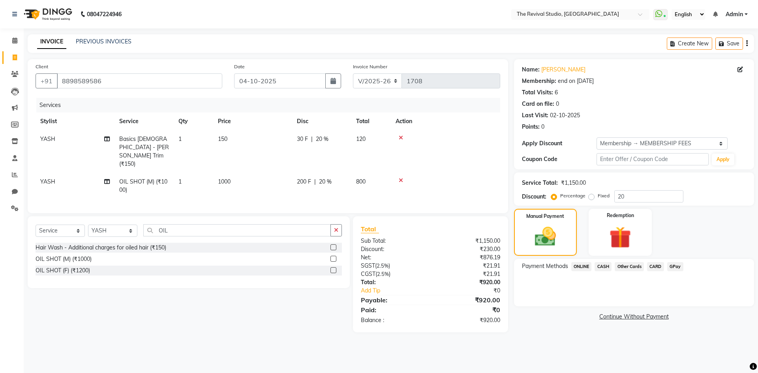
click at [676, 266] on span "GPay" at bounding box center [675, 266] width 16 height 9
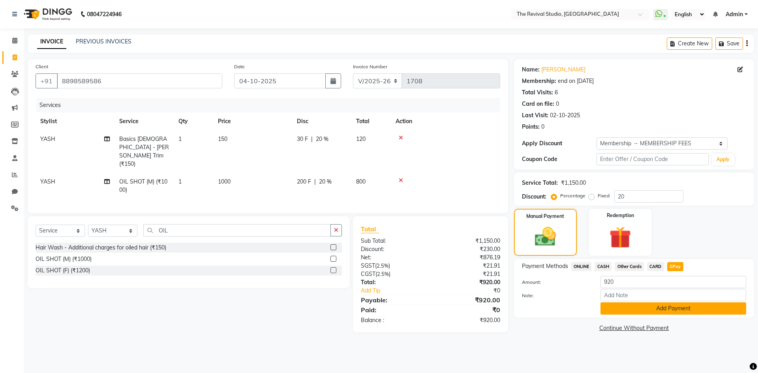
click at [647, 311] on button "Add Payment" at bounding box center [674, 308] width 146 height 12
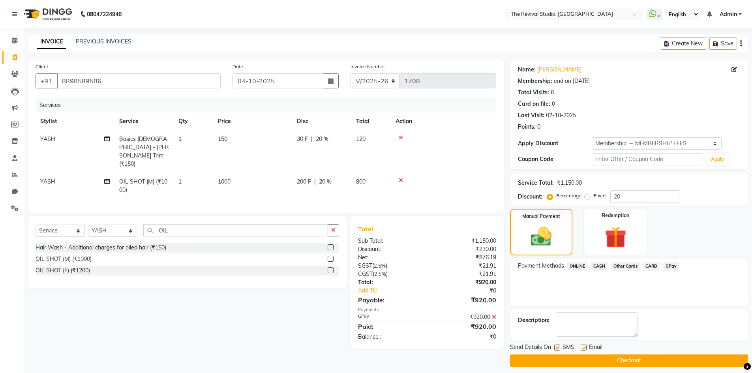
click at [613, 358] on button "Checkout" at bounding box center [629, 361] width 238 height 12
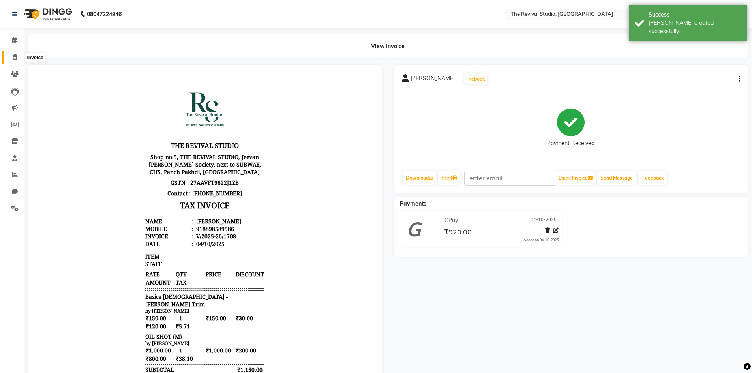
click at [16, 56] on icon at bounding box center [15, 57] width 4 height 6
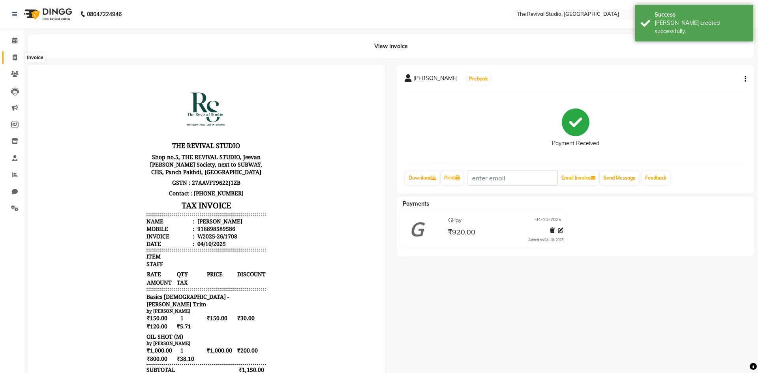
select select "7991"
select select "service"
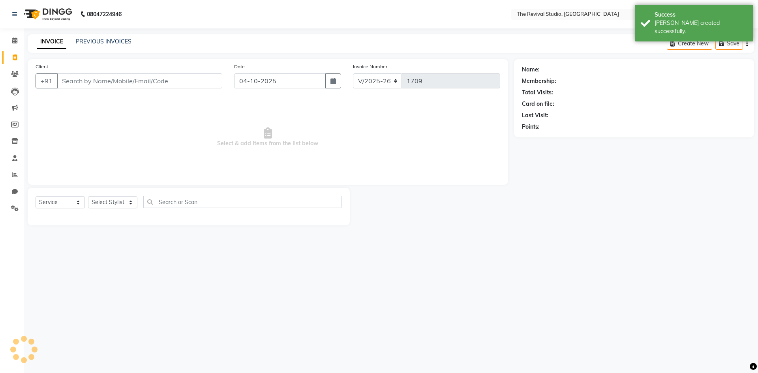
click at [457, 254] on div "08047224946 Select Location × The Revival Studio, Thane West WhatsApp Status ✕ …" at bounding box center [379, 186] width 758 height 373
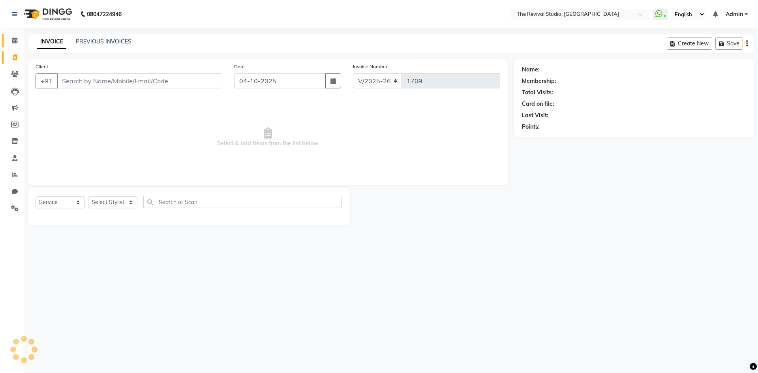
click at [17, 40] on icon at bounding box center [14, 41] width 5 height 6
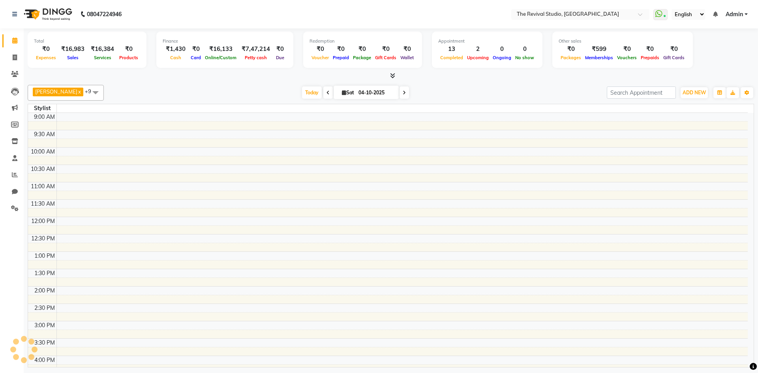
click at [359, 91] on input "04-10-2025" at bounding box center [375, 93] width 39 height 12
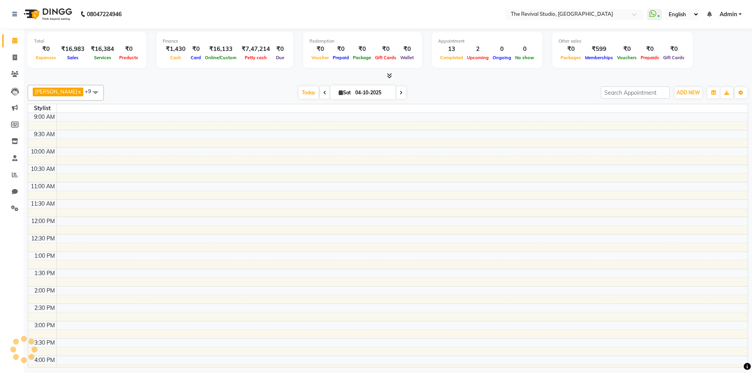
select select "10"
select select "2025"
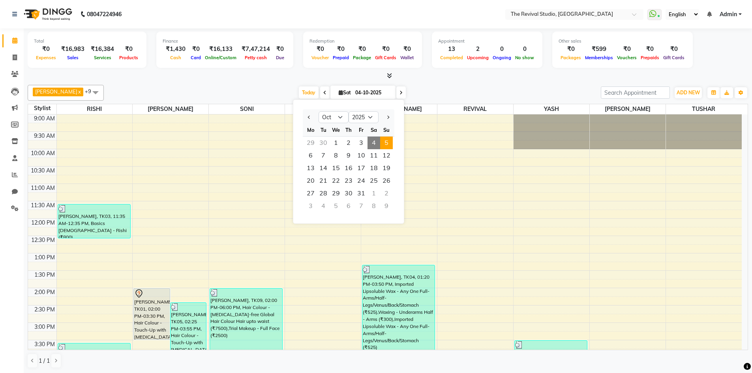
click at [387, 145] on span "5" at bounding box center [386, 143] width 13 height 13
type input "05-10-2025"
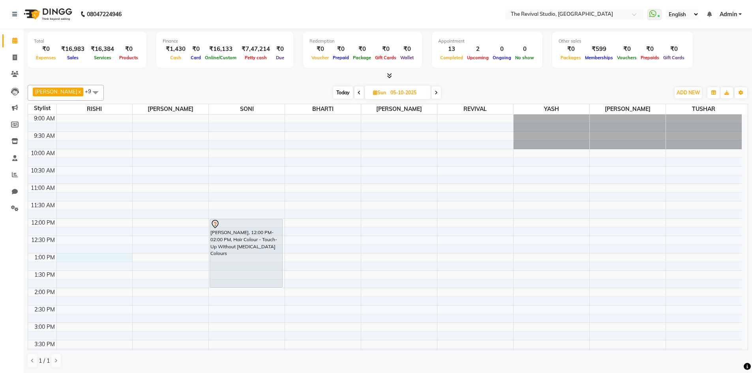
click at [74, 257] on div "9:00 AM 9:30 AM 10:00 AM 10:30 AM 11:00 AM 11:30 AM 12:00 PM 12:30 PM 1:00 PM 1…" at bounding box center [385, 340] width 714 height 451
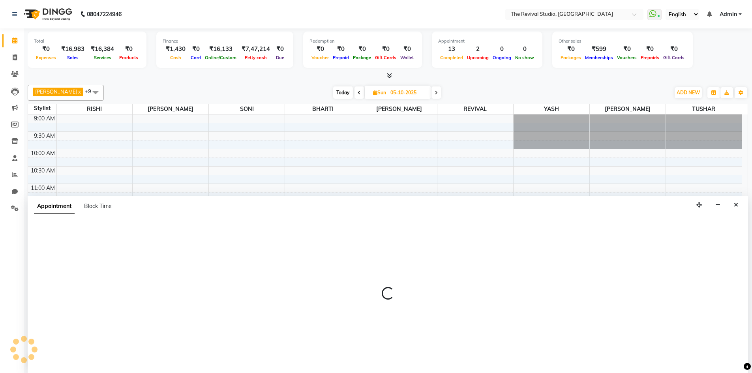
scroll to position [0, 0]
select select "76728"
select select "780"
select select "tentative"
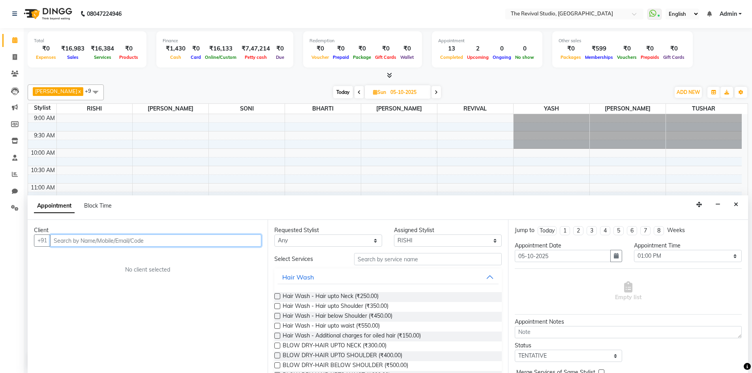
click at [89, 242] on input "text" at bounding box center [155, 241] width 211 height 12
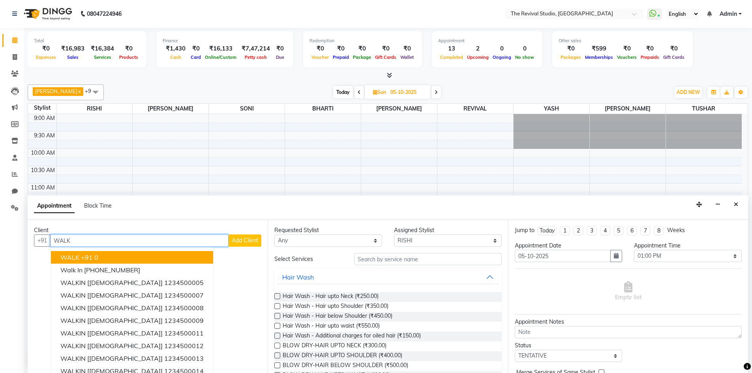
click at [98, 258] on button "WALK +91 0" at bounding box center [132, 257] width 162 height 13
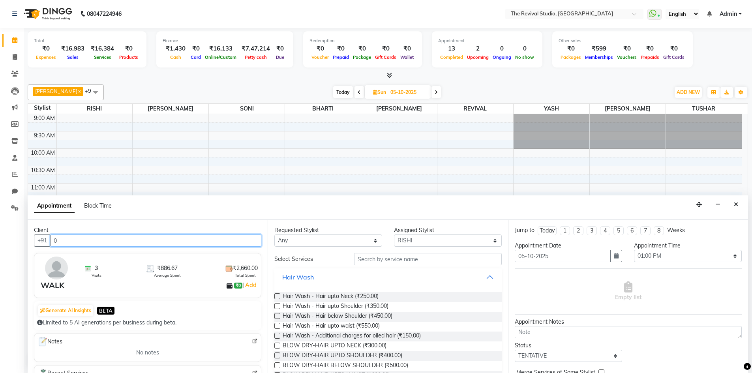
type input "0"
click at [300, 240] on select "Any BHARTI Dingg [PERSON_NAME] [PERSON_NAME] REVIVAL RISHI [PERSON_NAME] [PERSO…" at bounding box center [328, 241] width 108 height 12
select select "76728"
click at [274, 235] on select "Any BHARTI Dingg [PERSON_NAME] [PERSON_NAME] REVIVAL RISHI [PERSON_NAME] [PERSO…" at bounding box center [328, 241] width 108 height 12
click at [387, 261] on input "text" at bounding box center [428, 259] width 148 height 12
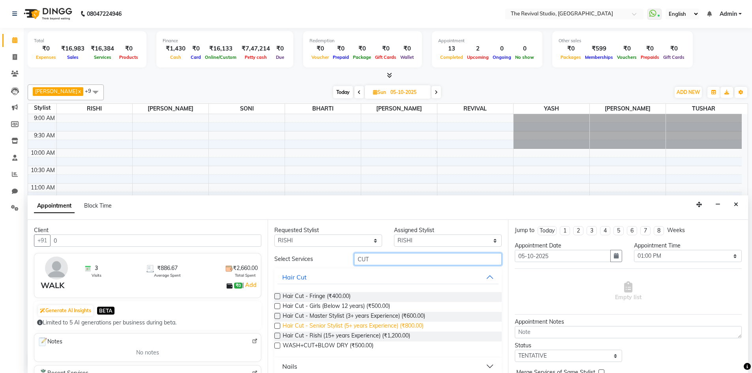
type input "CUT"
click at [400, 325] on span "Hair Cut - Senior Stylist (5+ years Experience) (₹800.00)" at bounding box center [353, 327] width 141 height 10
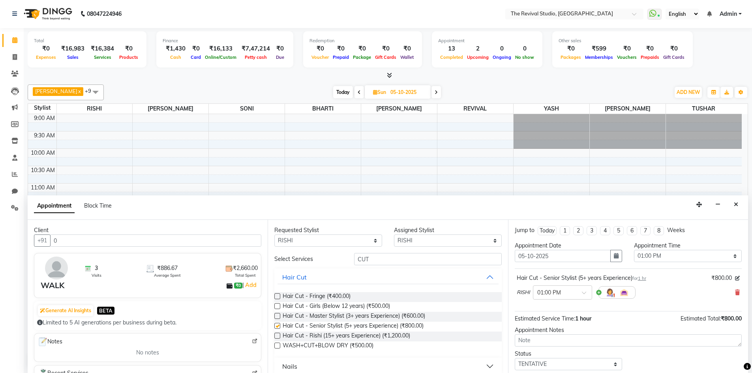
checkbox input "false"
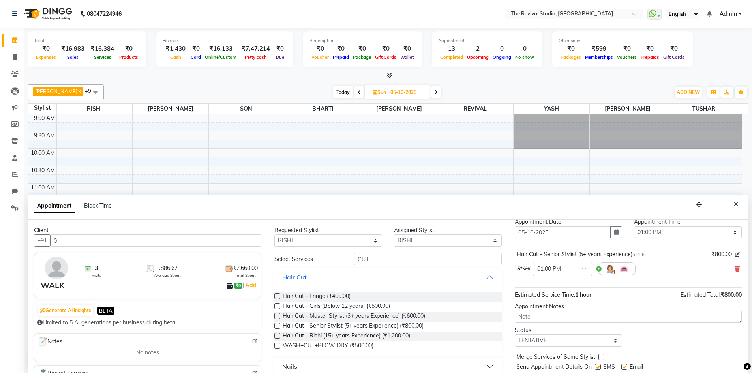
scroll to position [47, 0]
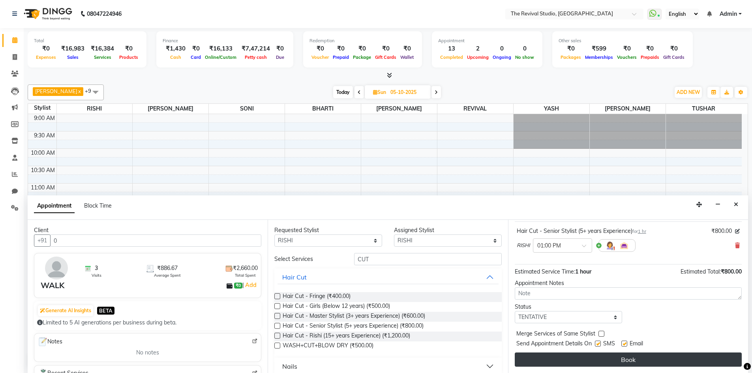
click at [580, 358] on button "Book" at bounding box center [628, 360] width 227 height 14
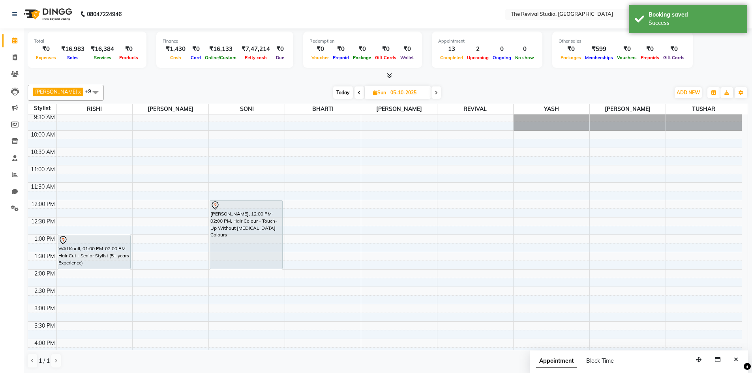
scroll to position [0, 0]
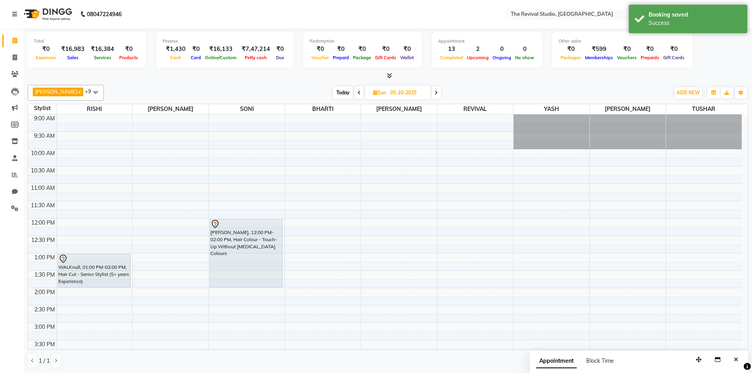
click at [145, 223] on div "9:00 AM 9:30 AM 10:00 AM 10:30 AM 11:00 AM 11:30 AM 12:00 PM 12:30 PM 1:00 PM 1…" at bounding box center [385, 340] width 714 height 451
select select "76730"
select select "tentative"
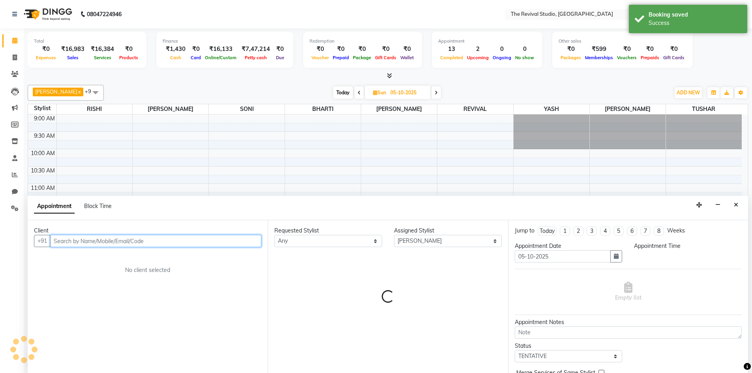
select select "720"
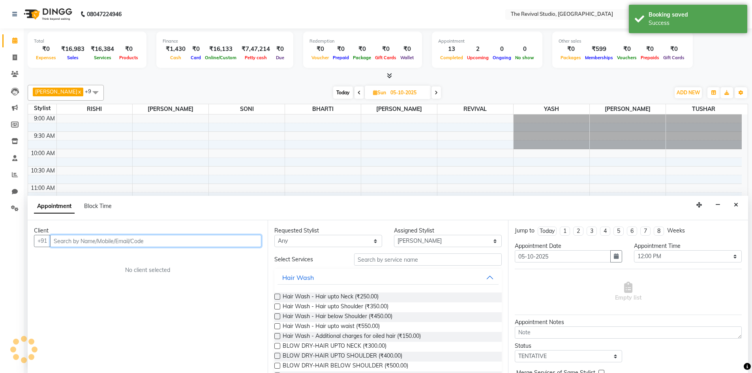
scroll to position [0, 0]
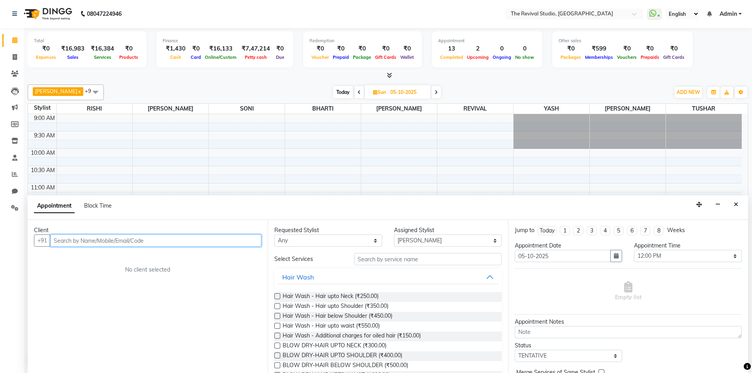
click at [193, 246] on input "text" at bounding box center [155, 241] width 211 height 12
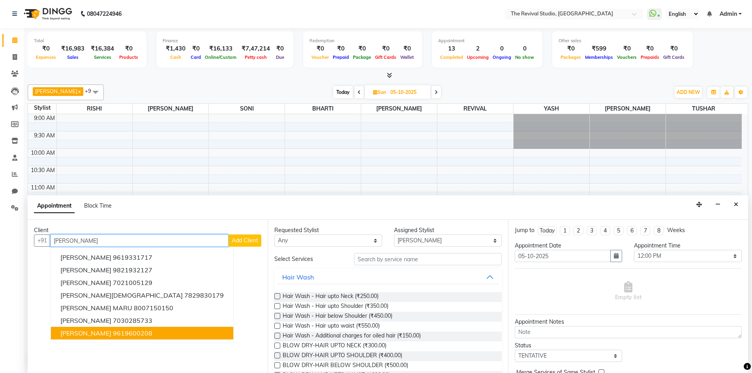
click at [113, 335] on ngb-highlight "9619600208" at bounding box center [132, 333] width 39 height 8
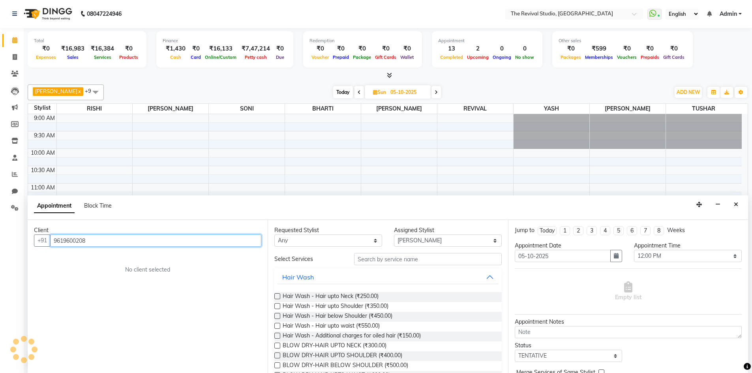
type input "9619600208"
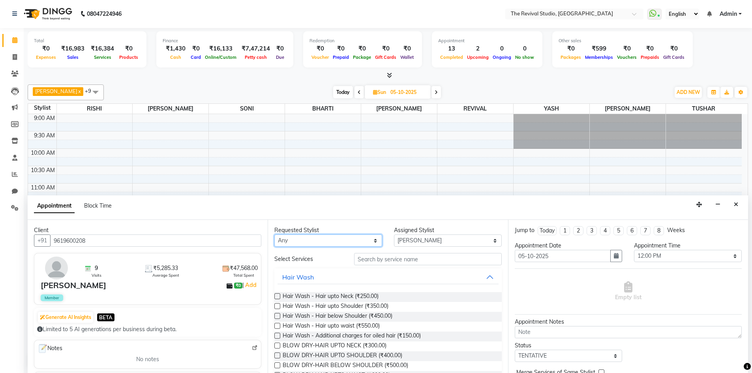
drag, startPoint x: 293, startPoint y: 240, endPoint x: 298, endPoint y: 243, distance: 5.9
click at [293, 240] on select "Any BHARTI Dingg [PERSON_NAME] [PERSON_NAME] REVIVAL RISHI [PERSON_NAME] [PERSO…" at bounding box center [328, 241] width 108 height 12
select select "76730"
click at [274, 235] on select "Any BHARTI Dingg [PERSON_NAME] [PERSON_NAME] REVIVAL RISHI [PERSON_NAME] [PERSO…" at bounding box center [328, 241] width 108 height 12
click at [406, 259] on input "text" at bounding box center [428, 259] width 148 height 12
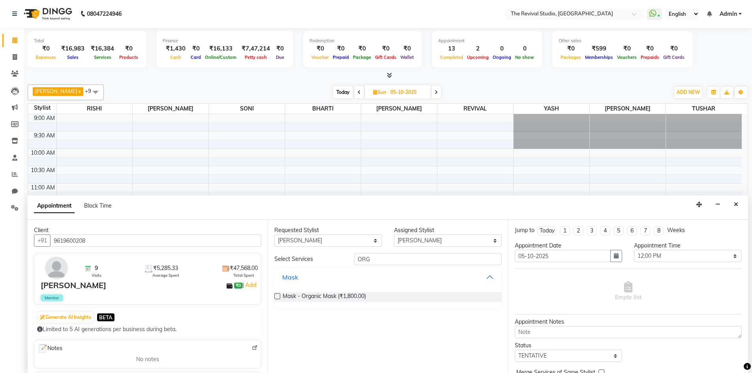
click at [310, 278] on button "Mask" at bounding box center [388, 277] width 221 height 14
click at [372, 259] on input "ORG" at bounding box center [428, 259] width 148 height 12
type input "O"
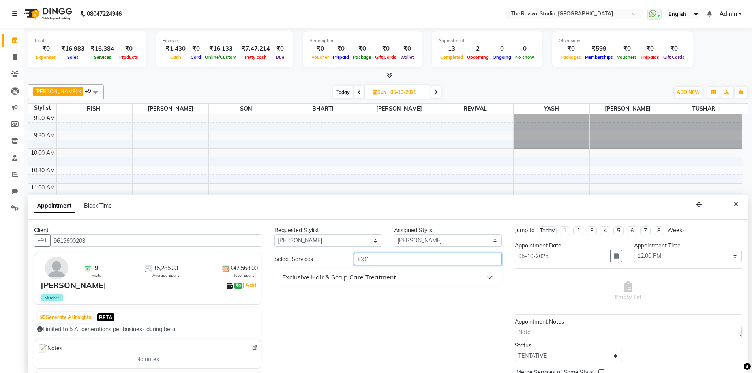
type input "EXC"
click at [324, 278] on div "Exclusive Hair & Scalp Care Treatment" at bounding box center [339, 276] width 114 height 9
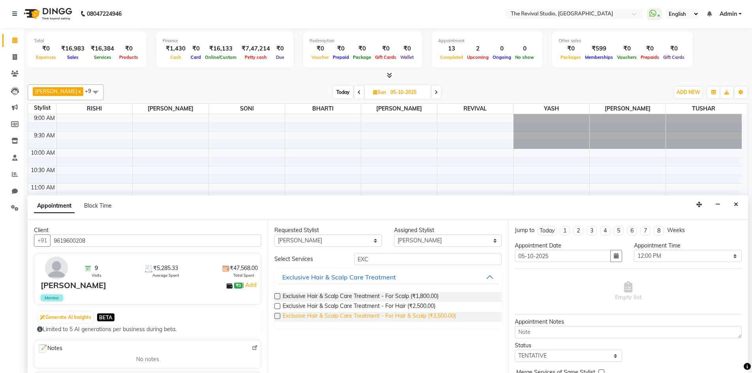
click at [353, 314] on span "Exclusive Hair & Scalp Care Treatment - For Hair & Scalp (₹3,500.00)" at bounding box center [369, 317] width 173 height 10
checkbox input "false"
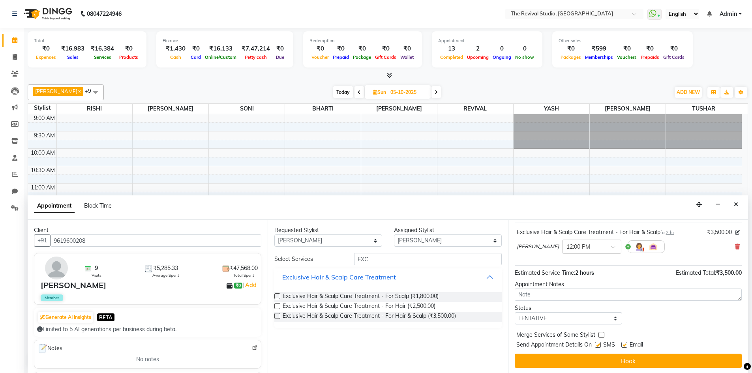
scroll to position [47, 0]
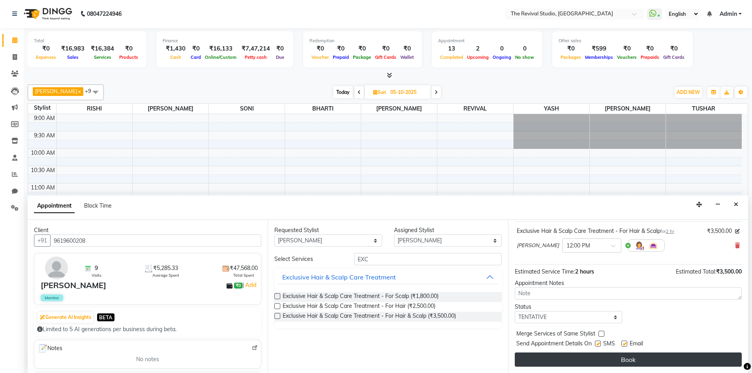
click at [623, 357] on button "Book" at bounding box center [628, 360] width 227 height 14
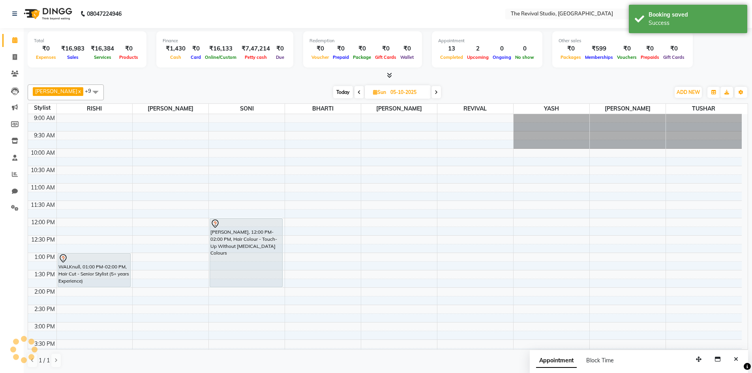
scroll to position [0, 0]
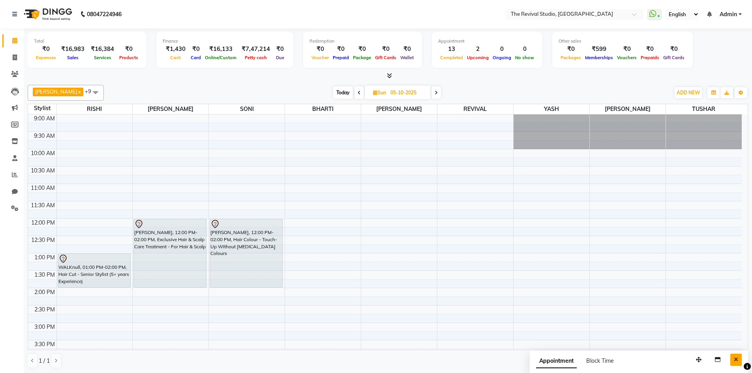
click at [735, 357] on icon "Close" at bounding box center [736, 360] width 4 height 6
click at [17, 58] on icon at bounding box center [15, 57] width 4 height 6
select select "7991"
select select "service"
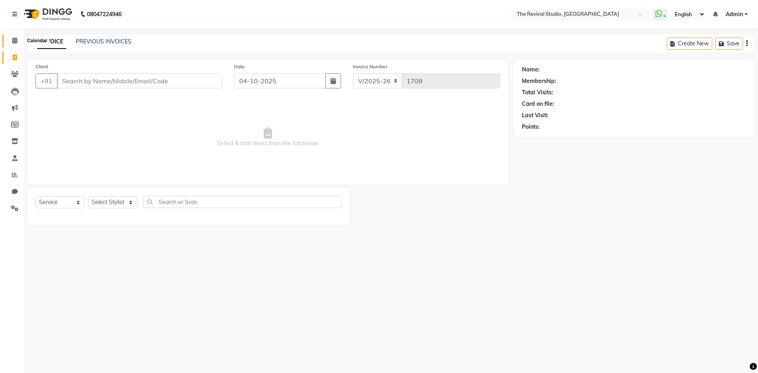
click at [11, 40] on span at bounding box center [15, 40] width 14 height 9
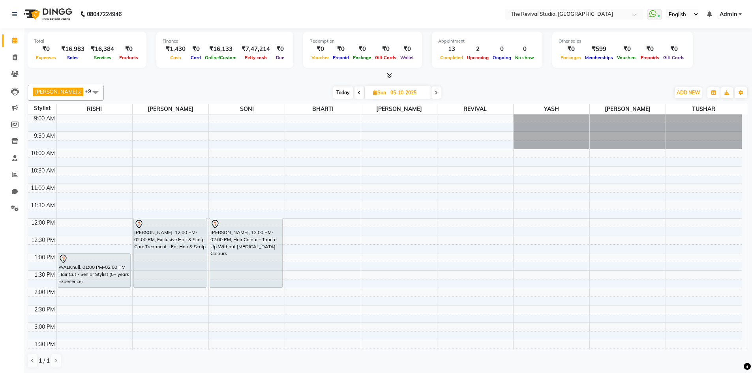
click at [334, 92] on span "Today" at bounding box center [343, 92] width 20 height 12
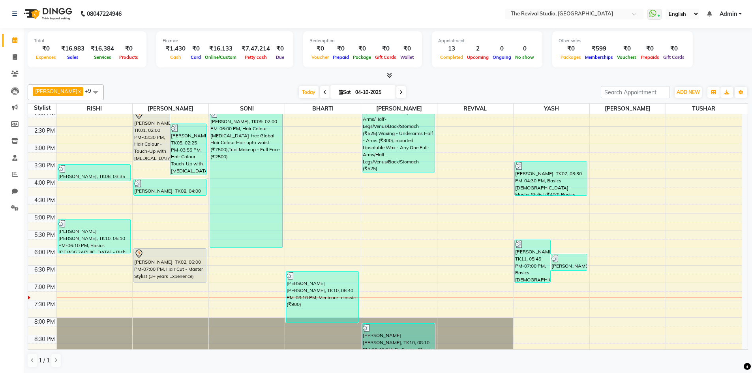
scroll to position [197, 0]
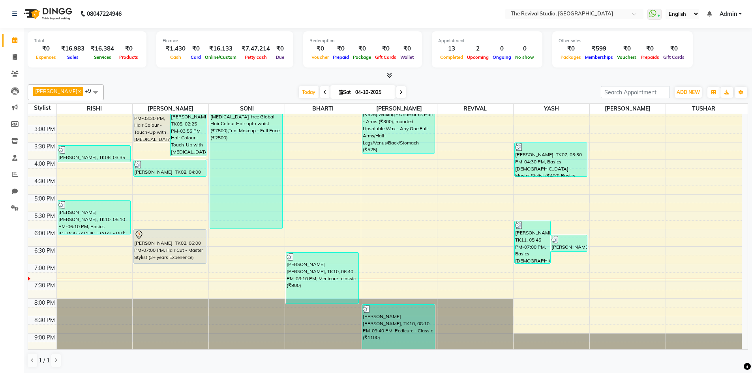
click at [323, 90] on icon at bounding box center [324, 92] width 3 height 5
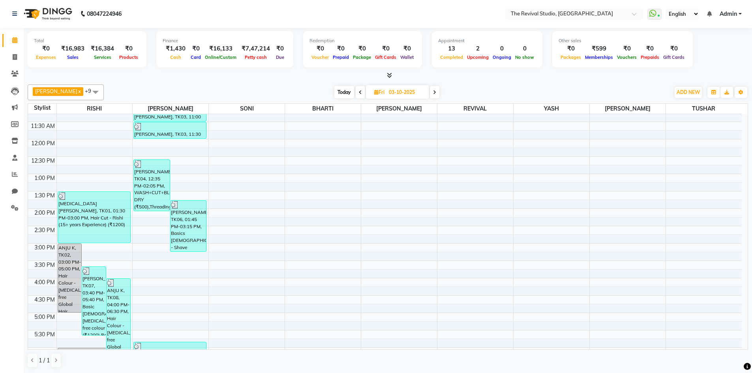
scroll to position [58, 0]
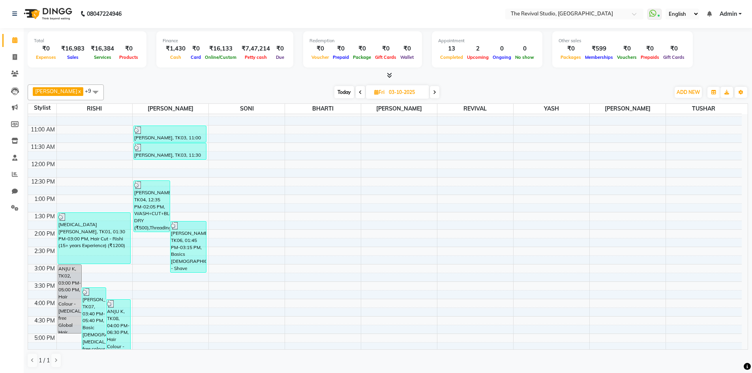
click at [359, 93] on icon at bounding box center [360, 92] width 3 height 5
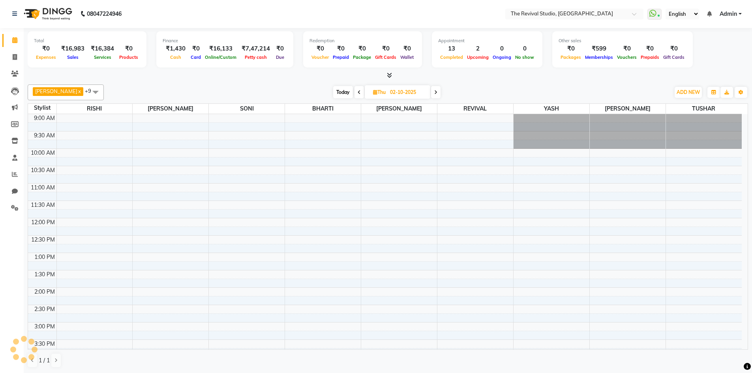
scroll to position [216, 0]
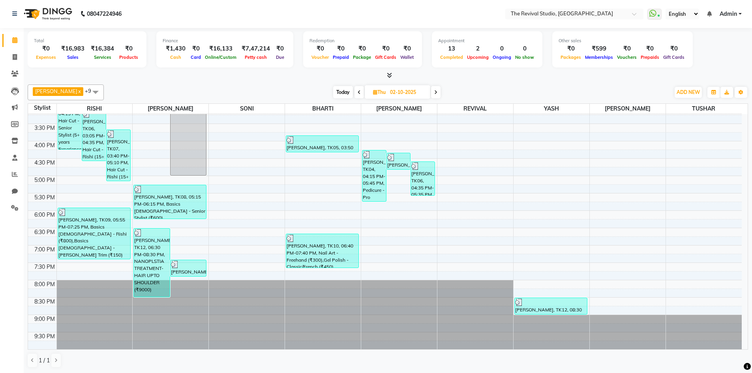
click at [431, 95] on span at bounding box center [435, 92] width 9 height 12
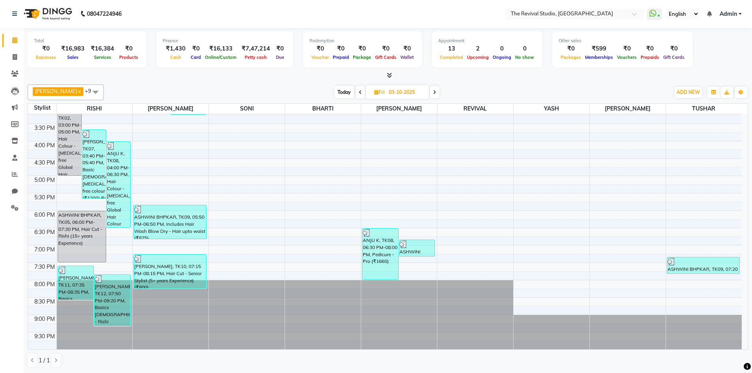
click at [431, 95] on span at bounding box center [434, 92] width 9 height 12
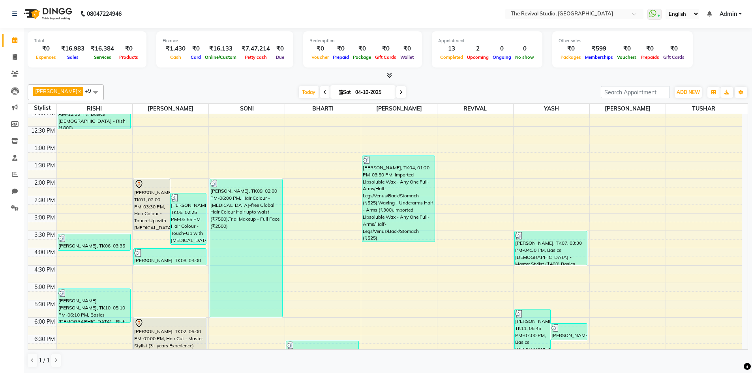
scroll to position [118, 0]
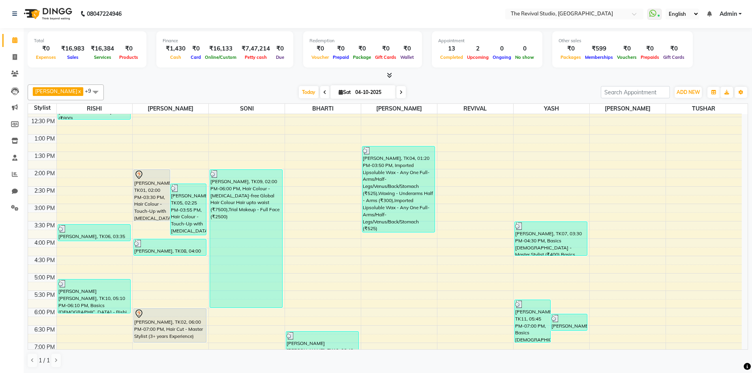
click at [400, 92] on icon at bounding box center [401, 92] width 3 height 5
type input "05-10-2025"
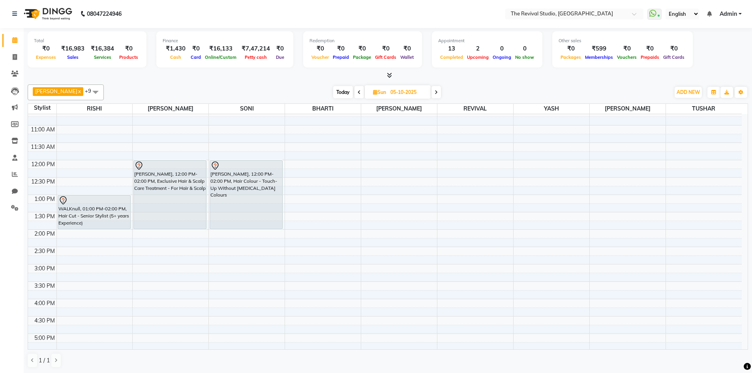
scroll to position [19, 0]
